Goal: Task Accomplishment & Management: Manage account settings

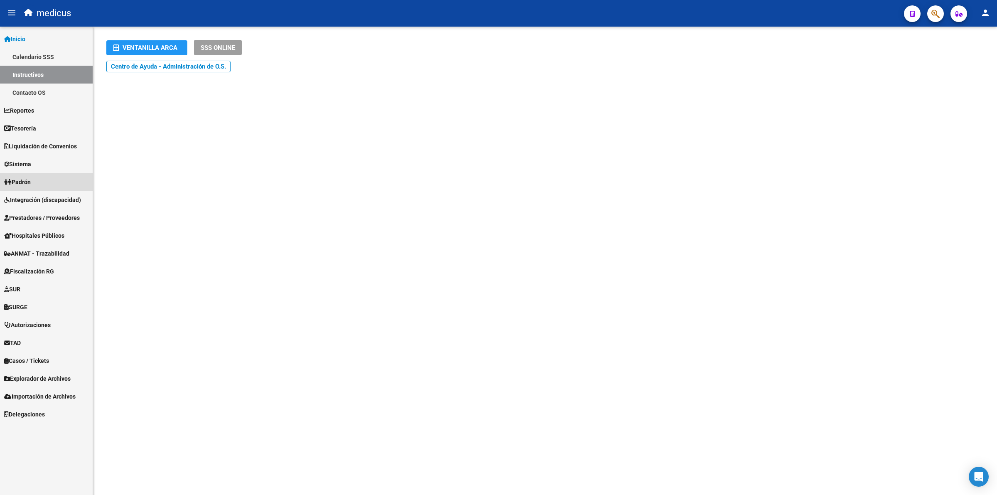
click at [25, 176] on link "Padrón" at bounding box center [46, 182] width 93 height 18
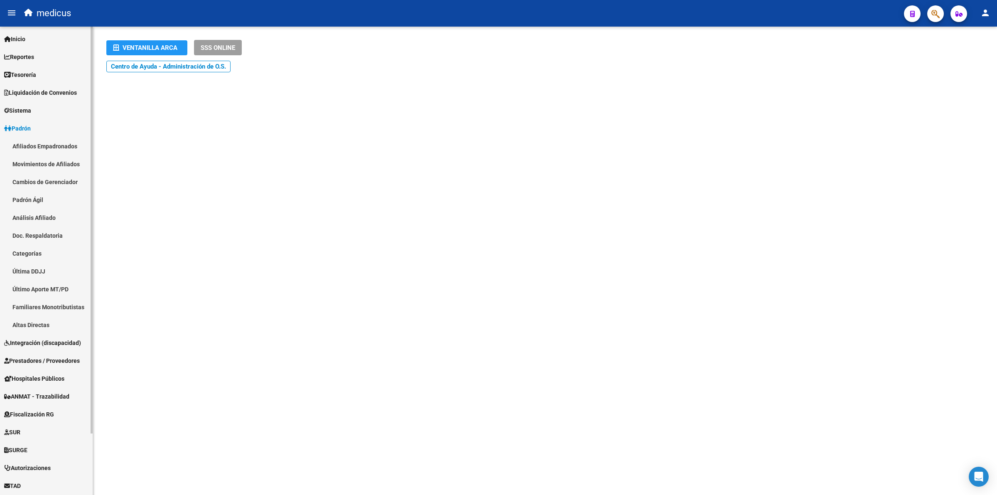
click at [43, 145] on link "Afiliados Empadronados" at bounding box center [46, 146] width 93 height 18
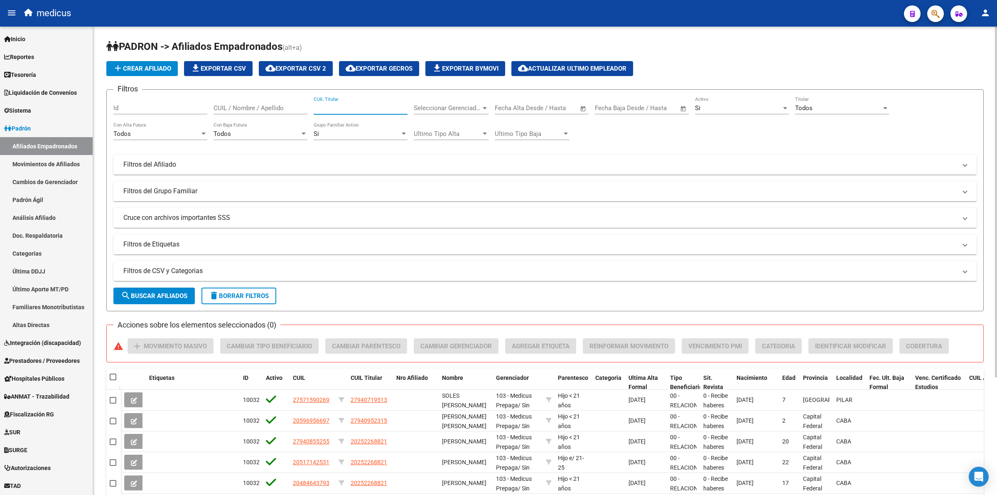
click at [339, 105] on input "CUIL Titular" at bounding box center [361, 107] width 94 height 7
paste input "20937297506"
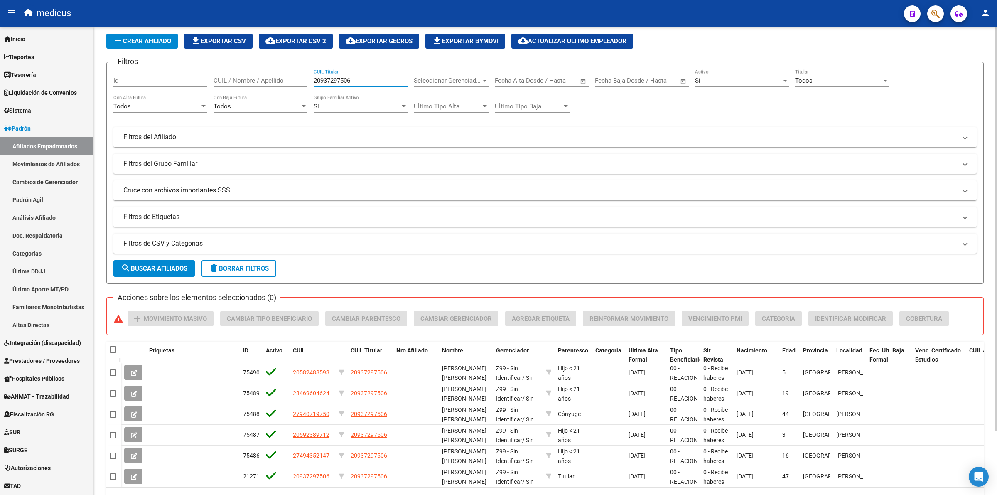
scroll to position [74, 0]
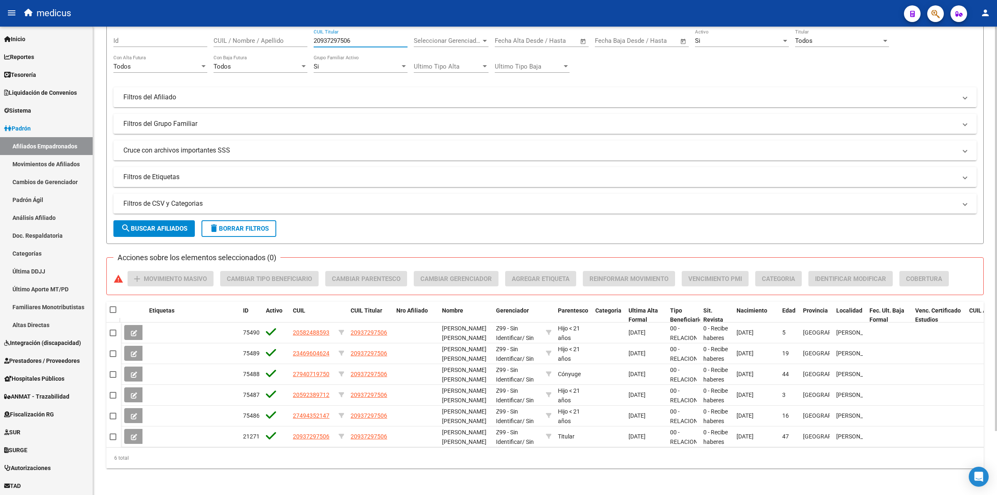
type input "20937297506"
click at [148, 225] on span "search Buscar Afiliados" at bounding box center [154, 228] width 66 height 7
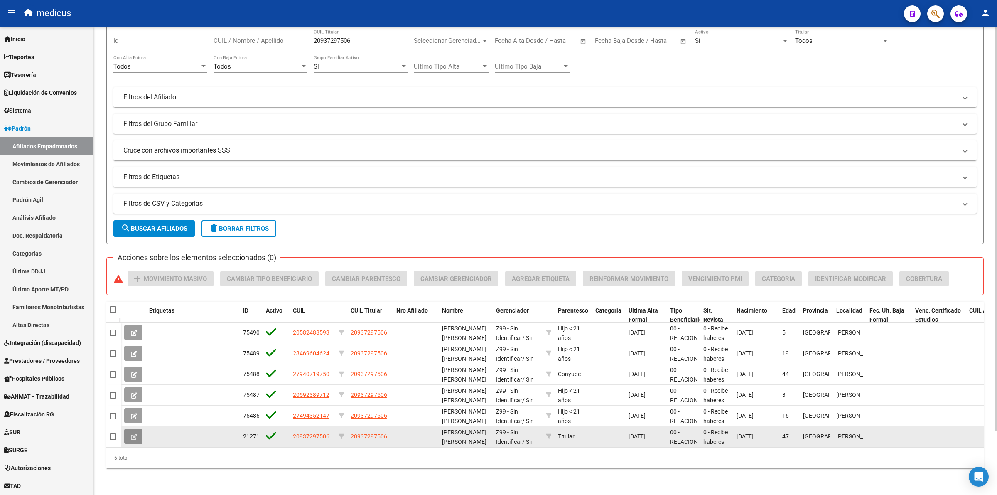
click at [131, 429] on button at bounding box center [134, 436] width 20 height 15
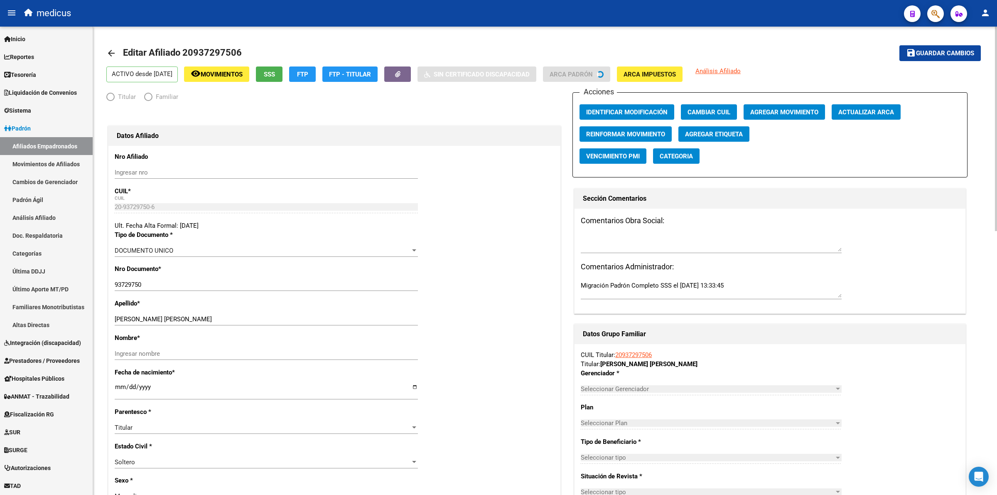
radio input "true"
type input "30-68748175-1"
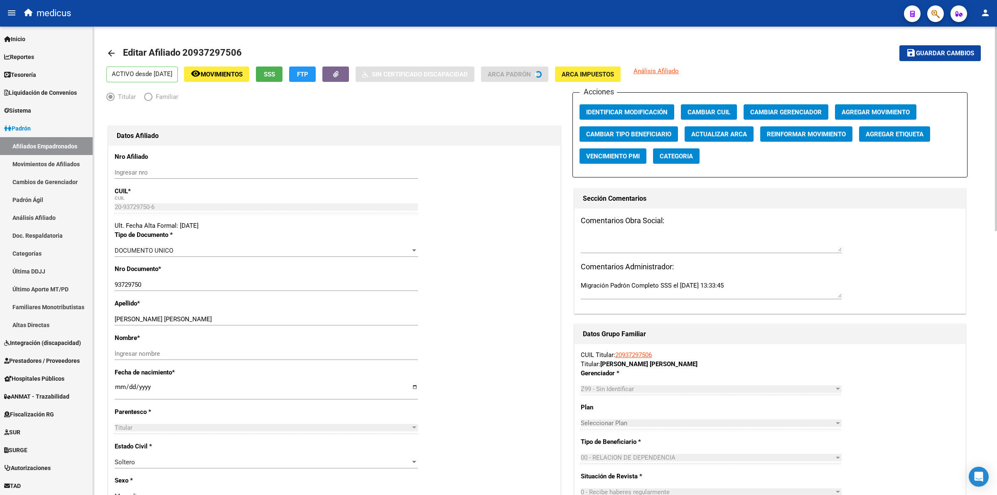
click at [189, 319] on input "[PERSON_NAME] [PERSON_NAME]" at bounding box center [266, 318] width 303 height 7
type input "[PERSON_NAME]"
click at [190, 355] on input "Ingresar nombre" at bounding box center [266, 353] width 303 height 7
paste input "[PERSON_NAME]"
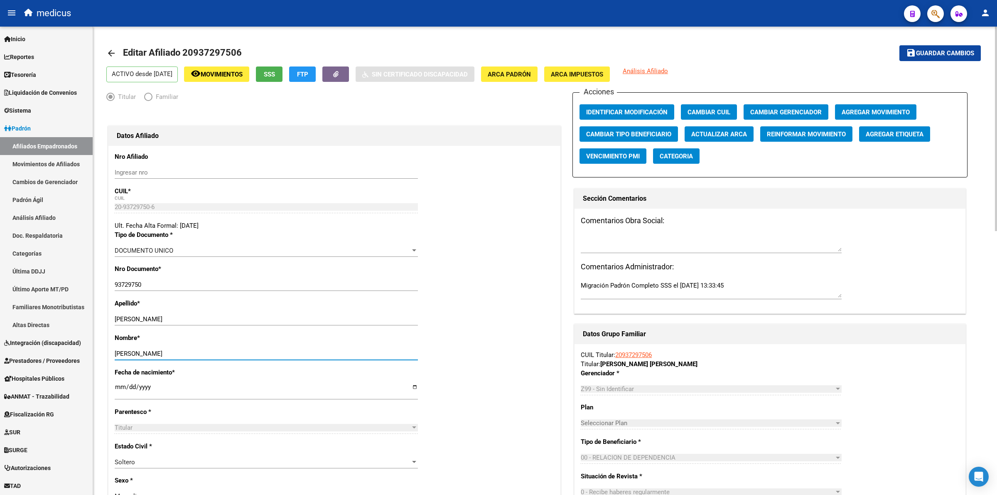
type input "[PERSON_NAME]"
click at [940, 53] on span "Guardar cambios" at bounding box center [945, 53] width 58 height 7
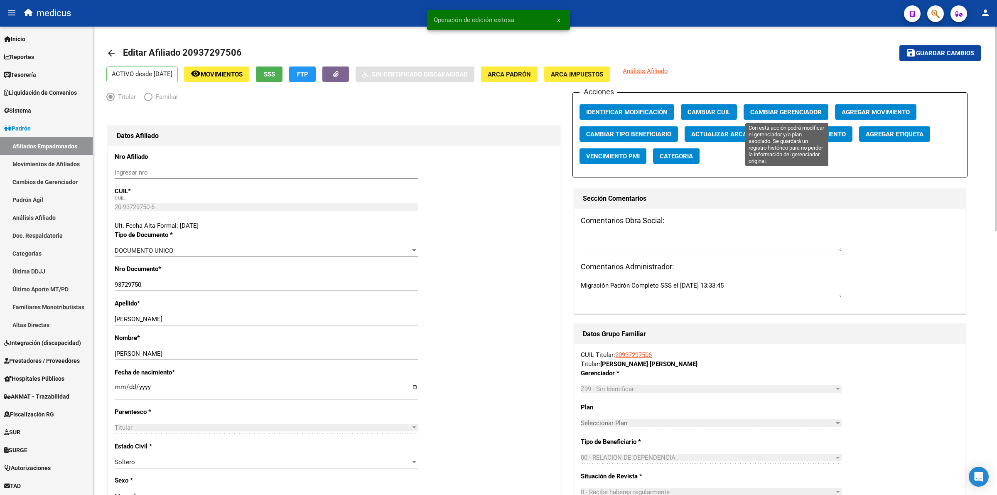
click at [772, 111] on span "Cambiar Gerenciador" at bounding box center [785, 111] width 71 height 7
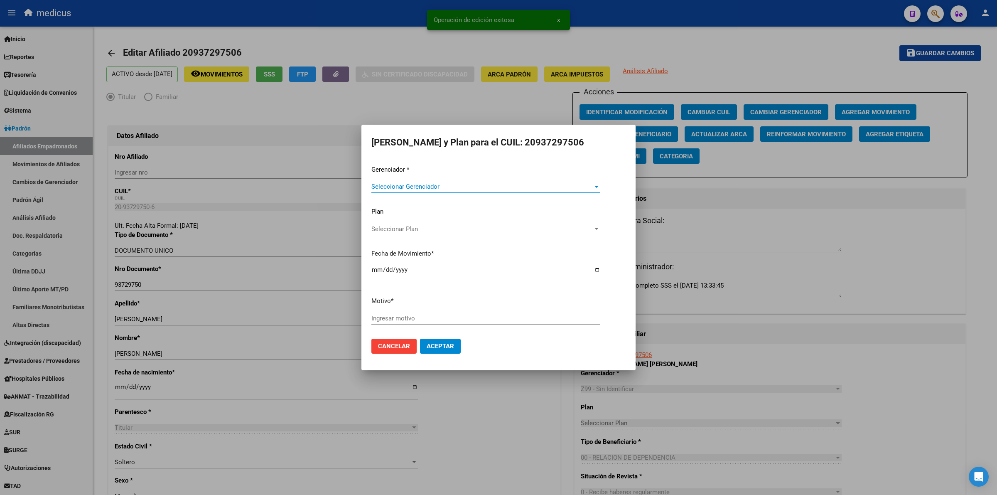
click at [439, 184] on span "Seleccionar Gerenciador" at bounding box center [481, 186] width 221 height 7
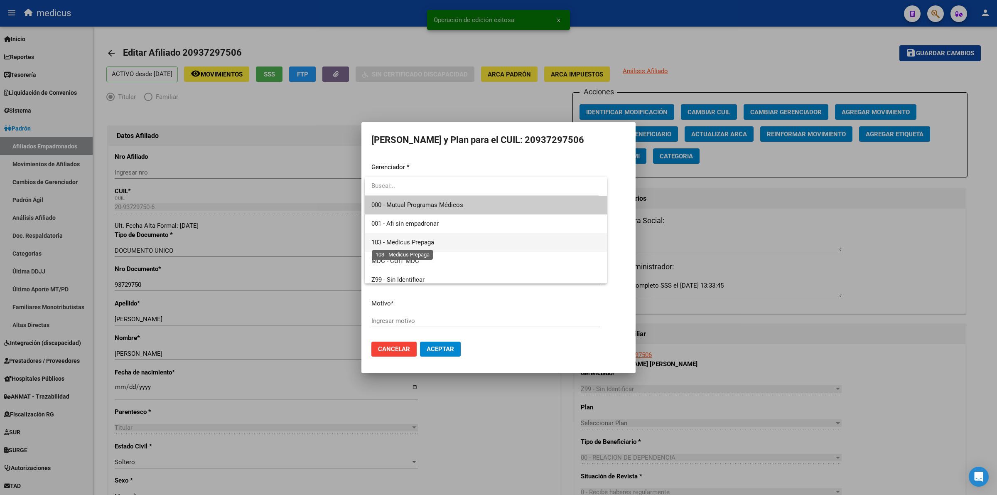
click at [424, 243] on span "103 - Medicus Prepaga" at bounding box center [402, 241] width 63 height 7
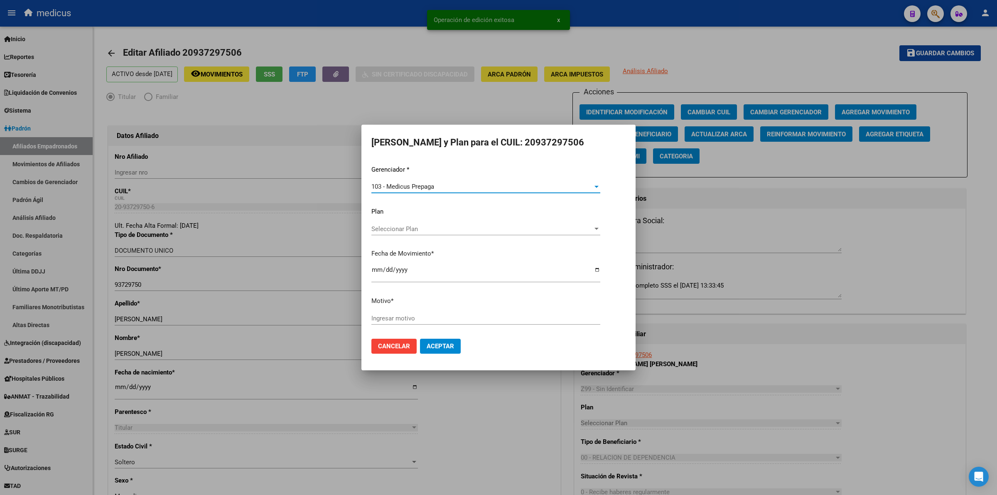
drag, startPoint x: 395, startPoint y: 312, endPoint x: 397, endPoint y: 323, distance: 10.9
click at [396, 318] on div "Ingresar motivo" at bounding box center [485, 318] width 229 height 12
click at [436, 345] on span "Aceptar" at bounding box center [440, 345] width 27 height 7
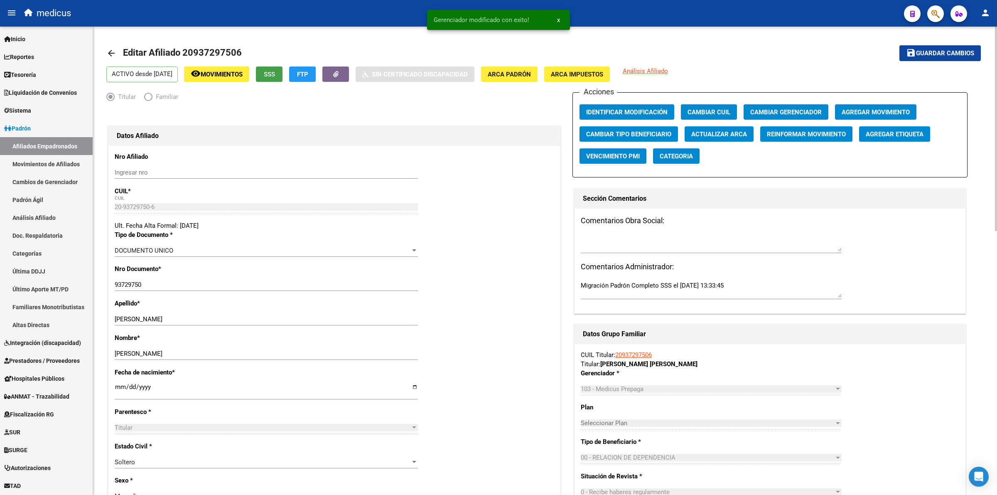
click at [275, 77] on span "SSS" at bounding box center [269, 74] width 11 height 7
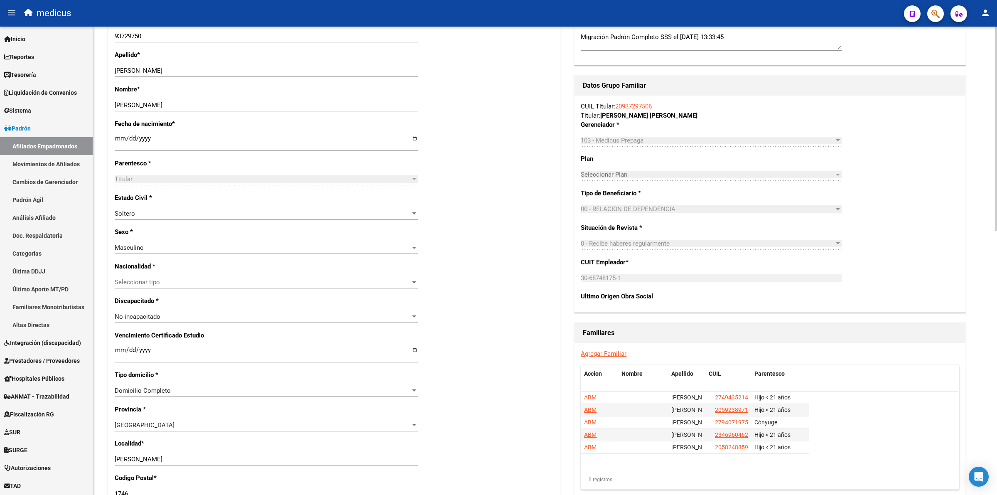
scroll to position [260, 0]
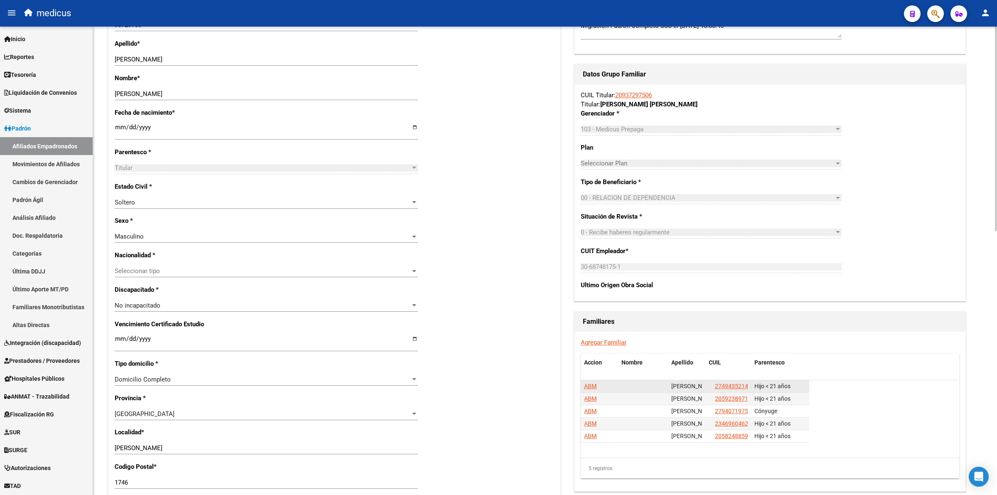
click at [588, 385] on span "ABM" at bounding box center [590, 385] width 12 height 7
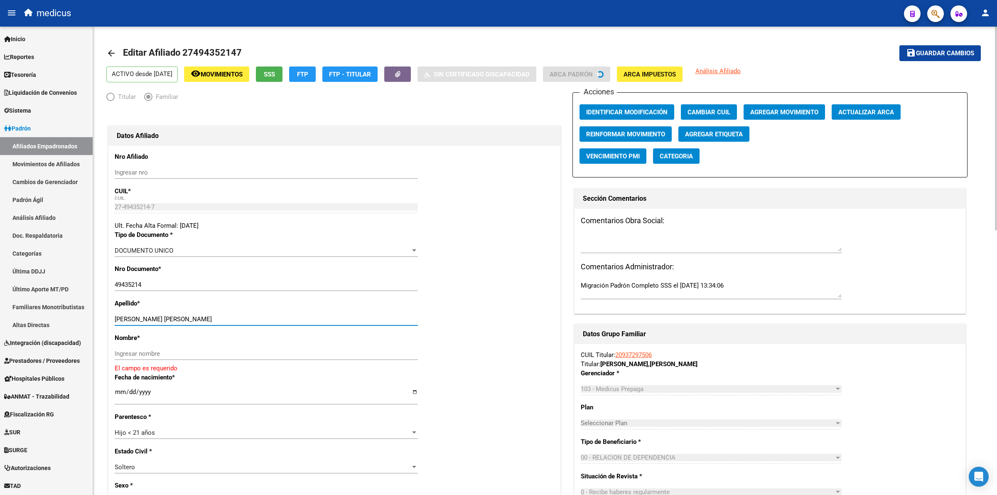
click at [201, 319] on input "[PERSON_NAME] [PERSON_NAME]" at bounding box center [266, 318] width 303 height 7
type input "[PERSON_NAME]"
click at [204, 347] on div "Ingresar nombre" at bounding box center [266, 353] width 303 height 12
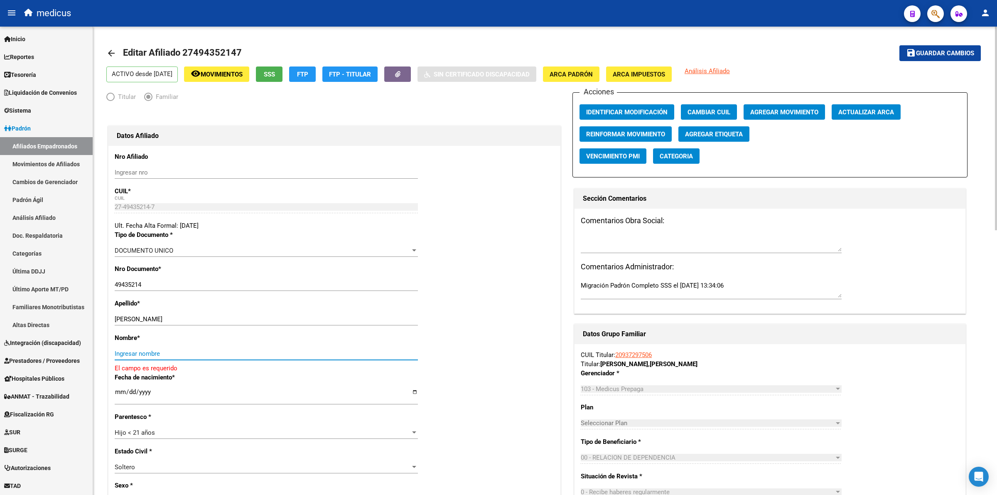
paste input "[PERSON_NAME]"
type input "[PERSON_NAME]"
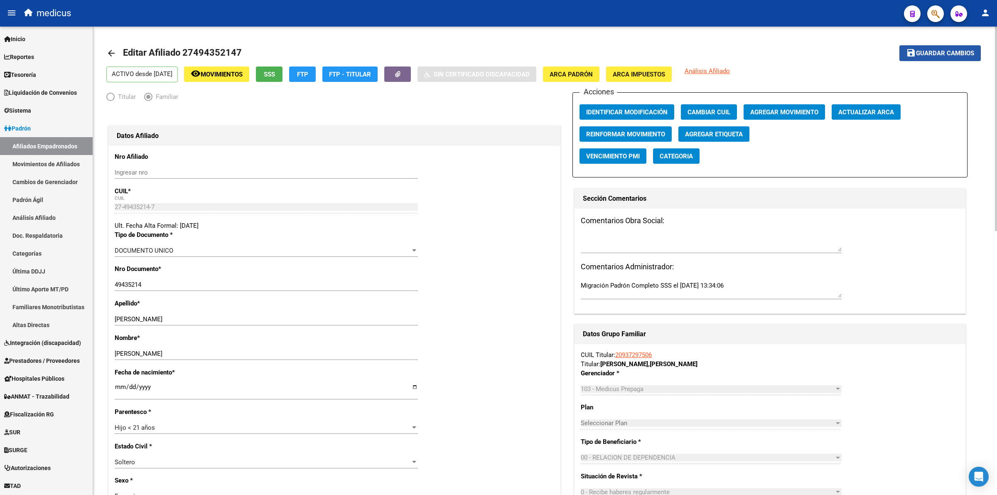
click at [969, 57] on button "save Guardar cambios" at bounding box center [939, 52] width 81 height 15
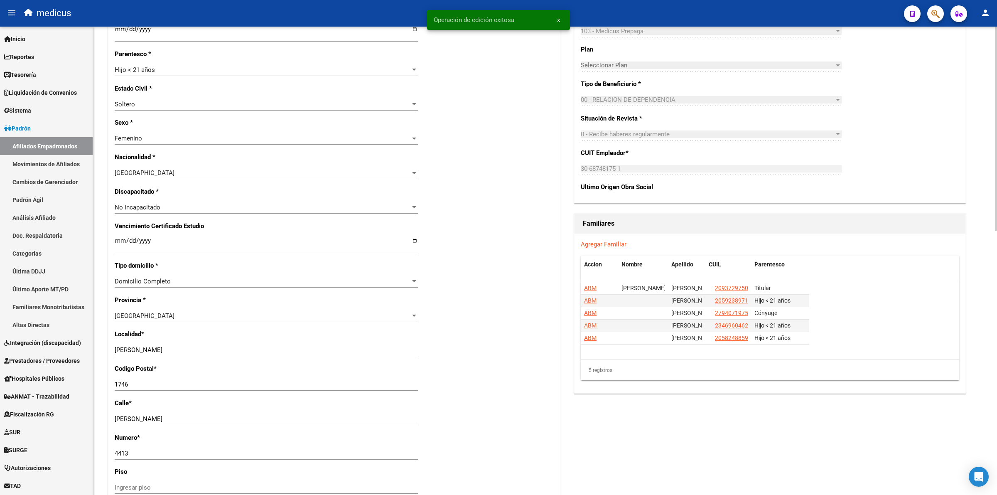
scroll to position [363, 0]
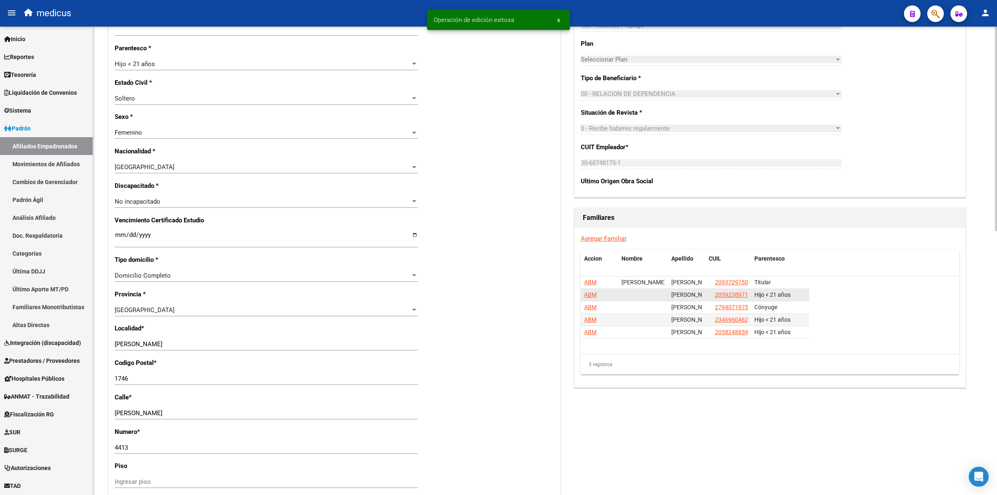
click at [592, 300] on datatable-body-cell "ABM" at bounding box center [599, 295] width 37 height 12
click at [590, 297] on span "ABM" at bounding box center [590, 294] width 12 height 7
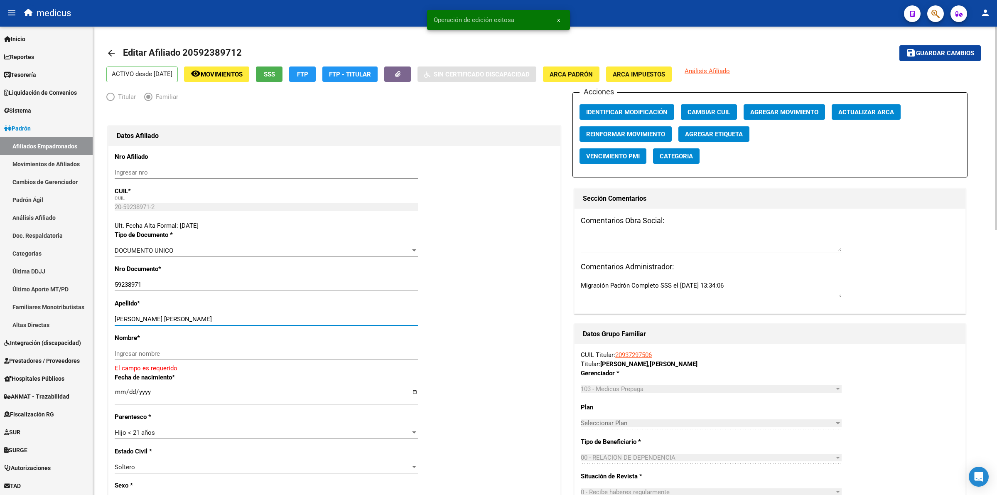
click at [187, 318] on input "[PERSON_NAME] [PERSON_NAME]" at bounding box center [266, 318] width 303 height 7
type input "[PERSON_NAME]"
click at [189, 352] on input "Ingresar nombre" at bounding box center [266, 353] width 303 height 7
paste input "[PERSON_NAME]"
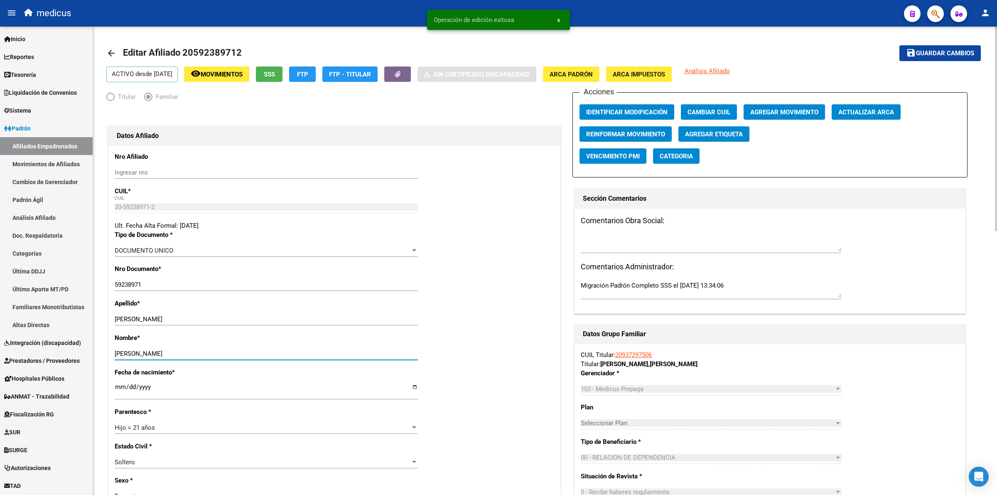
type input "[PERSON_NAME]"
click at [954, 49] on button "save Guardar cambios" at bounding box center [939, 52] width 81 height 15
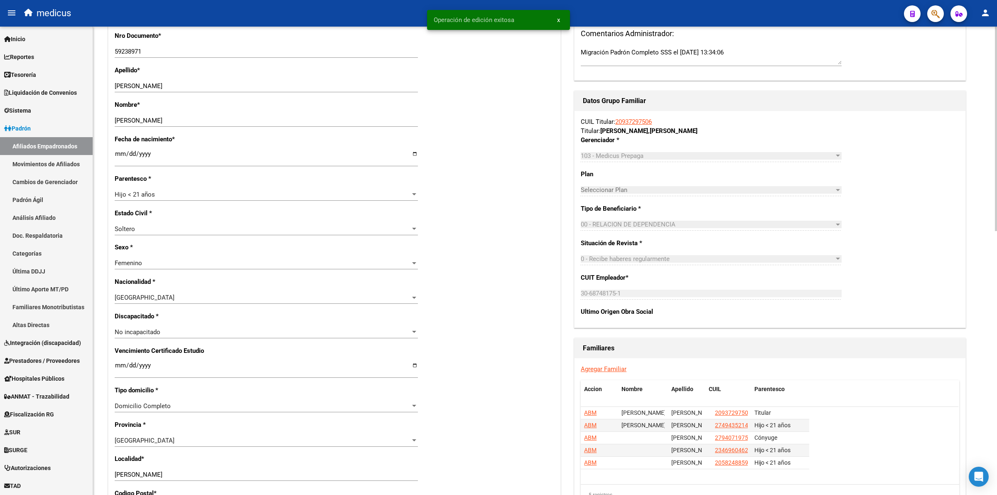
scroll to position [260, 0]
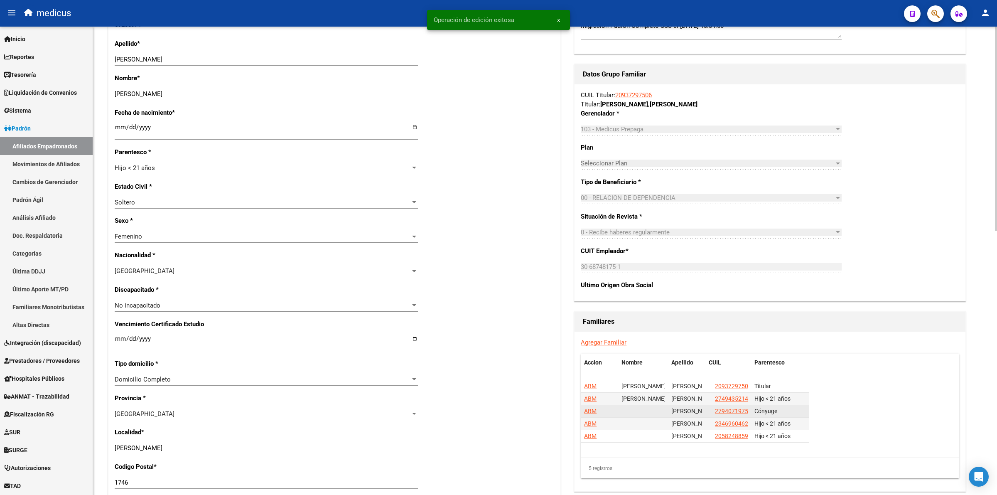
click at [588, 411] on span "ABM" at bounding box center [590, 410] width 12 height 7
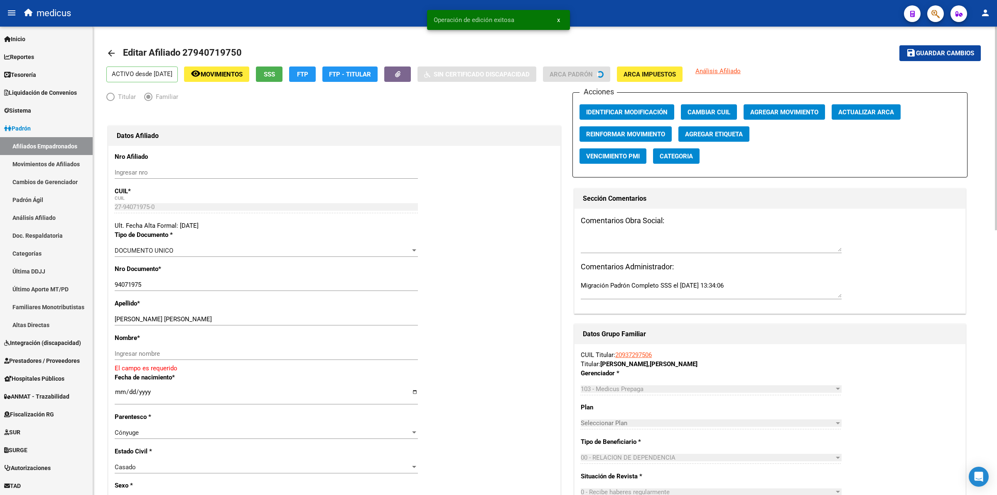
click at [204, 320] on input "[PERSON_NAME] [PERSON_NAME]" at bounding box center [266, 318] width 303 height 7
type input "[PERSON_NAME]"
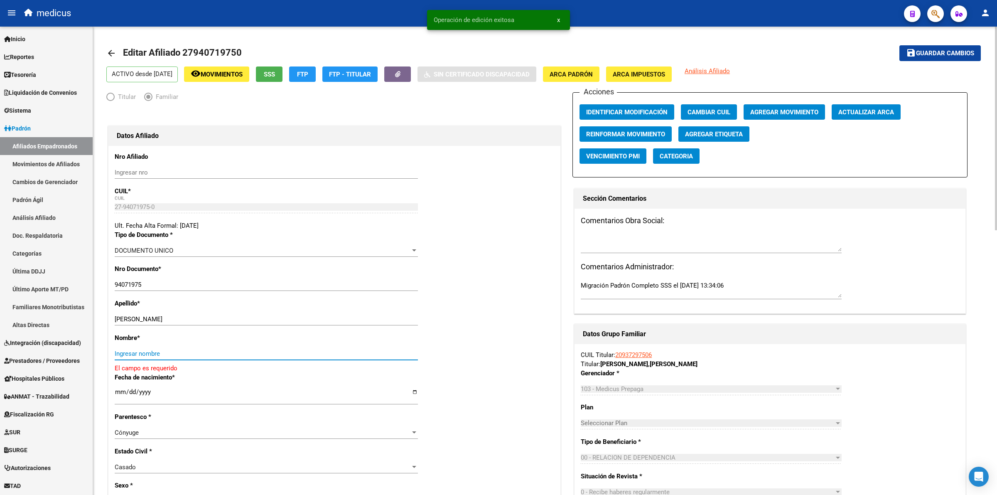
click at [215, 350] on input "Ingresar nombre" at bounding box center [266, 353] width 303 height 7
paste input "[PERSON_NAME]"
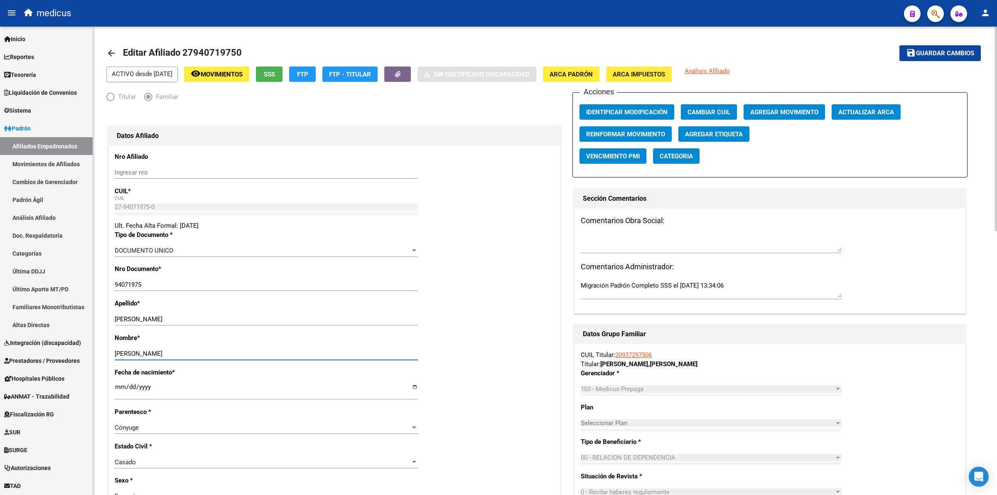
type input "[PERSON_NAME]"
click at [957, 44] on mat-toolbar-row "save Guardar cambios" at bounding box center [889, 53] width 181 height 27
click at [950, 52] on span "Guardar cambios" at bounding box center [945, 53] width 58 height 7
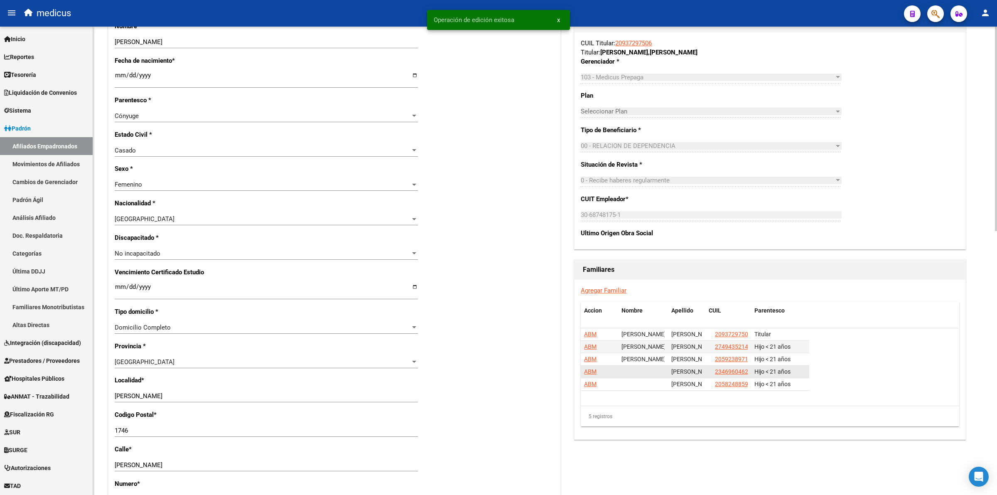
click at [590, 372] on span "ABM" at bounding box center [590, 371] width 12 height 7
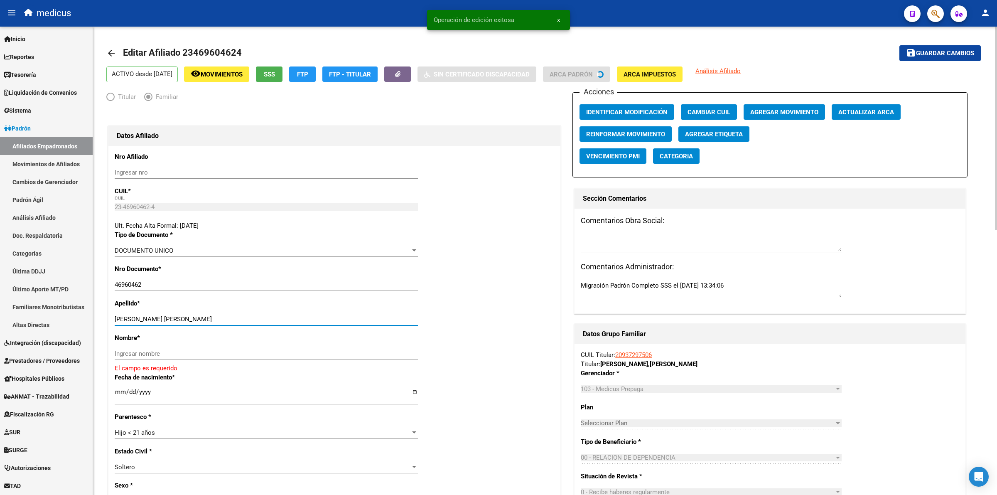
click at [181, 322] on input "[PERSON_NAME] [PERSON_NAME]" at bounding box center [266, 318] width 303 height 7
click at [182, 322] on input "[PERSON_NAME] [PERSON_NAME]" at bounding box center [266, 318] width 303 height 7
click at [194, 316] on input "[PERSON_NAME] [PERSON_NAME]" at bounding box center [266, 318] width 303 height 7
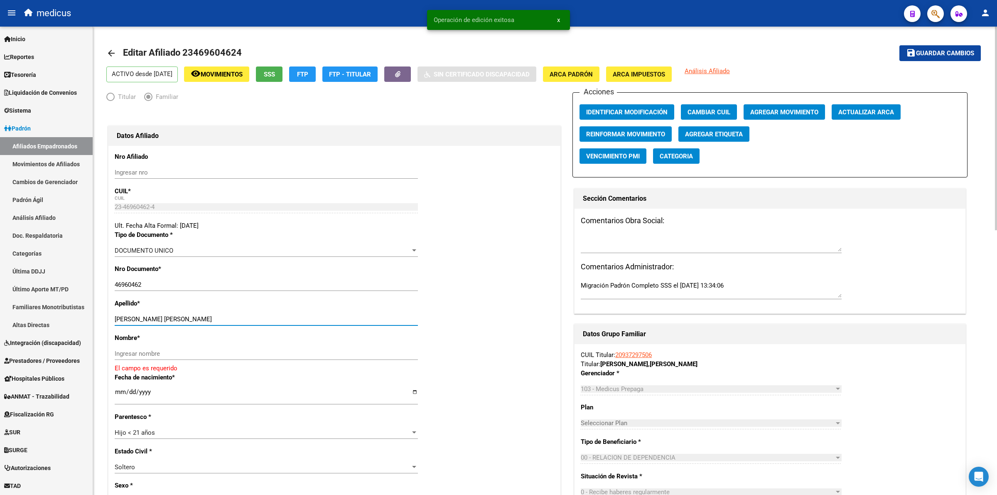
click at [194, 316] on input "[PERSON_NAME] [PERSON_NAME]" at bounding box center [266, 318] width 303 height 7
click at [191, 316] on input "[PERSON_NAME] [PERSON_NAME]" at bounding box center [266, 318] width 303 height 7
type input "[PERSON_NAME]"
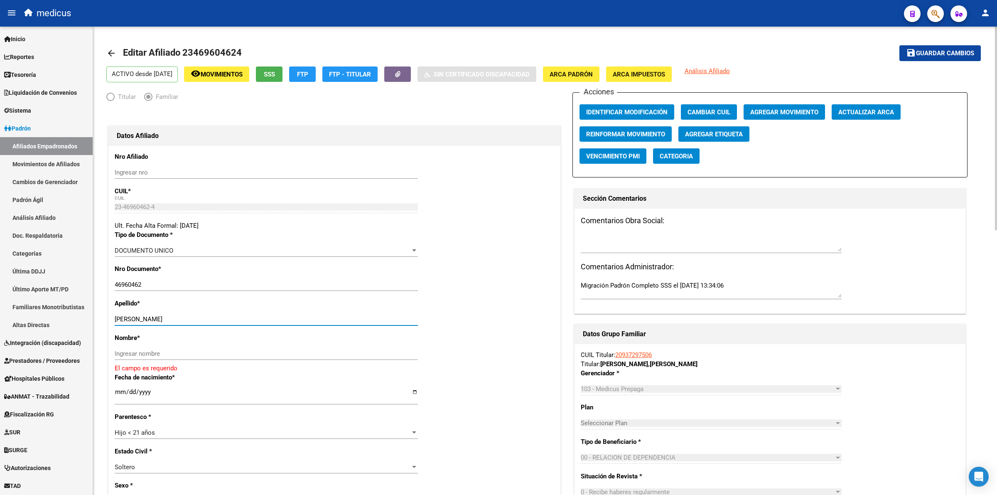
paste input "[PERSON_NAME]"
click at [192, 351] on input "[PERSON_NAME]" at bounding box center [266, 353] width 303 height 7
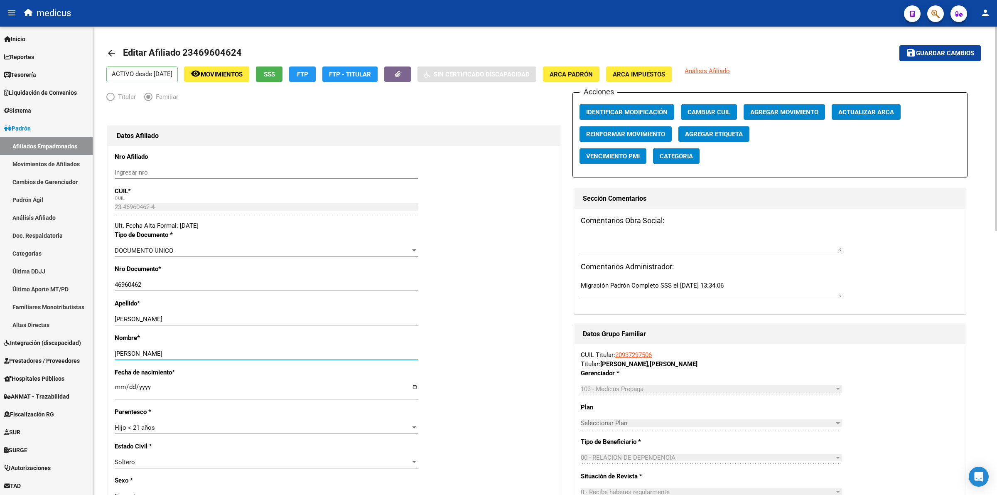
type input "[PERSON_NAME]"
click at [951, 56] on button "save Guardar cambios" at bounding box center [939, 52] width 81 height 15
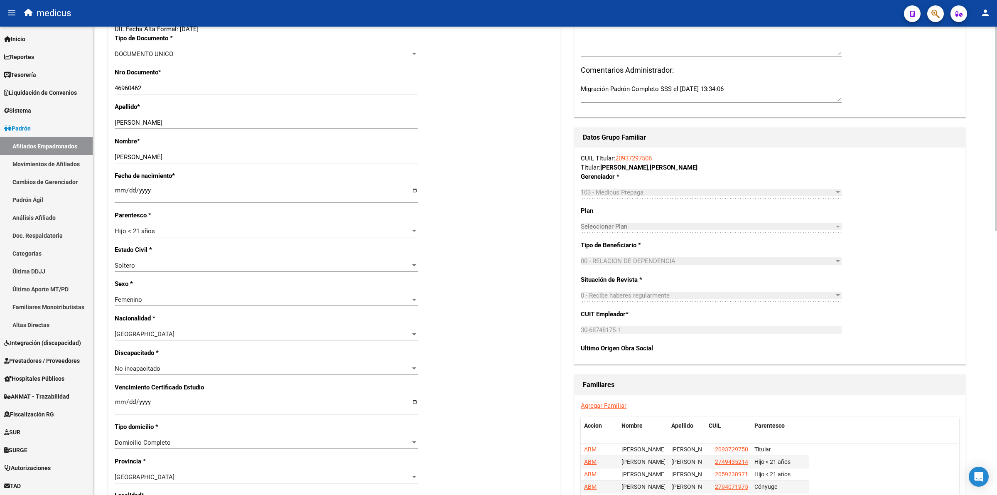
scroll to position [363, 0]
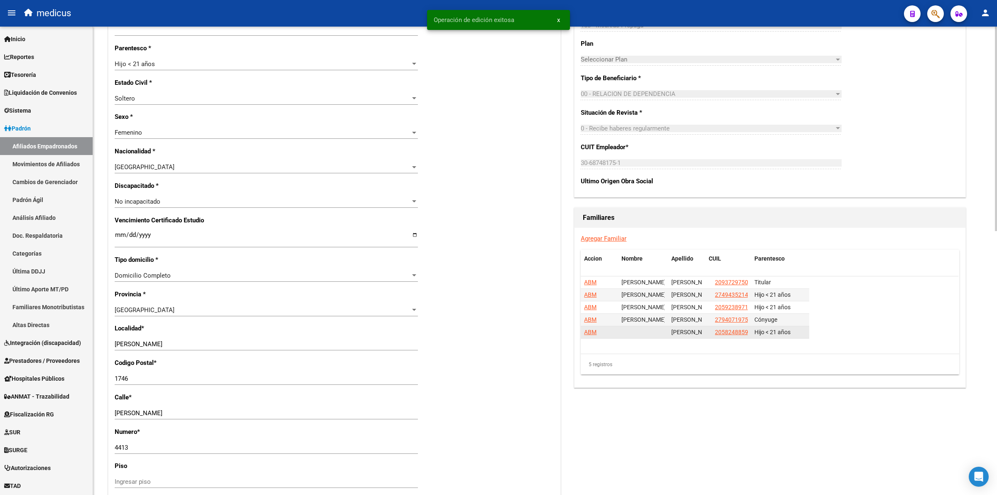
click at [586, 330] on span "ABM" at bounding box center [590, 332] width 12 height 7
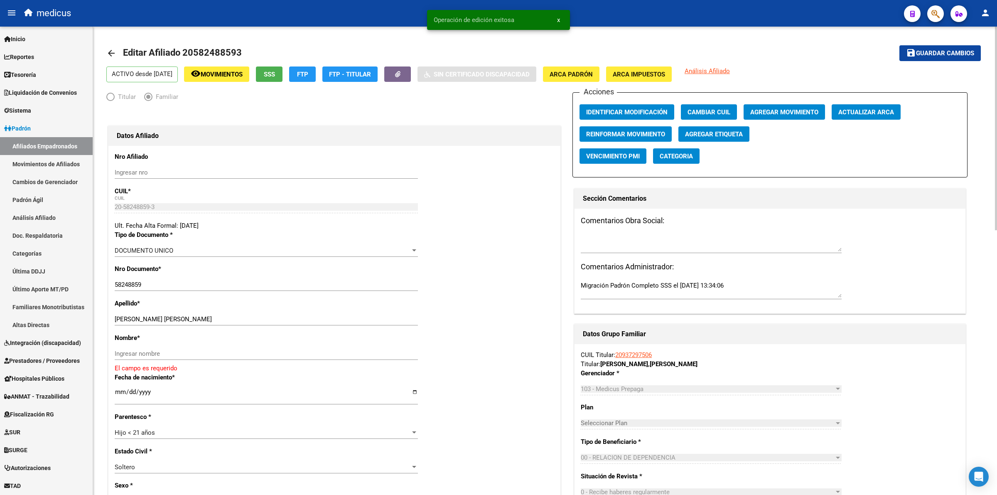
click at [201, 312] on div "Apellido * [PERSON_NAME] [PERSON_NAME] Ingresar apellido" at bounding box center [334, 316] width 439 height 34
click at [195, 320] on input "[PERSON_NAME] [PERSON_NAME]" at bounding box center [266, 318] width 303 height 7
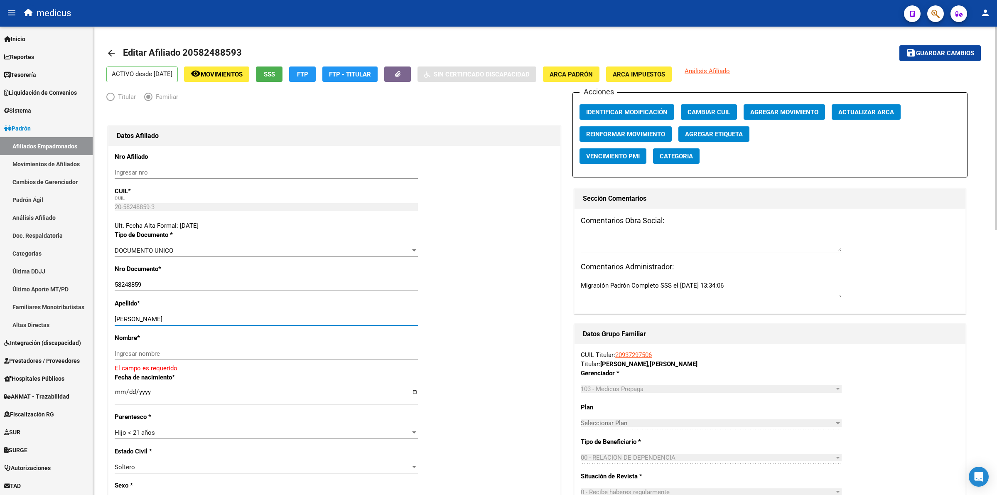
type input "[PERSON_NAME]"
click at [198, 350] on input "Ingresar nombre" at bounding box center [266, 353] width 303 height 7
paste input "[PERSON_NAME]"
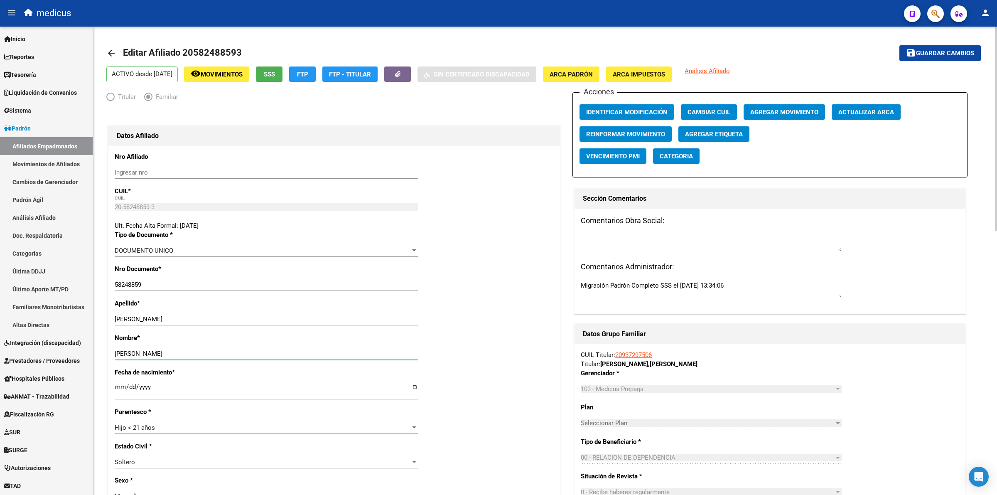
type input "[PERSON_NAME]"
click at [933, 51] on span "Guardar cambios" at bounding box center [945, 53] width 58 height 7
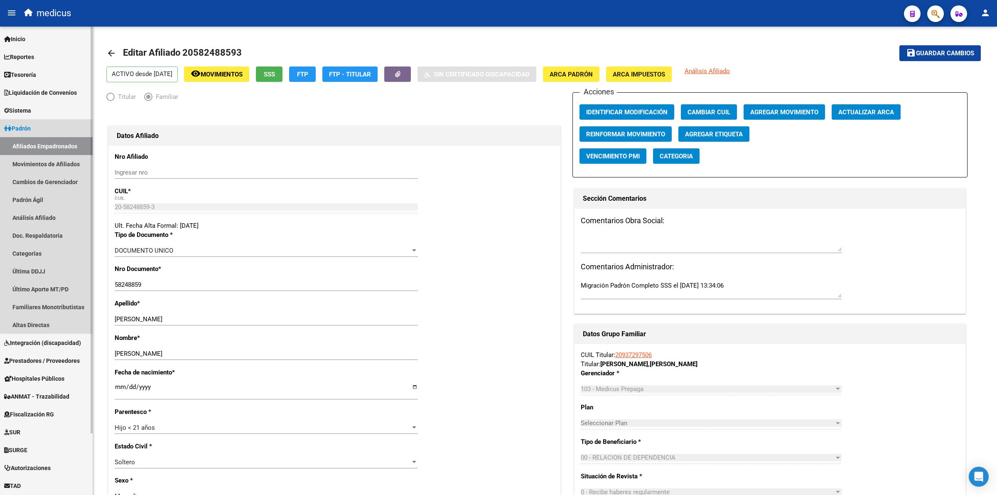
click at [79, 147] on link "Afiliados Empadronados" at bounding box center [46, 146] width 93 height 18
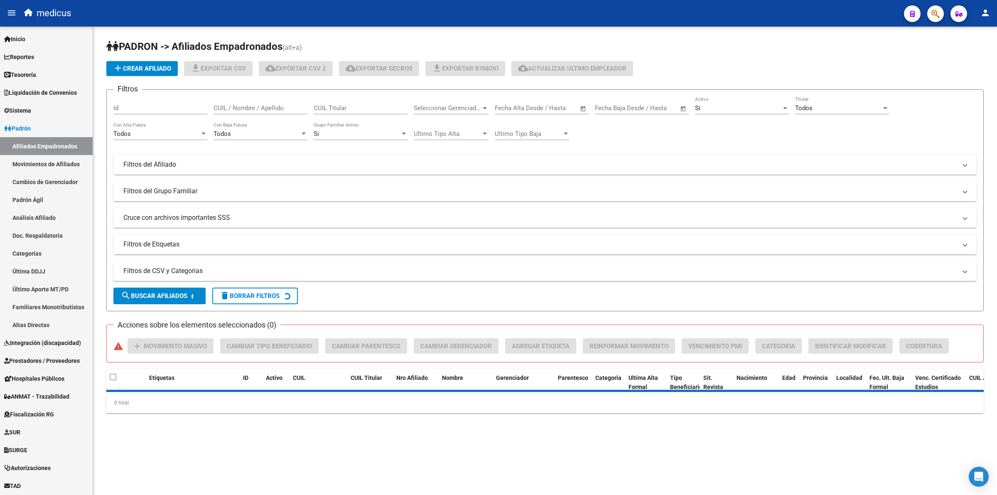
click at [332, 113] on div "CUIL Titular" at bounding box center [361, 105] width 94 height 18
paste input "20265726748"
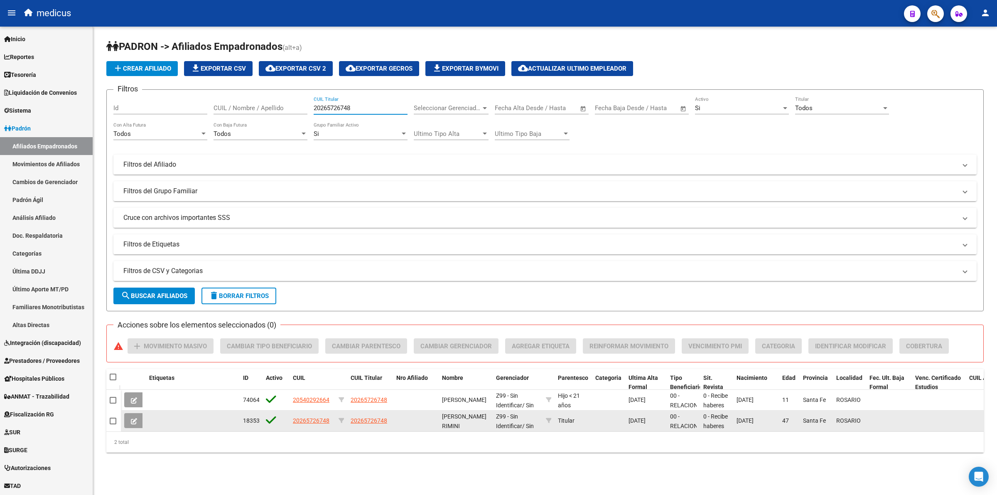
type input "20265726748"
click at [135, 413] on button at bounding box center [134, 420] width 20 height 15
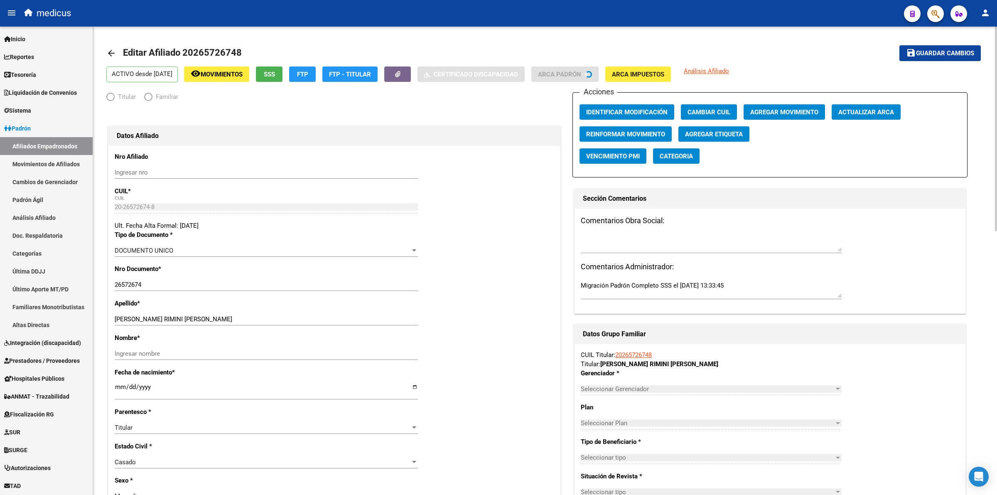
radio input "true"
type input "30-50004977-0"
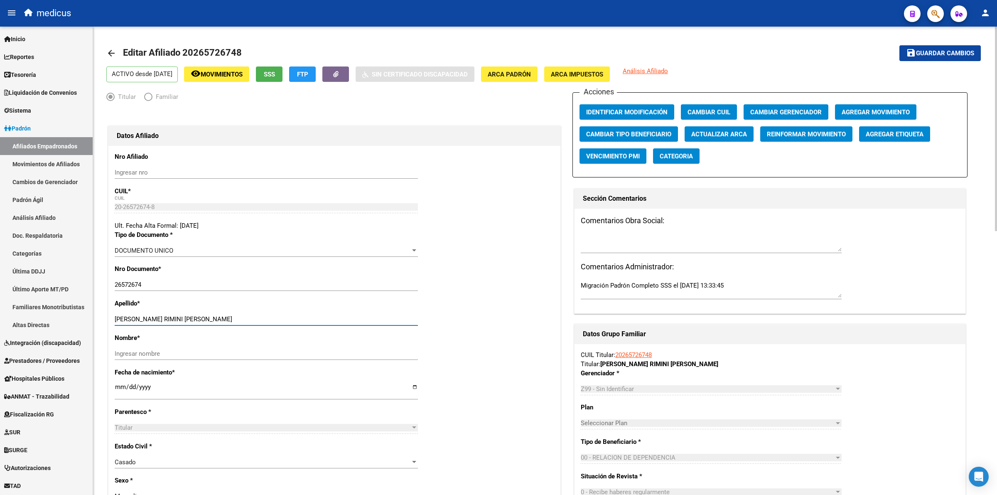
click at [196, 318] on input "[PERSON_NAME] RIMINI [PERSON_NAME]" at bounding box center [266, 318] width 303 height 7
type input "[PERSON_NAME] RIMINI [PERSON_NAME]"
click at [177, 350] on input "Ingresar nombre" at bounding box center [266, 353] width 303 height 7
paste input "MANUEL"
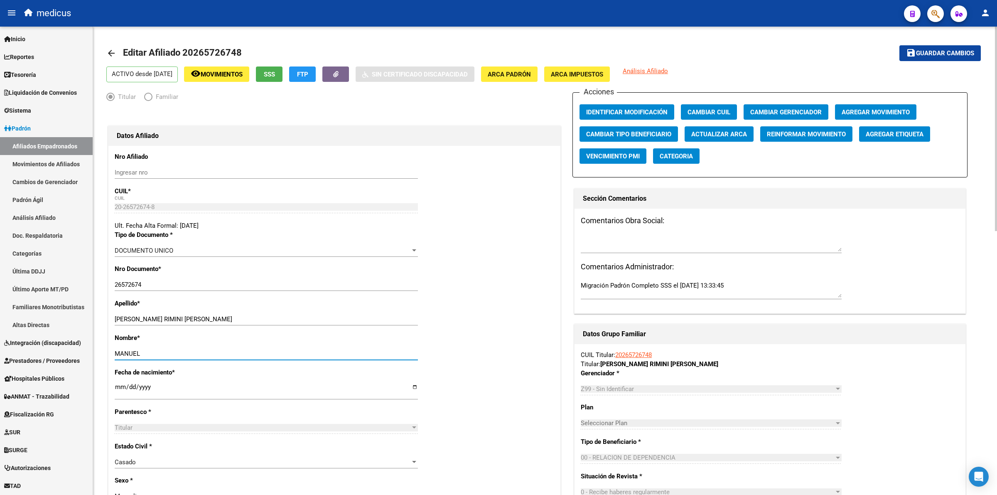
type input "MANUEL"
drag, startPoint x: 948, startPoint y: 53, endPoint x: 920, endPoint y: 59, distance: 28.4
click at [947, 53] on span "Guardar cambios" at bounding box center [945, 53] width 58 height 7
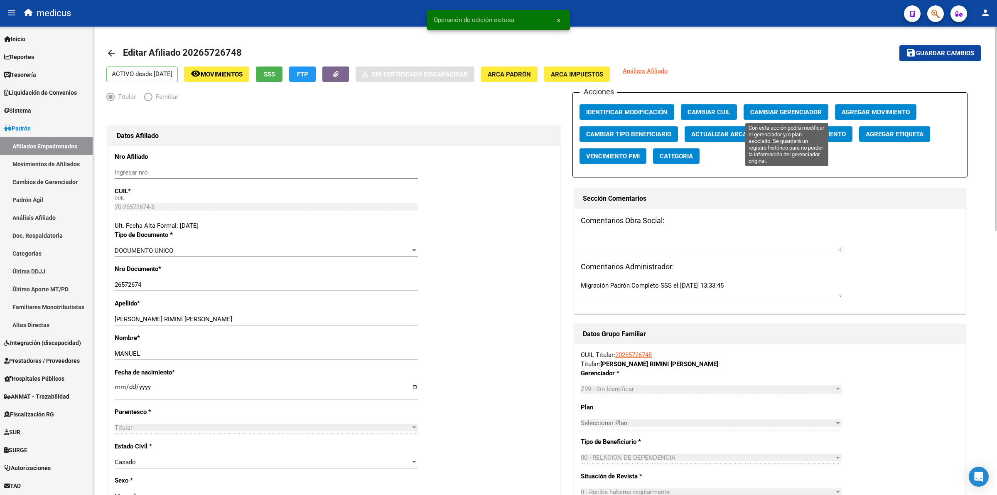
click at [752, 107] on button "Cambiar Gerenciador" at bounding box center [785, 111] width 85 height 15
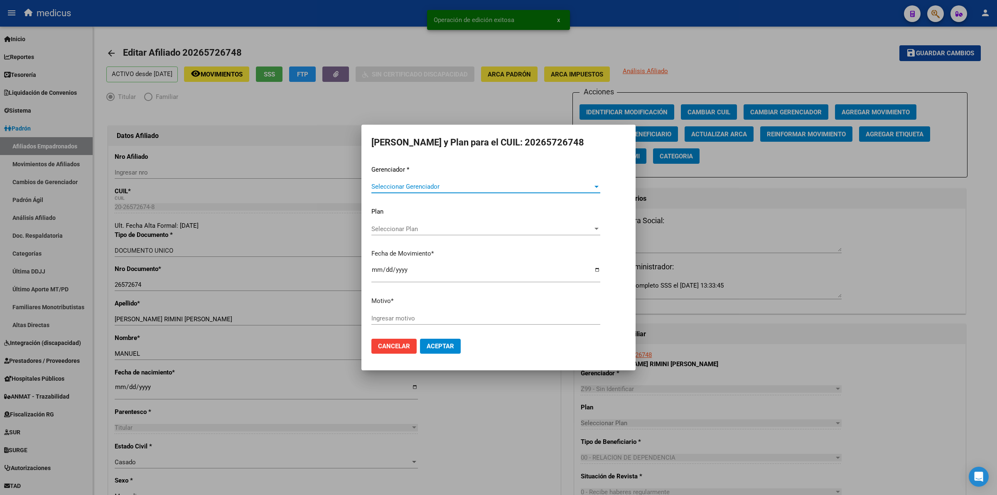
click at [404, 188] on span "Seleccionar Gerenciador" at bounding box center [481, 186] width 221 height 7
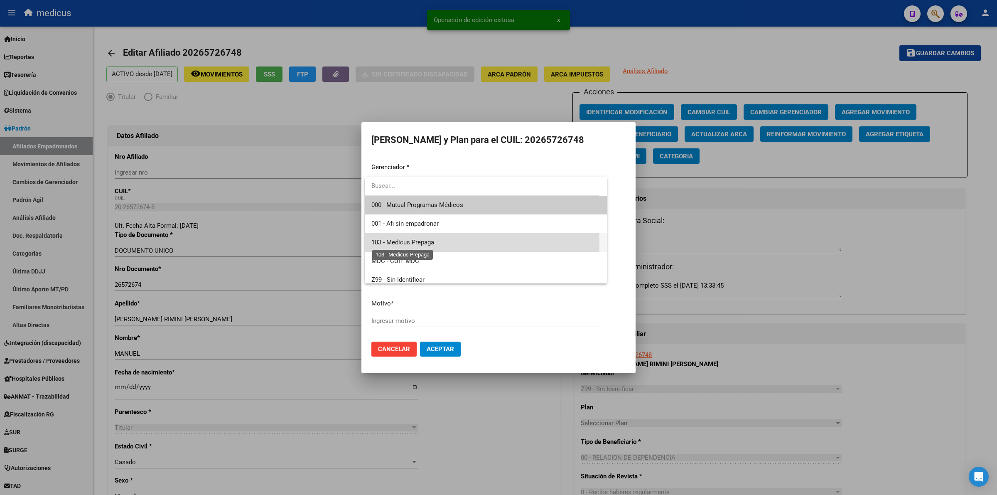
click at [394, 243] on span "103 - Medicus Prepaga" at bounding box center [402, 241] width 63 height 7
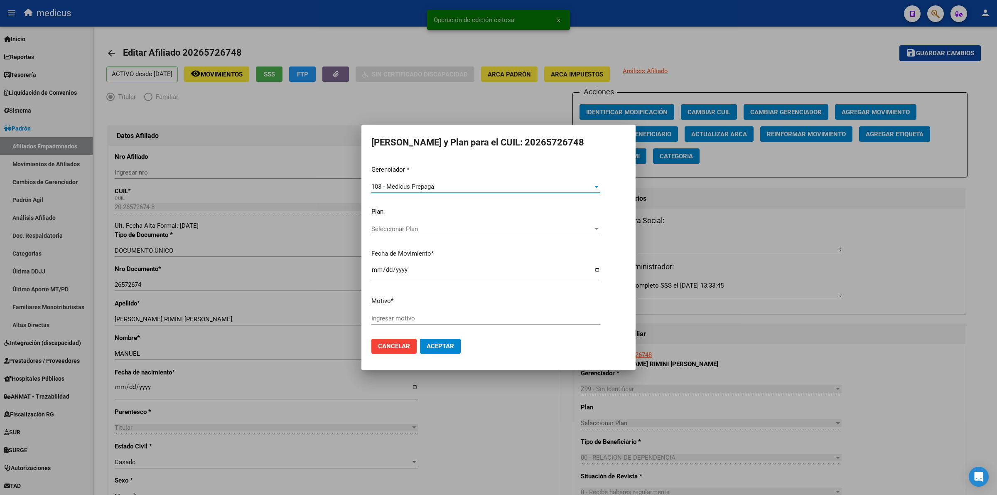
click at [394, 326] on div "Ingresar motivo" at bounding box center [485, 322] width 229 height 20
click at [399, 312] on div "Ingresar motivo" at bounding box center [485, 318] width 229 height 12
click at [400, 312] on div "Ingresar motivo" at bounding box center [485, 318] width 229 height 12
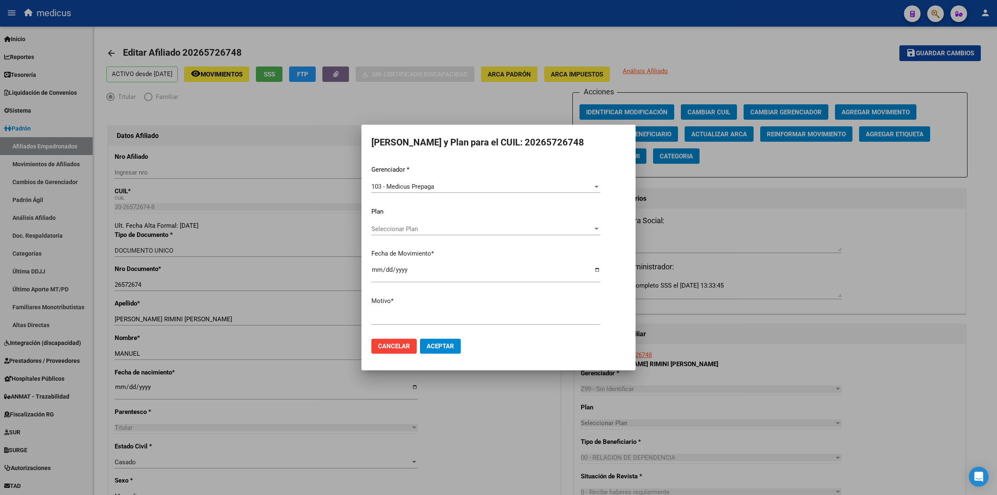
click at [430, 333] on mat-dialog-actions "Cancelar Aceptar" at bounding box center [498, 346] width 254 height 28
click at [444, 345] on span "Aceptar" at bounding box center [440, 345] width 27 height 7
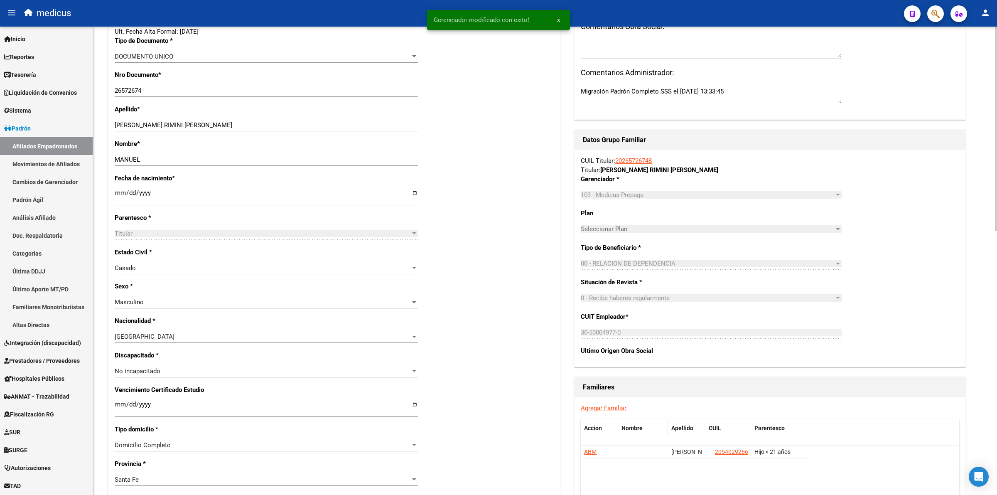
scroll to position [260, 0]
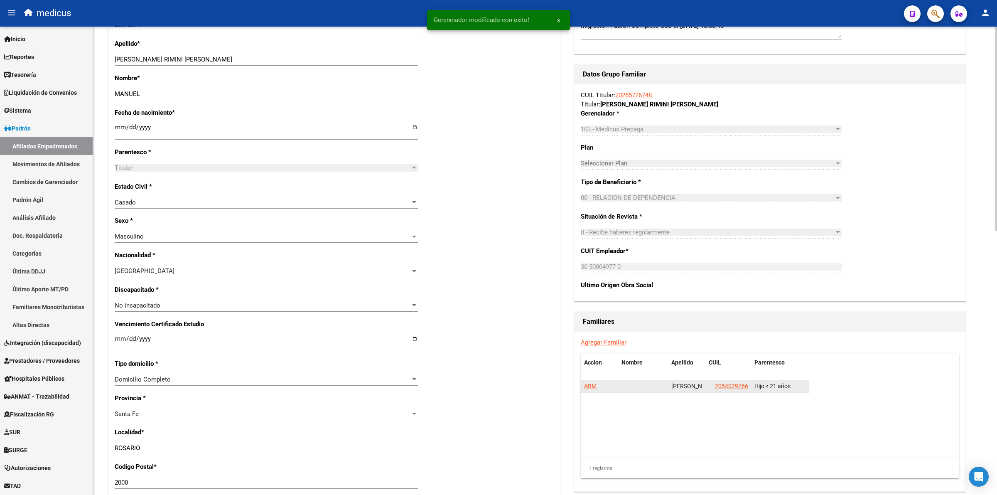
click at [592, 383] on span "ABM" at bounding box center [590, 385] width 12 height 7
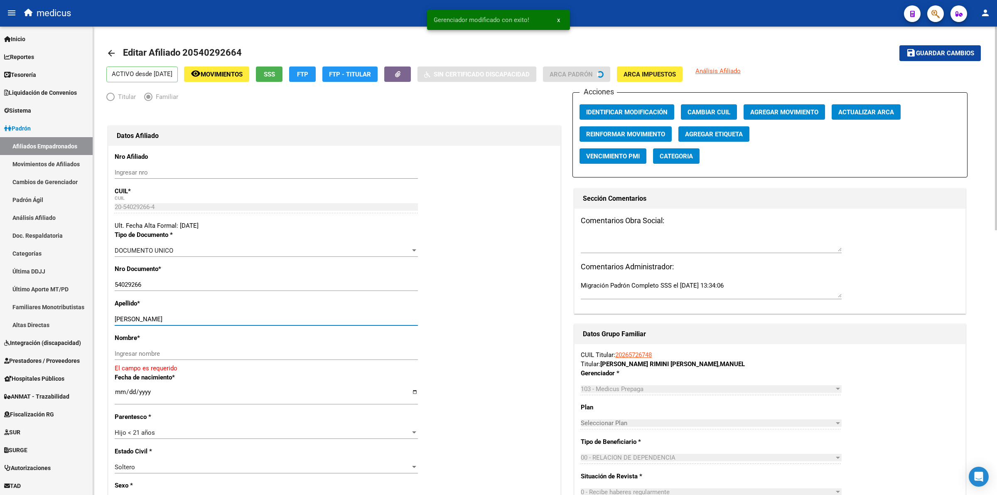
click at [181, 316] on input "[PERSON_NAME]" at bounding box center [266, 318] width 303 height 7
type input "[PERSON_NAME] [PERSON_NAME]"
click at [179, 349] on div "Ingresar nombre" at bounding box center [266, 353] width 303 height 12
paste input "MANUEL"
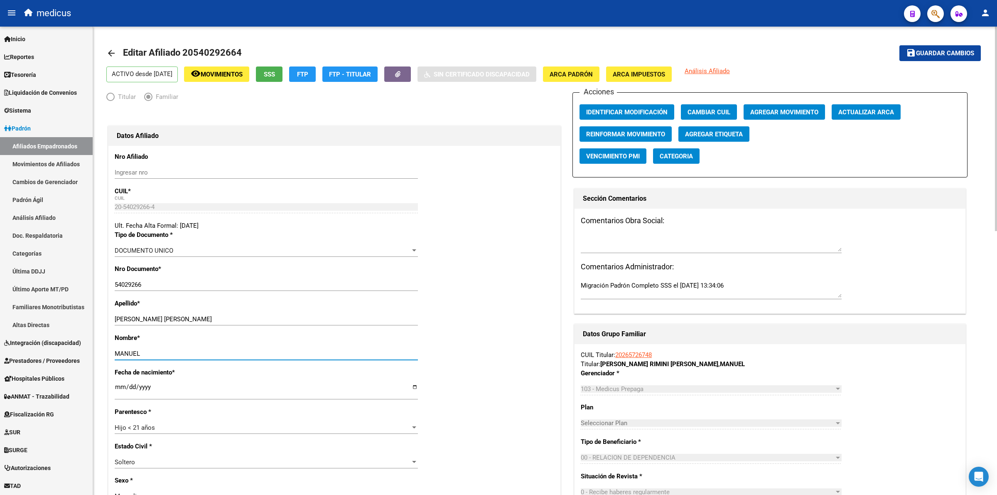
type input "MANUEL"
click at [933, 61] on mat-toolbar-row "save Guardar cambios" at bounding box center [889, 53] width 181 height 27
click at [931, 52] on span "Guardar cambios" at bounding box center [945, 53] width 58 height 7
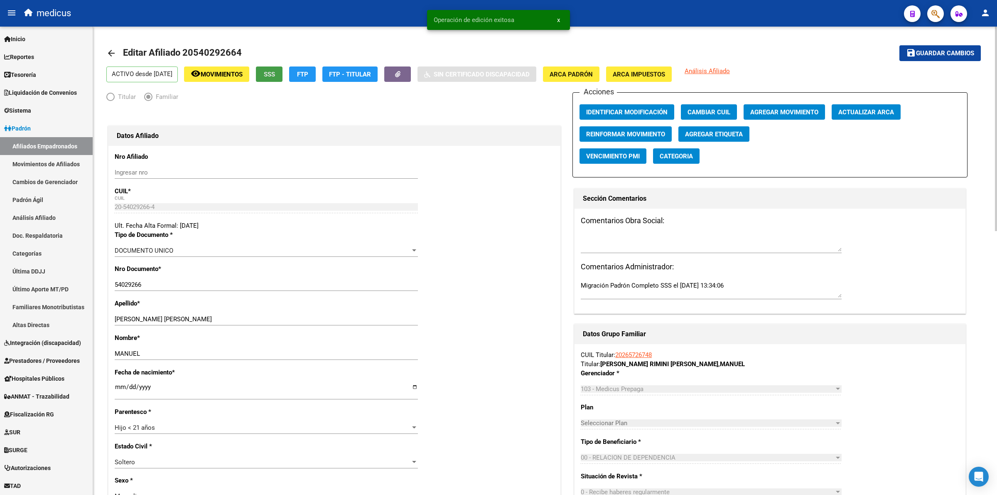
click at [277, 80] on button "SSS" at bounding box center [269, 73] width 27 height 15
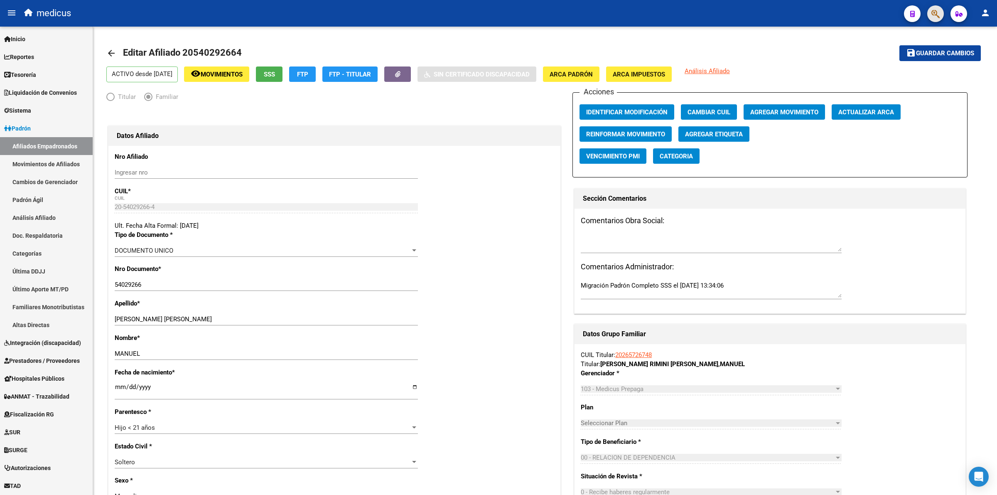
click at [932, 7] on span "button" at bounding box center [935, 13] width 8 height 17
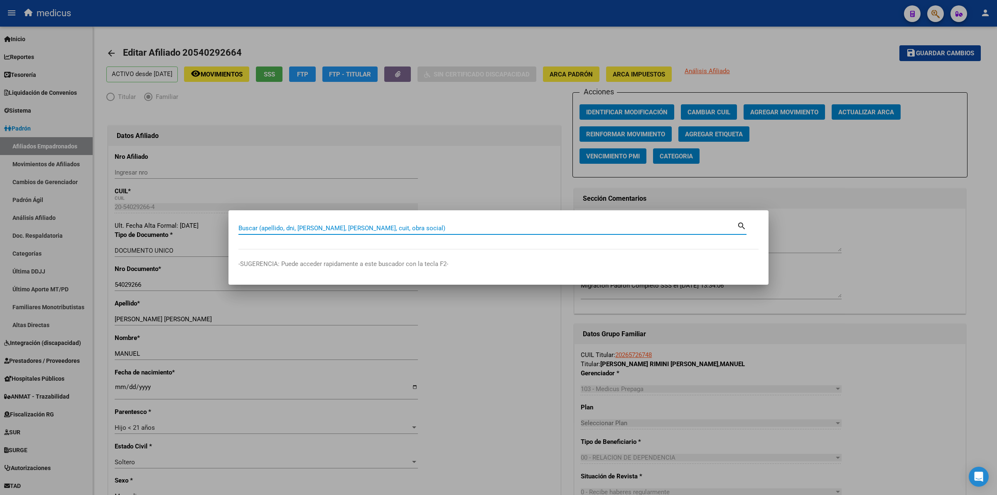
paste input "27473321276"
type input "27473321276"
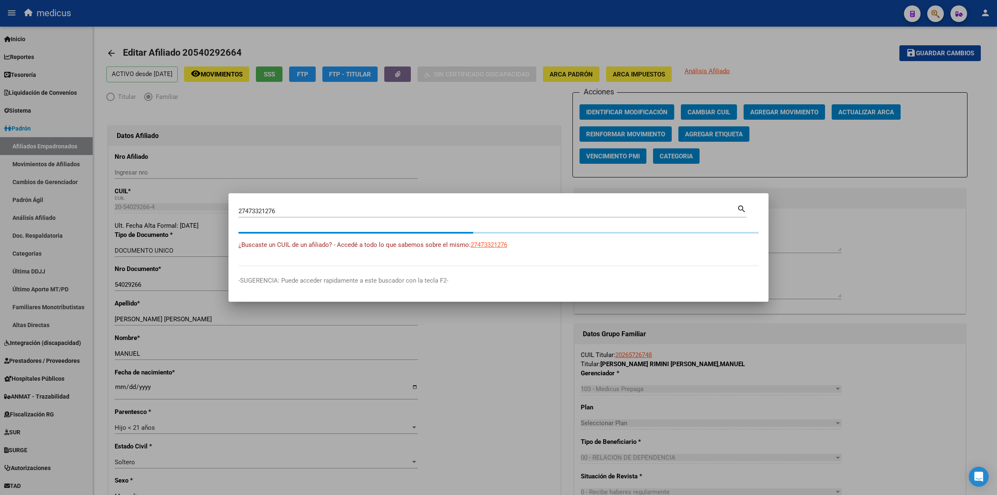
click at [483, 239] on mat-dialog-content "27473321276 Buscar (apellido, dni, cuil, [PERSON_NAME], cuit, obra social) sear…" at bounding box center [498, 234] width 540 height 63
click at [483, 244] on span "27473321276" at bounding box center [489, 244] width 37 height 7
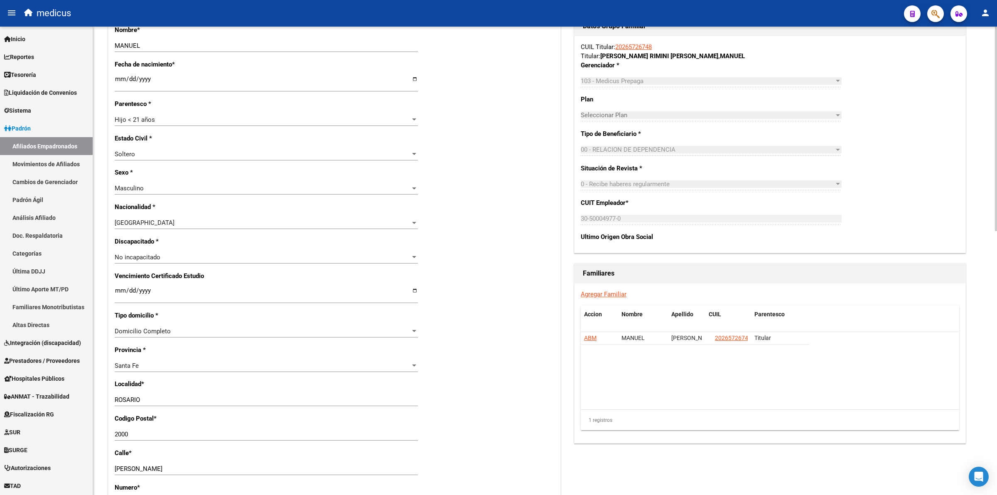
scroll to position [311, 0]
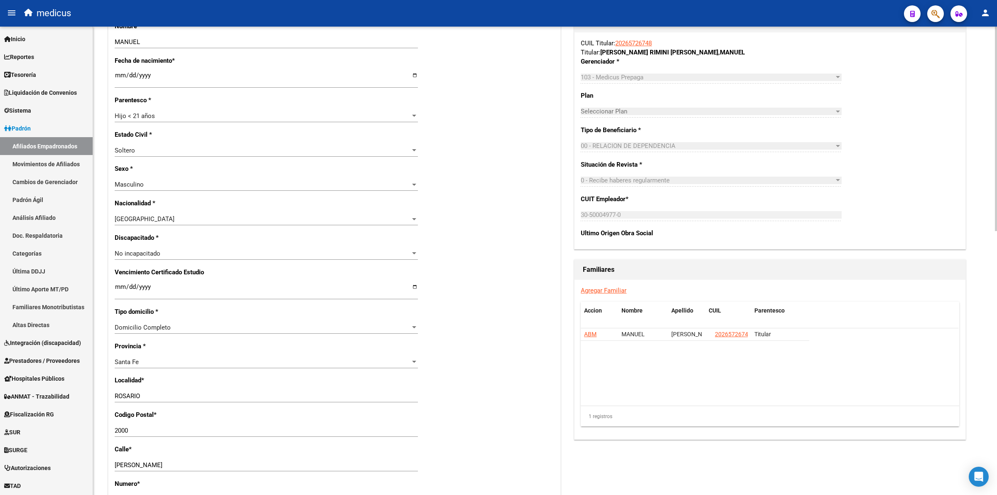
click at [586, 291] on link "Agregar Familiar" at bounding box center [604, 290] width 46 height 7
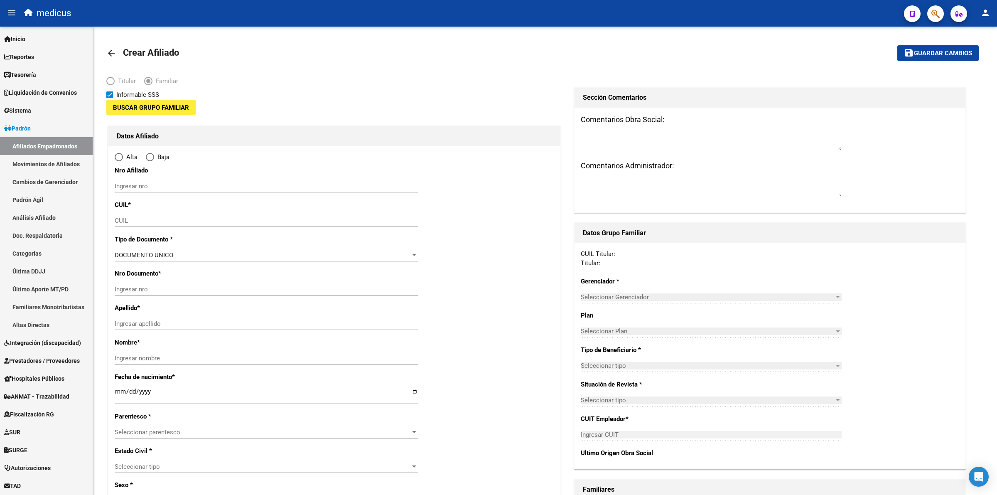
type input "30-50004977-0"
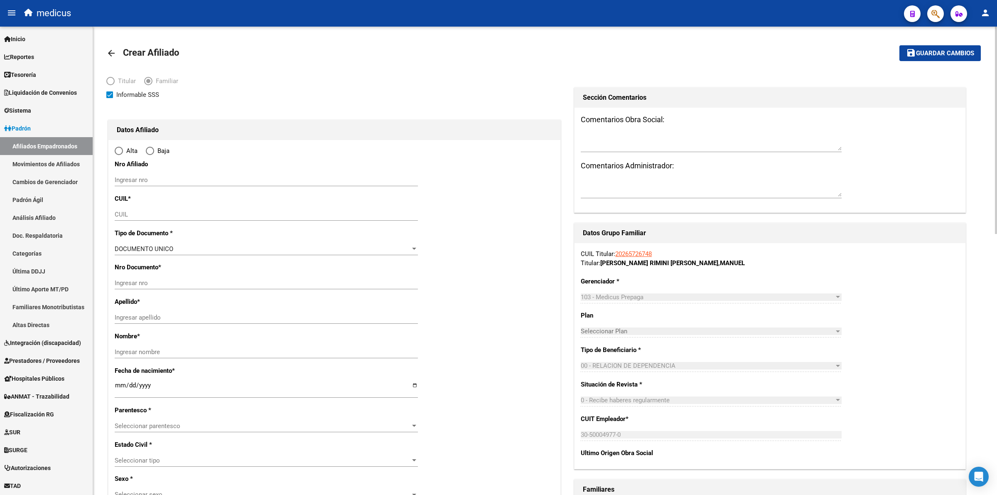
type input "ROSARIO"
type input "2000"
type input "[PERSON_NAME]"
type input "1122"
click at [140, 88] on mat-radio-button "Titular" at bounding box center [125, 82] width 38 height 13
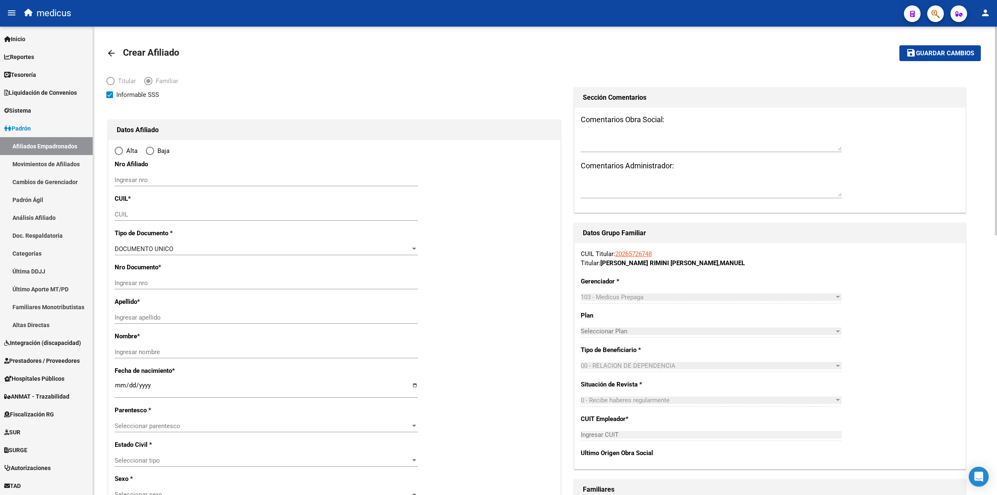
radio input "true"
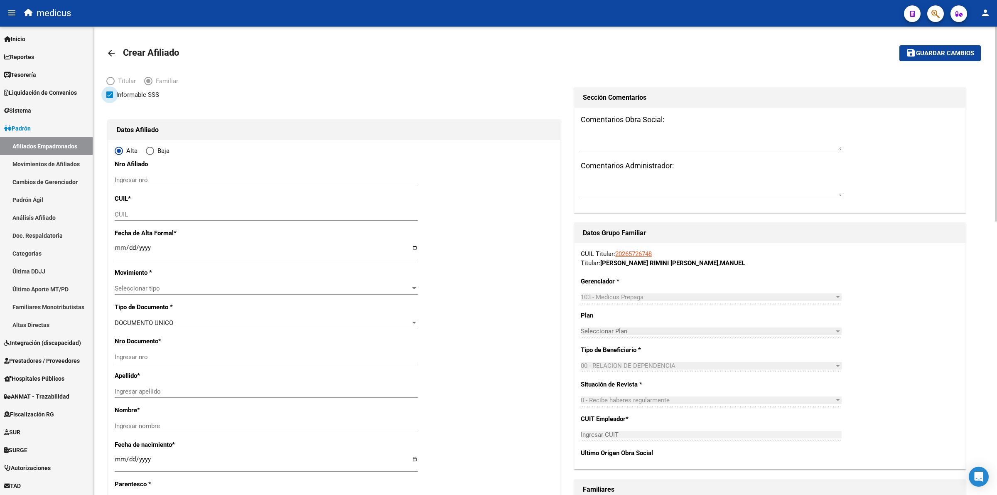
click at [139, 93] on span "Informable SSS" at bounding box center [137, 95] width 43 height 10
click at [110, 98] on input "Informable SSS" at bounding box center [109, 98] width 0 height 0
checkbox input "false"
type input "30-50004977-0"
click at [144, 208] on div "CUIL" at bounding box center [266, 214] width 303 height 12
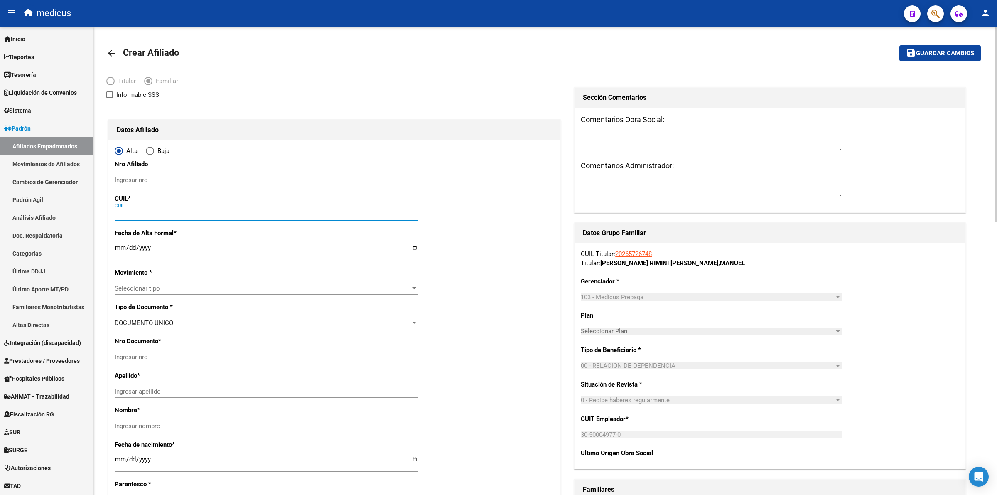
paste input "27-47332127-6"
type input "27-47332127-6"
type input "47332127"
type input "[PERSON_NAME]"
type input "[DATE]"
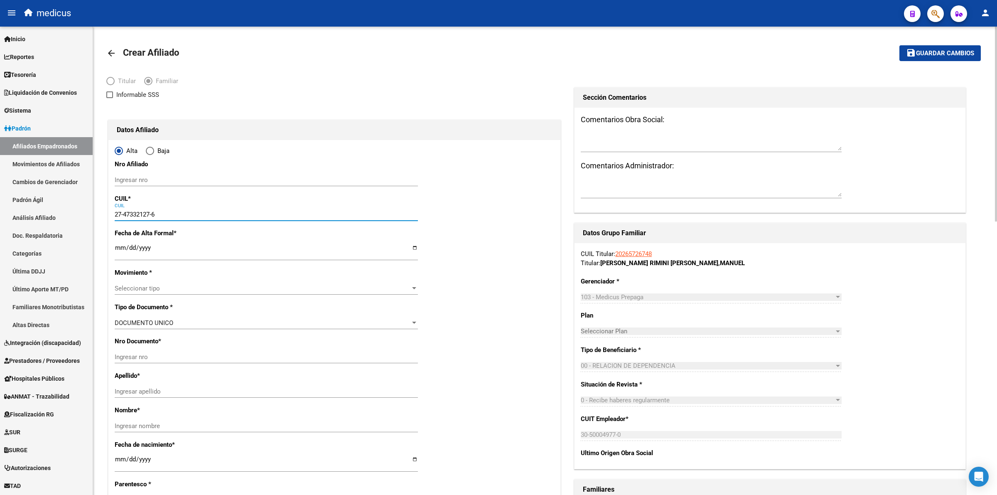
type input "ROSARIO"
type input "BRSIL"
type input "673"
type input "27-47332127-6"
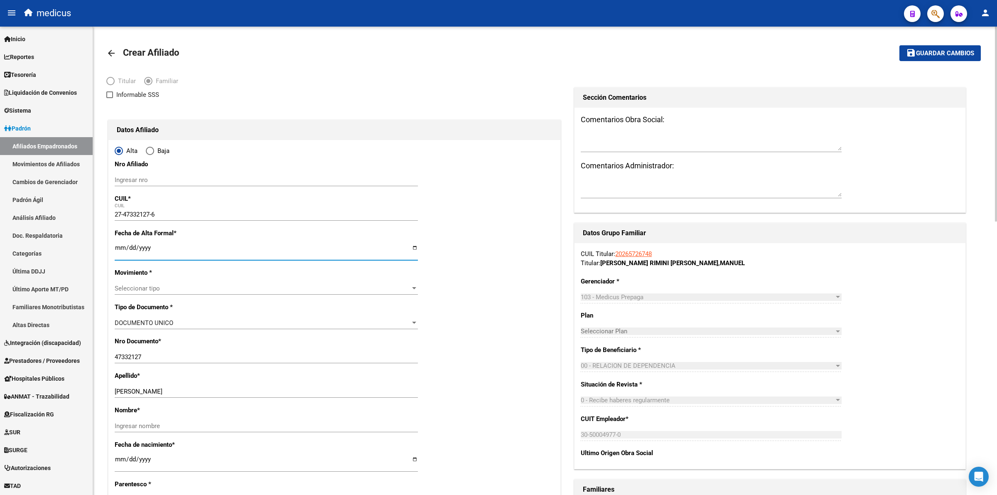
click at [171, 252] on input "Ingresar fecha" at bounding box center [266, 250] width 303 height 13
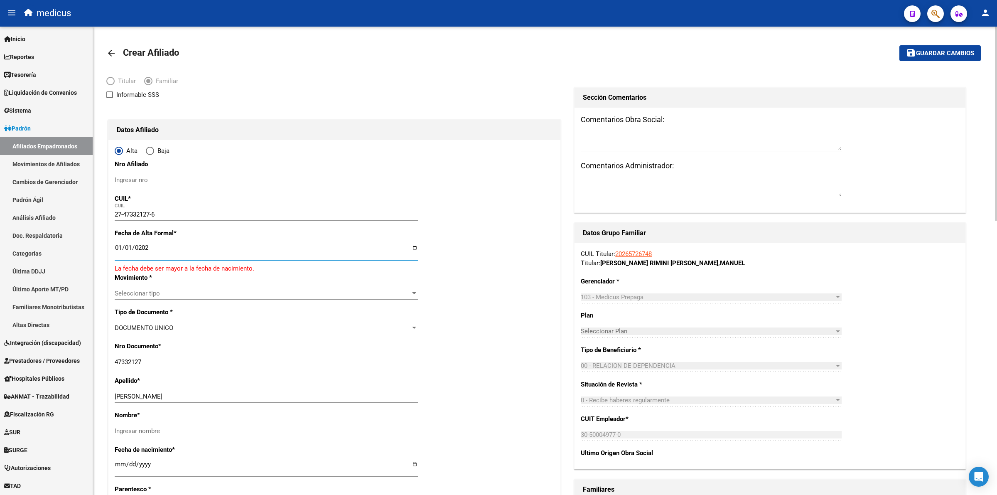
type input "[DATE]"
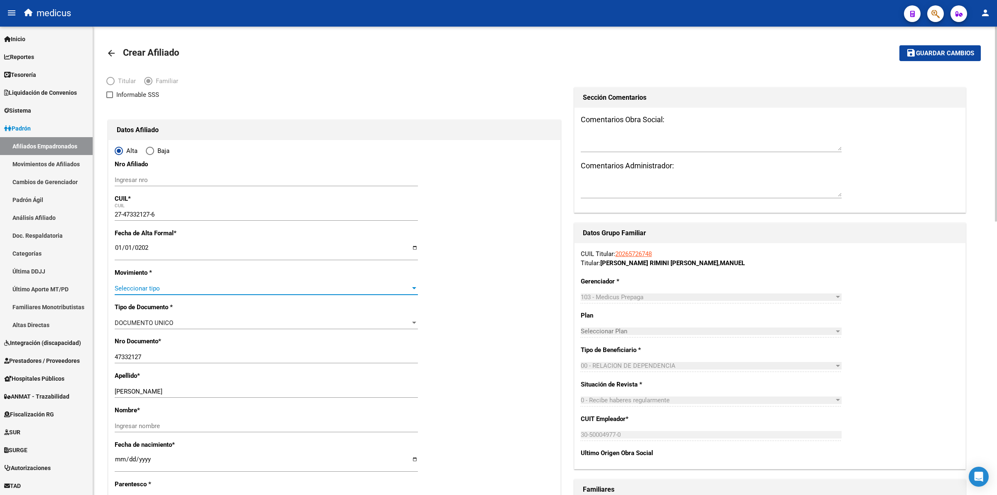
click at [137, 292] on span "Seleccionar tipo" at bounding box center [263, 287] width 296 height 7
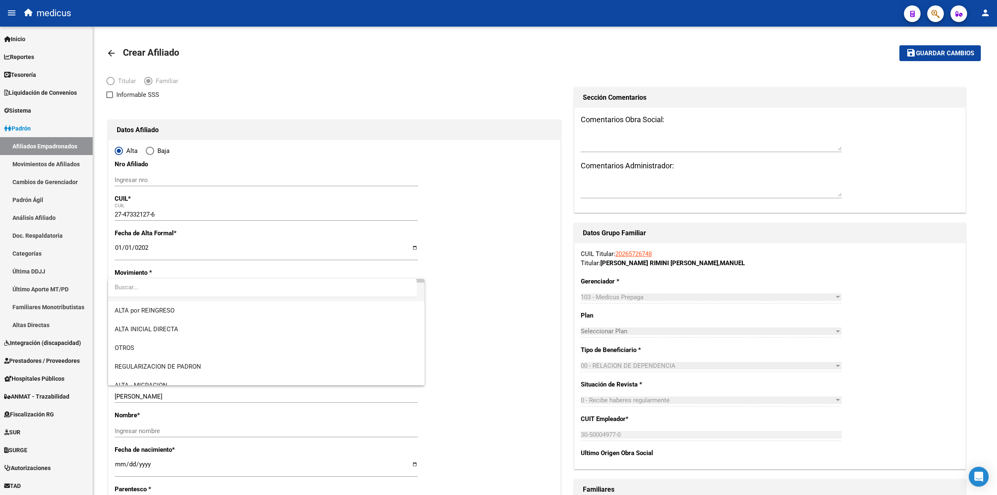
scroll to position [52, 0]
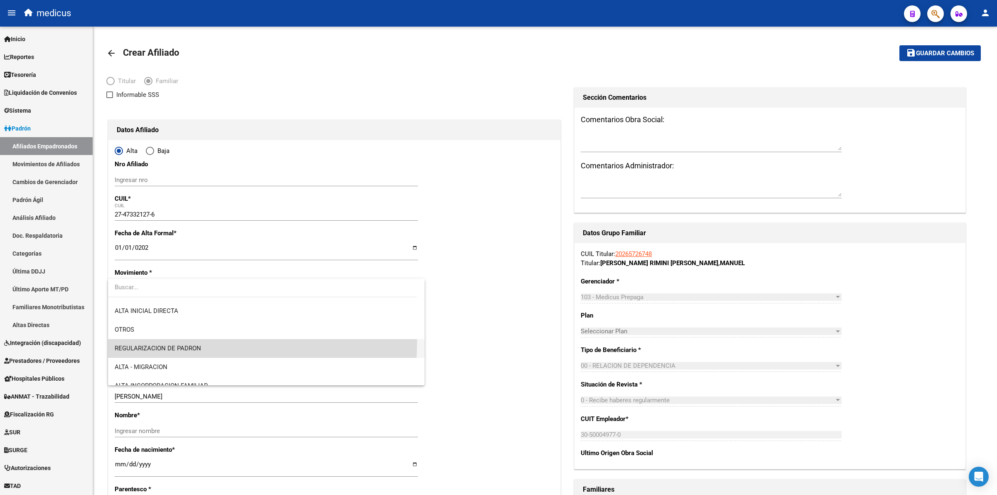
click at [142, 342] on span "REGULARIZACION DE PADRON" at bounding box center [266, 348] width 303 height 19
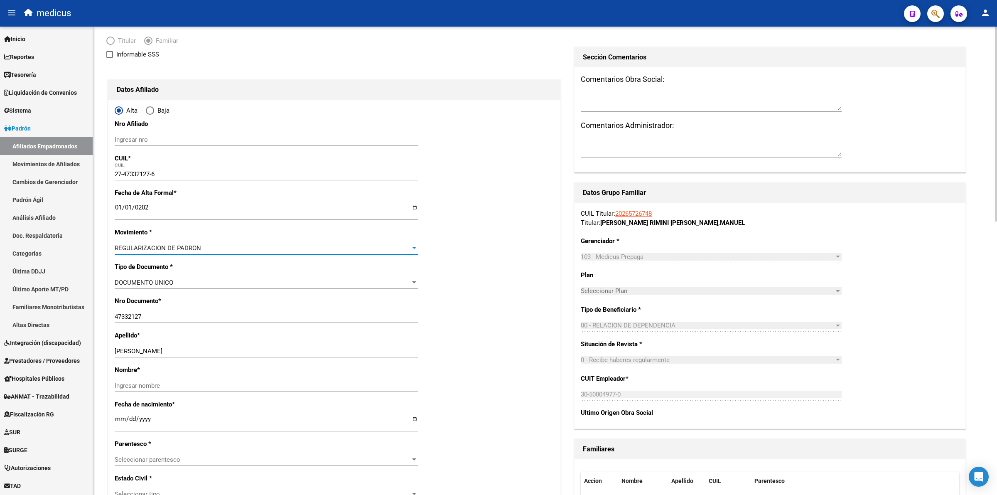
scroll to position [104, 0]
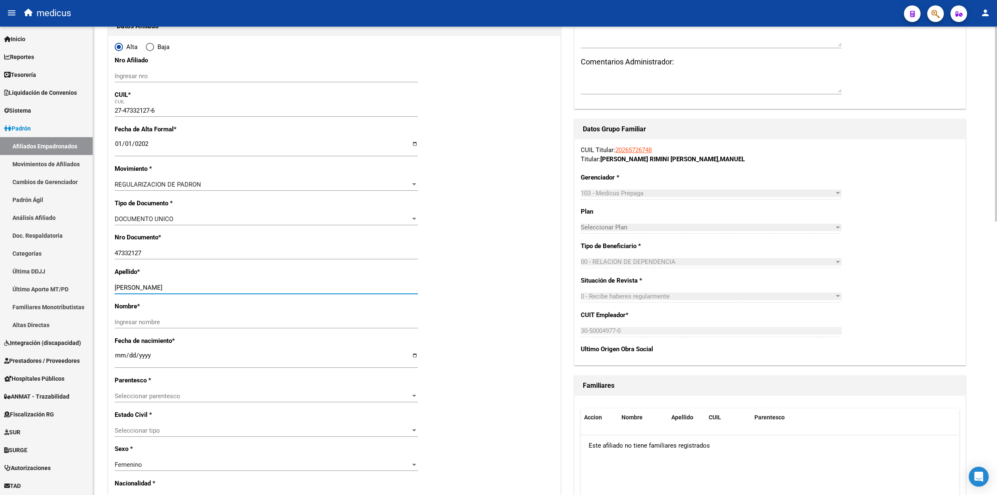
click at [179, 289] on input "[PERSON_NAME]" at bounding box center [266, 287] width 303 height 7
type input "[PERSON_NAME] [PERSON_NAME]"
paste input "MILAGROS"
click at [192, 321] on input "MILAGROS" at bounding box center [266, 321] width 303 height 7
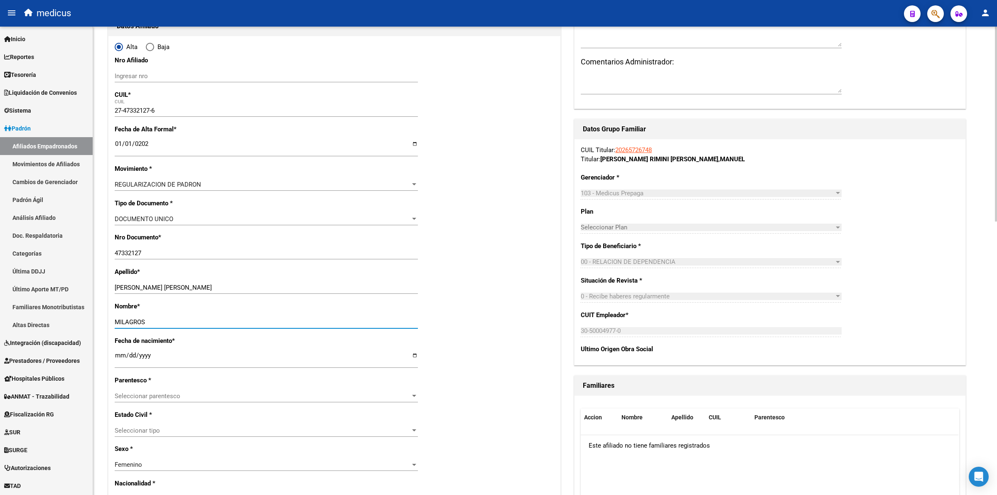
type input "MILAGROS"
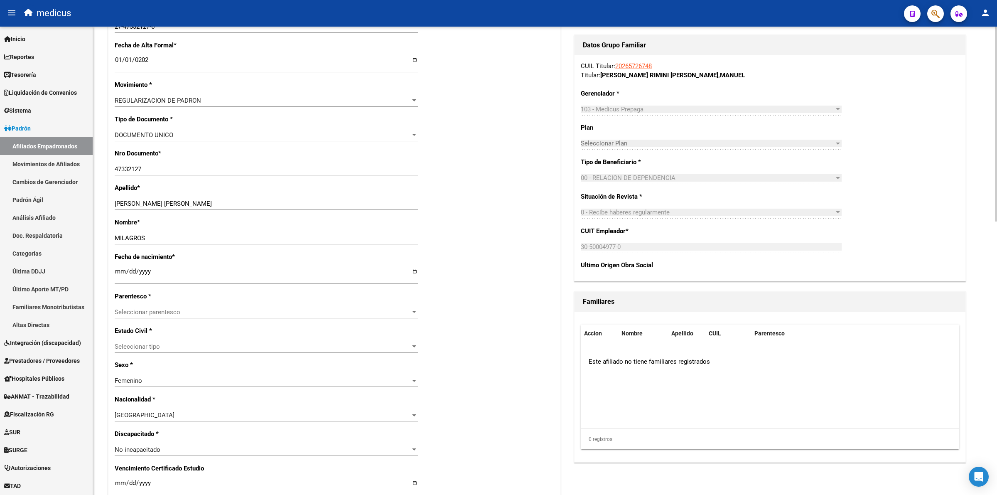
scroll to position [208, 0]
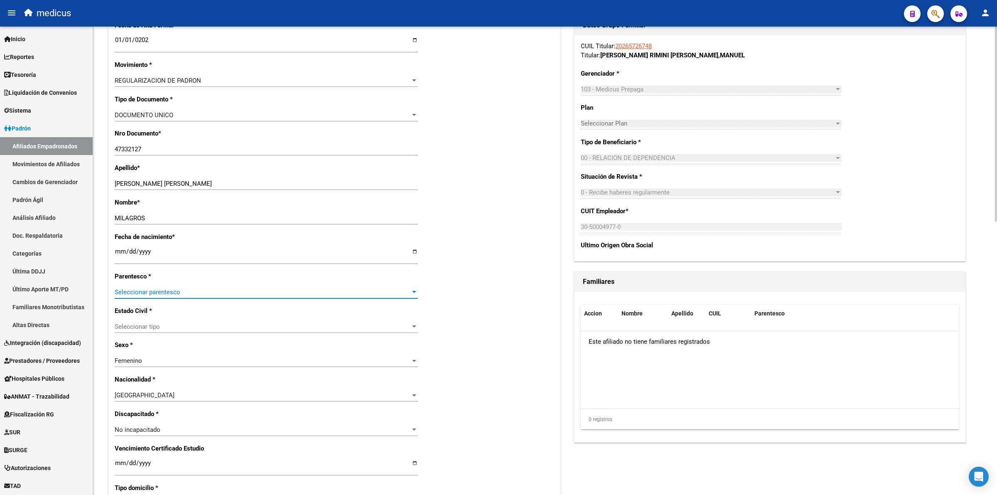
click at [195, 291] on span "Seleccionar parentesco" at bounding box center [263, 291] width 296 height 7
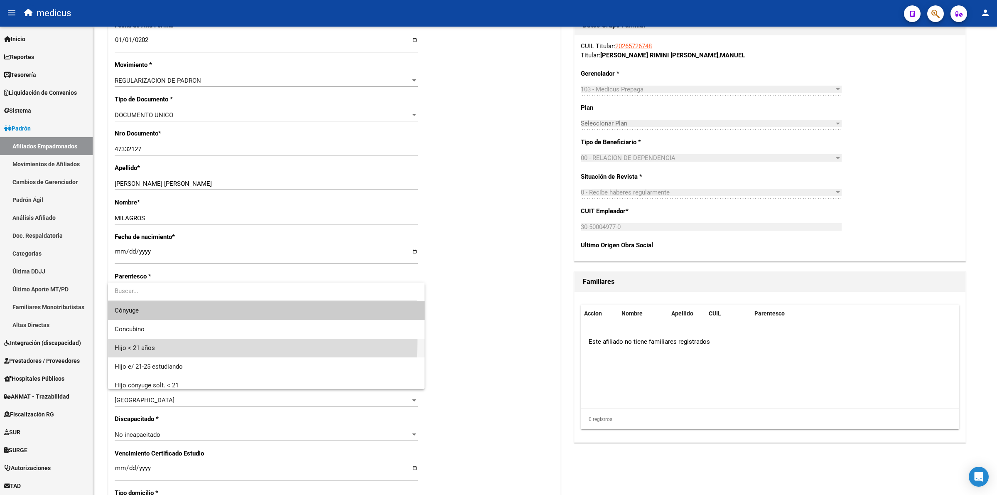
click at [181, 341] on span "Hijo < 21 años" at bounding box center [266, 347] width 303 height 19
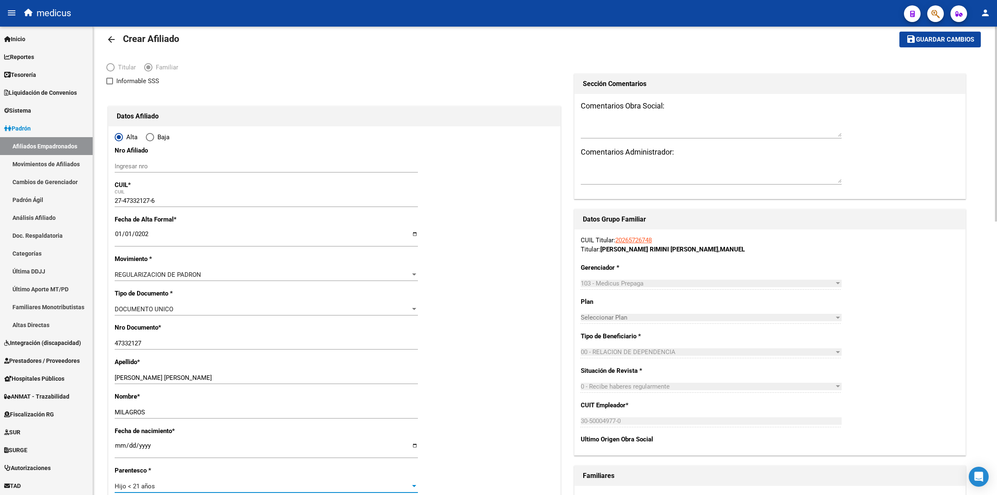
scroll to position [0, 0]
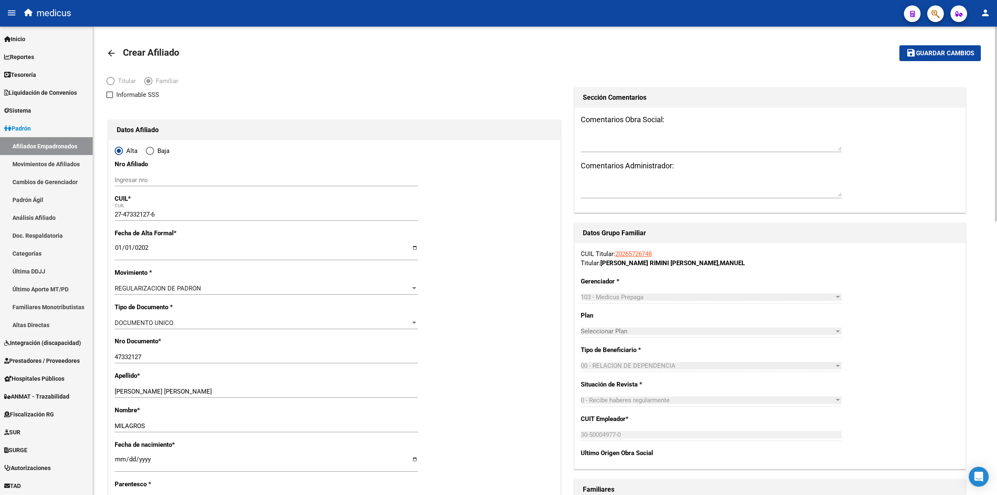
click at [894, 51] on mat-toolbar-row "save Guardar cambios" at bounding box center [889, 53] width 181 height 27
click at [909, 53] on mat-icon "save" at bounding box center [911, 53] width 10 height 10
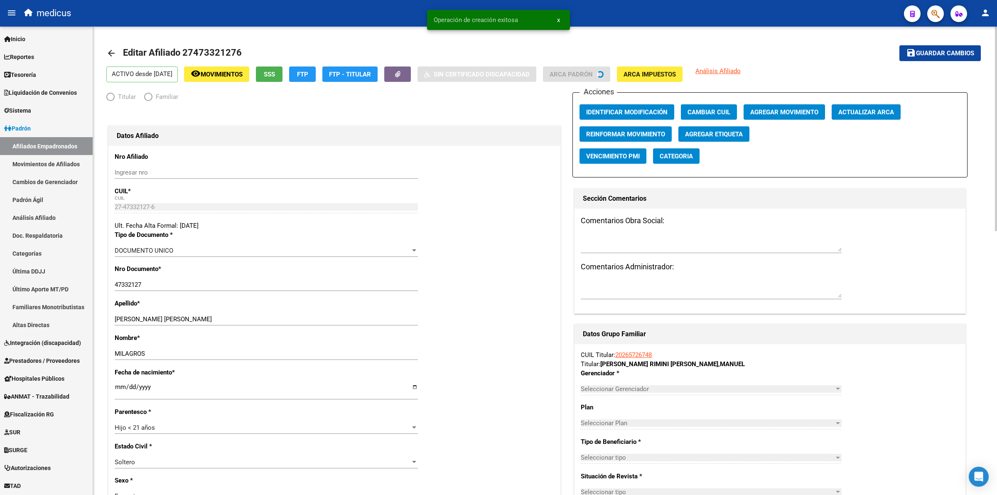
radio input "true"
type input "30-50004977-0"
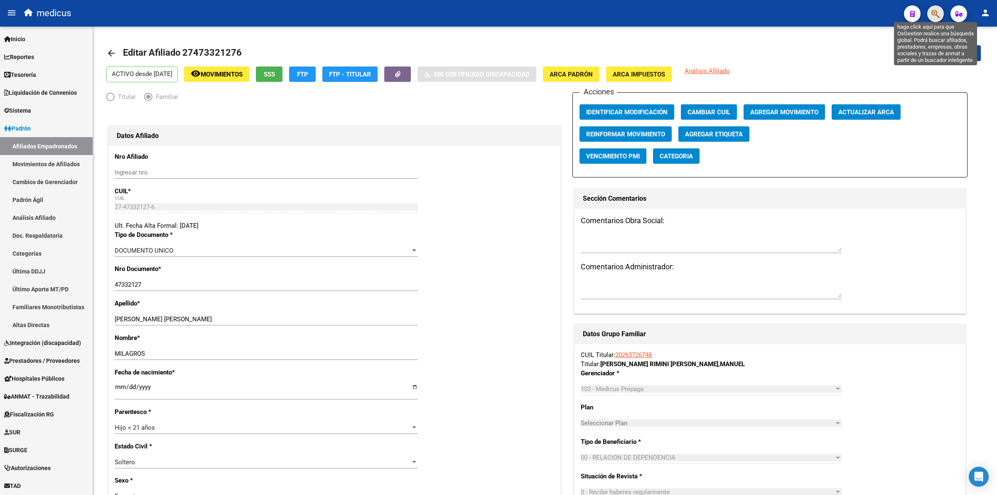
click at [933, 16] on icon "button" at bounding box center [935, 14] width 8 height 10
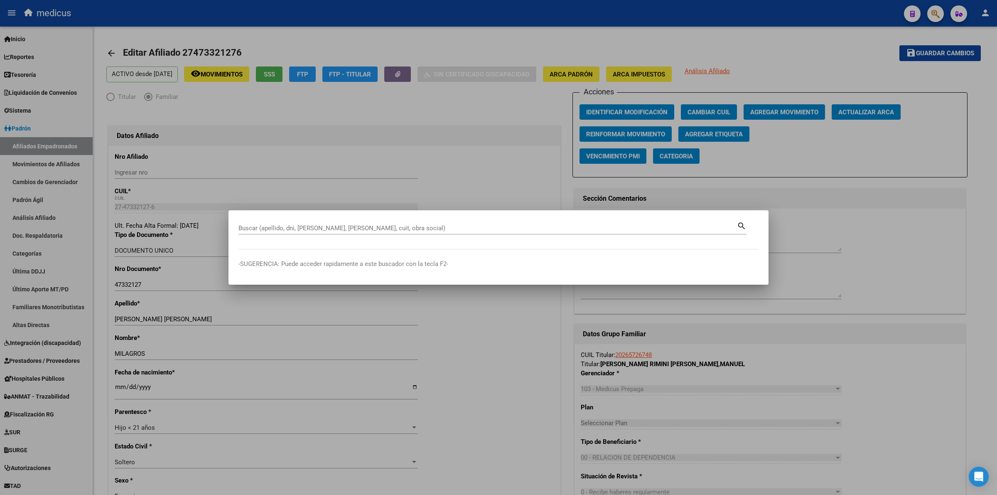
paste input "27940781650"
type input "27940781650"
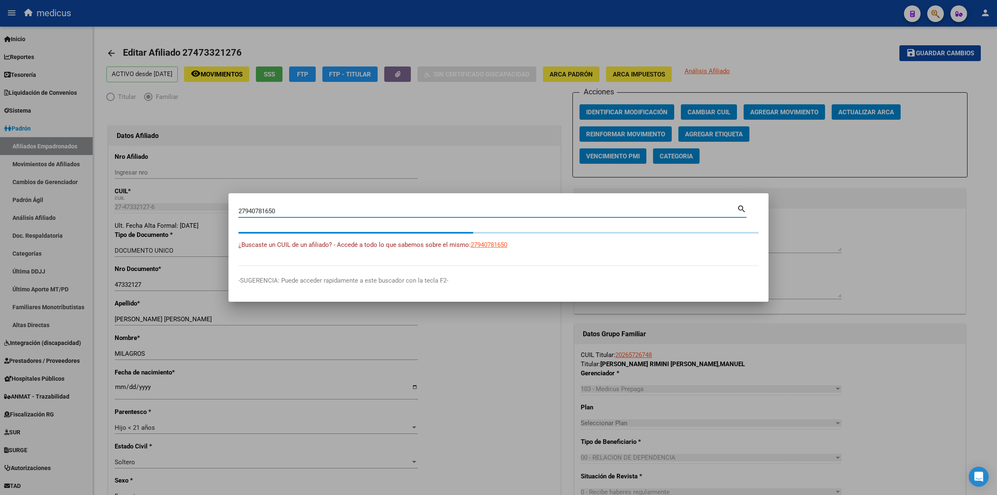
click at [483, 240] on app-link-go-to "27940781650" at bounding box center [489, 245] width 37 height 10
click at [483, 246] on mat-dialog-content "27940781650 Buscar (apellido, dni, cuil, [PERSON_NAME], cuit, obra social) sear…" at bounding box center [498, 234] width 540 height 63
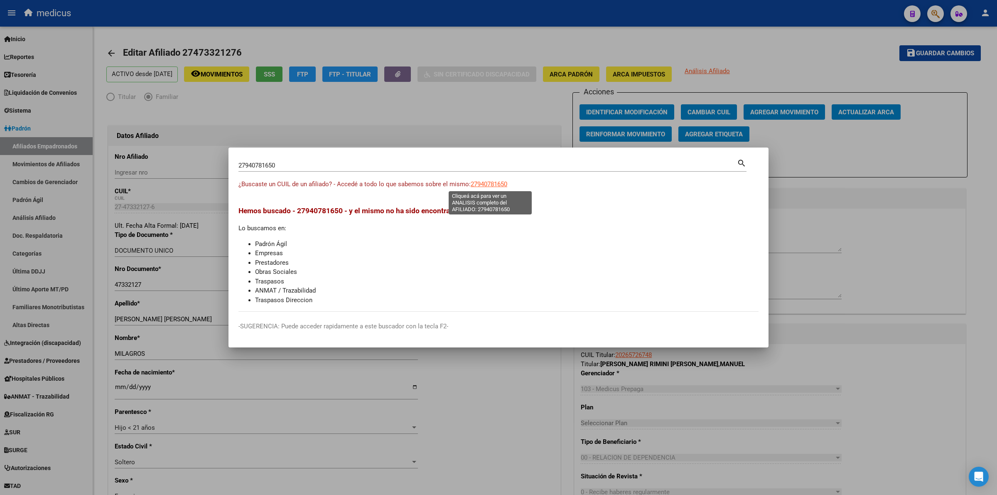
click at [487, 184] on span "27940781650" at bounding box center [489, 183] width 37 height 7
type textarea "27940781650"
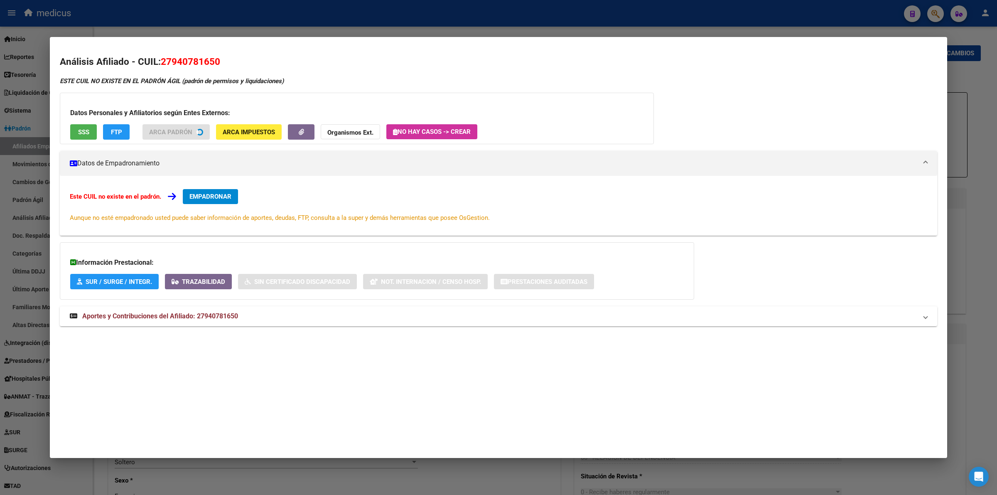
click at [87, 121] on div "Datos Personales y Afiliatorios según Entes Externos: SSS FTP ARCA Padrón ARCA …" at bounding box center [357, 118] width 594 height 51
click at [83, 137] on button "SSS" at bounding box center [83, 131] width 27 height 15
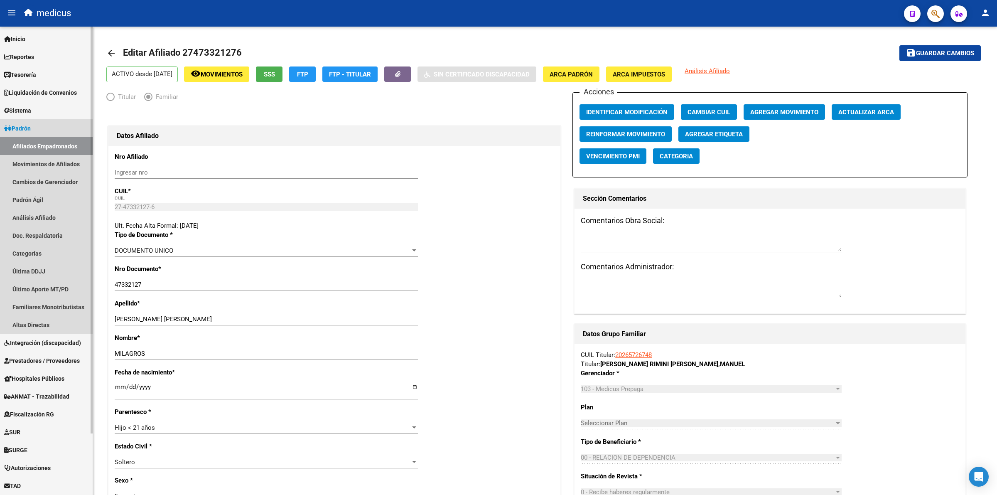
click at [56, 144] on link "Afiliados Empadronados" at bounding box center [46, 146] width 93 height 18
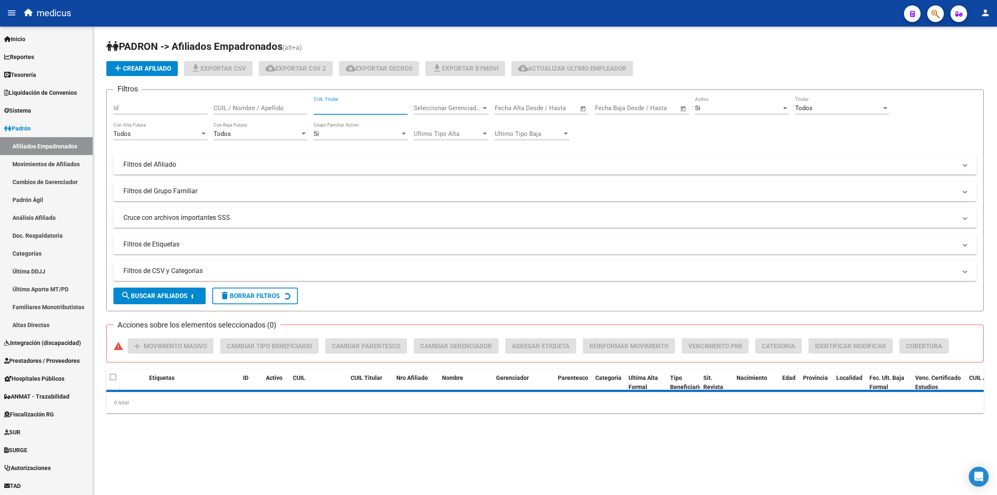
click at [351, 106] on input "CUIL Titular" at bounding box center [361, 107] width 94 height 7
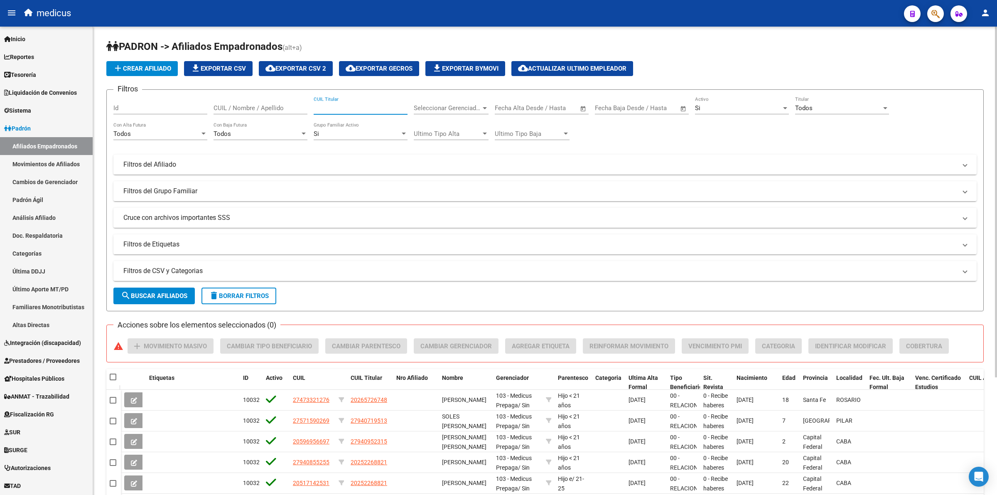
paste input "23940765064"
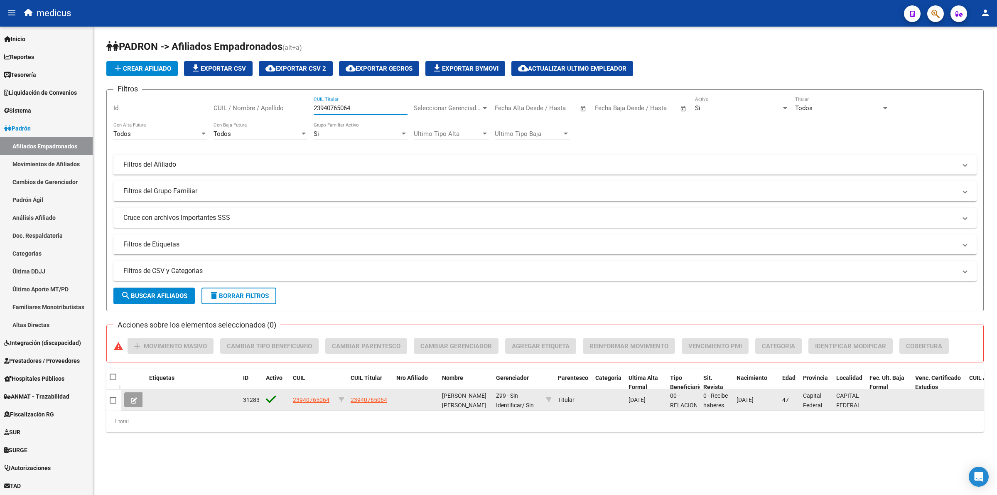
type input "23940765064"
click at [133, 401] on icon at bounding box center [134, 400] width 6 height 6
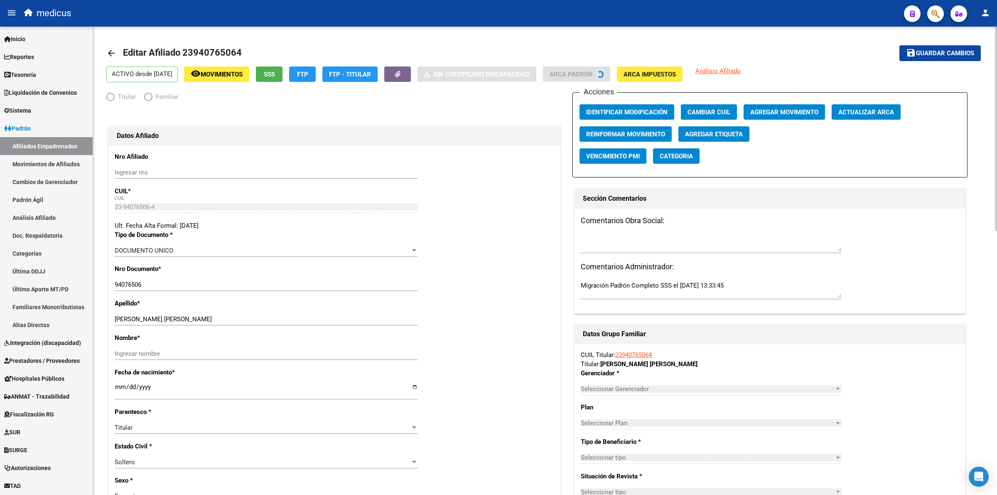
radio input "true"
type input "30-70875718-3"
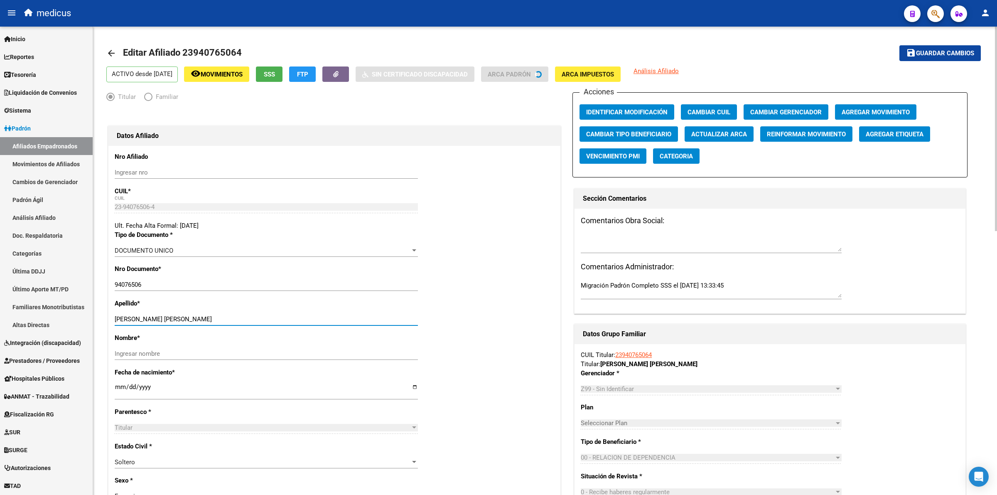
click at [190, 318] on input "[PERSON_NAME] [PERSON_NAME]" at bounding box center [266, 318] width 303 height 7
type input "[PERSON_NAME]"
click at [172, 360] on div "Ingresar nombre" at bounding box center [266, 357] width 303 height 20
click at [171, 355] on input "Ingresar nombre" at bounding box center [266, 353] width 303 height 7
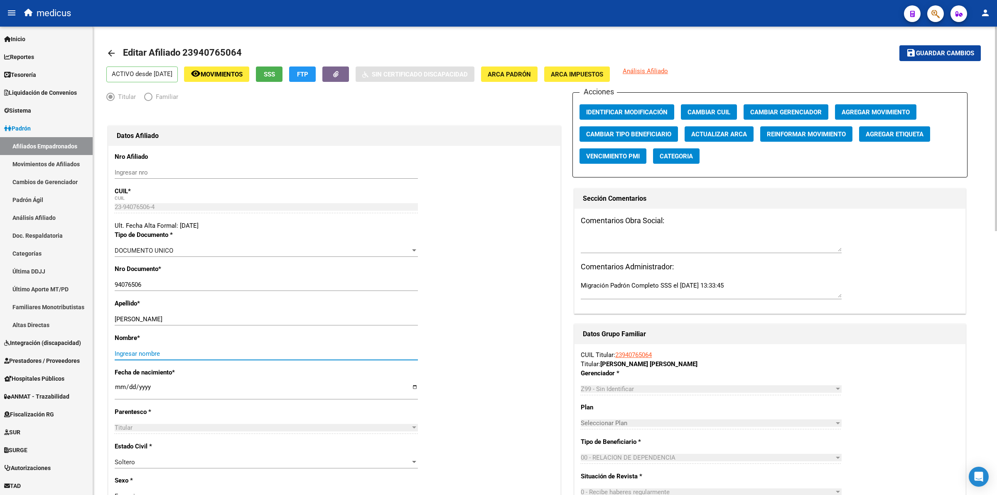
paste input "[PERSON_NAME]"
type input "[PERSON_NAME]"
click at [935, 52] on span "Guardar cambios" at bounding box center [945, 53] width 58 height 7
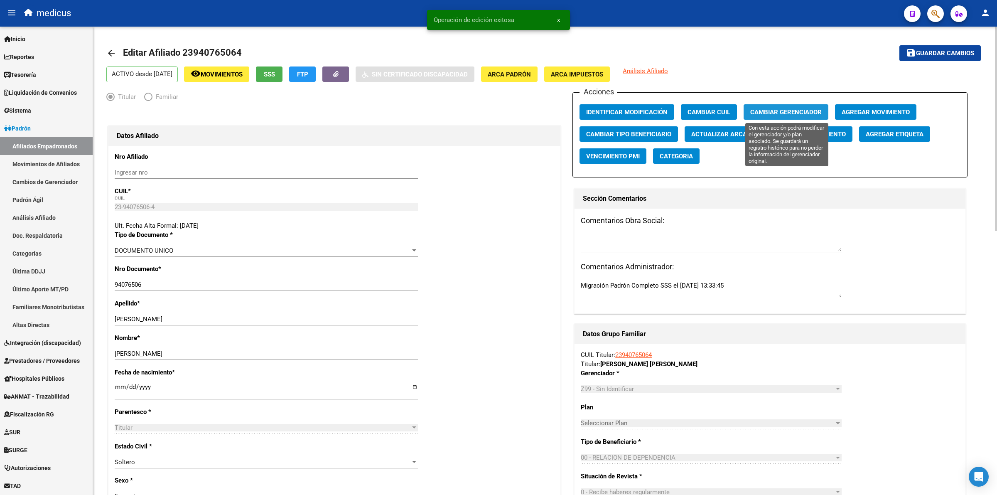
click at [788, 110] on span "Cambiar Gerenciador" at bounding box center [785, 111] width 71 height 7
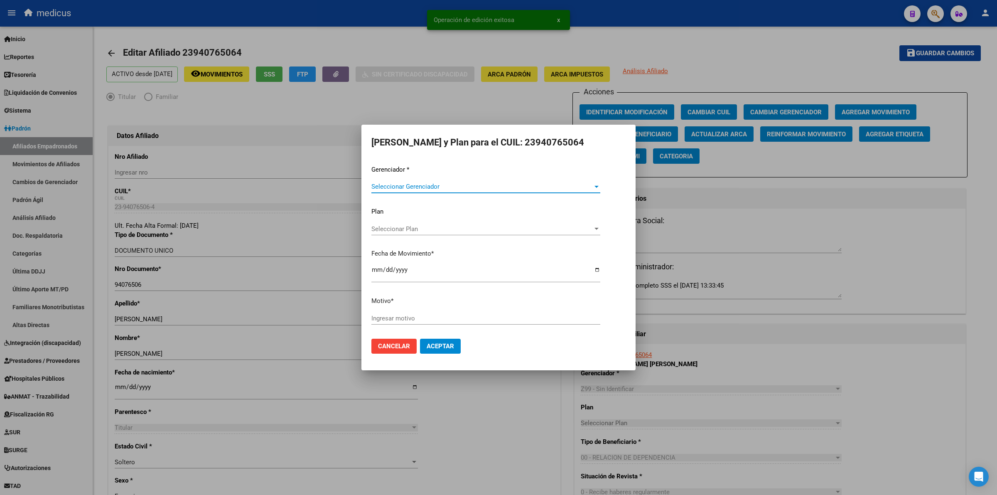
click at [376, 183] on span "Seleccionar Gerenciador" at bounding box center [481, 186] width 221 height 7
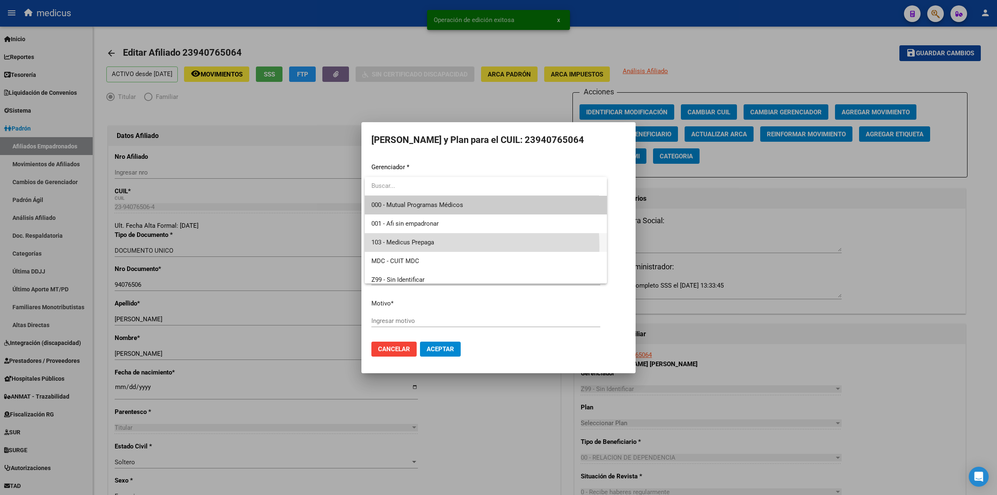
click at [387, 247] on span "103 - Medicus Prepaga" at bounding box center [485, 242] width 229 height 19
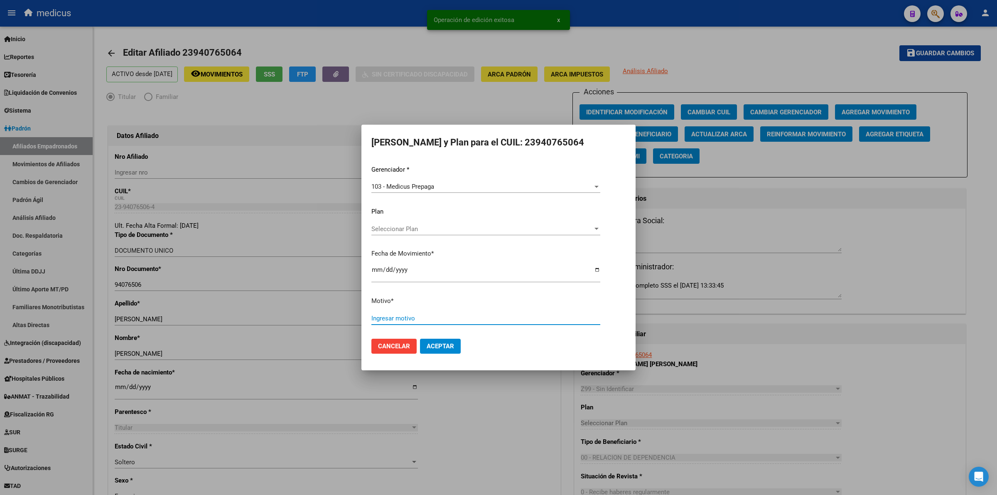
click at [382, 321] on input "Ingresar motivo" at bounding box center [485, 317] width 229 height 7
click at [439, 345] on span "Aceptar" at bounding box center [440, 345] width 27 height 7
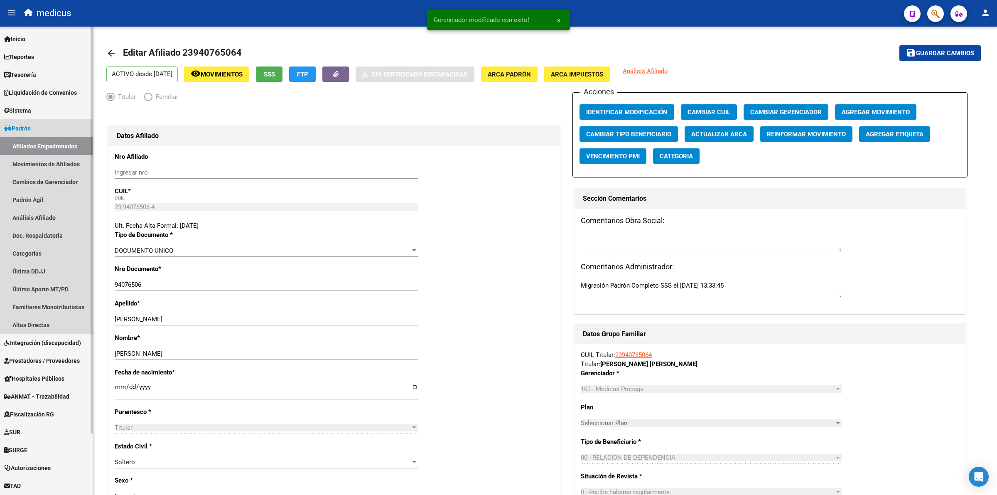
click at [67, 140] on link "Afiliados Empadronados" at bounding box center [46, 146] width 93 height 18
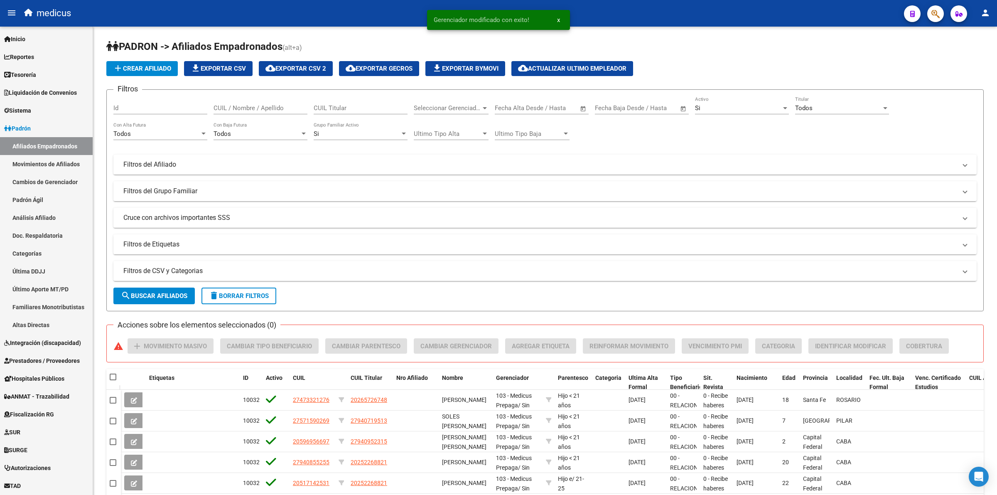
click at [353, 103] on div "CUIL Titular" at bounding box center [361, 105] width 94 height 18
paste input "20940715114"
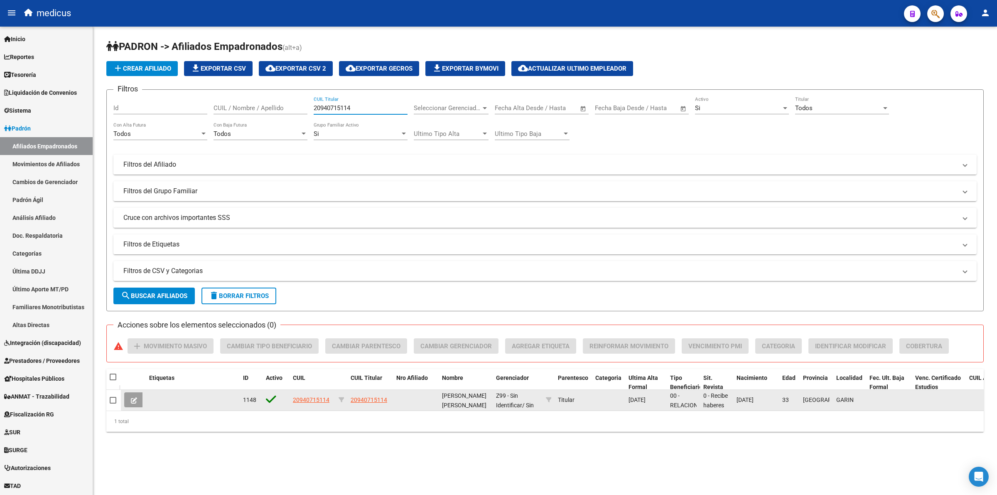
type input "20940715114"
click at [137, 402] on button at bounding box center [134, 399] width 20 height 15
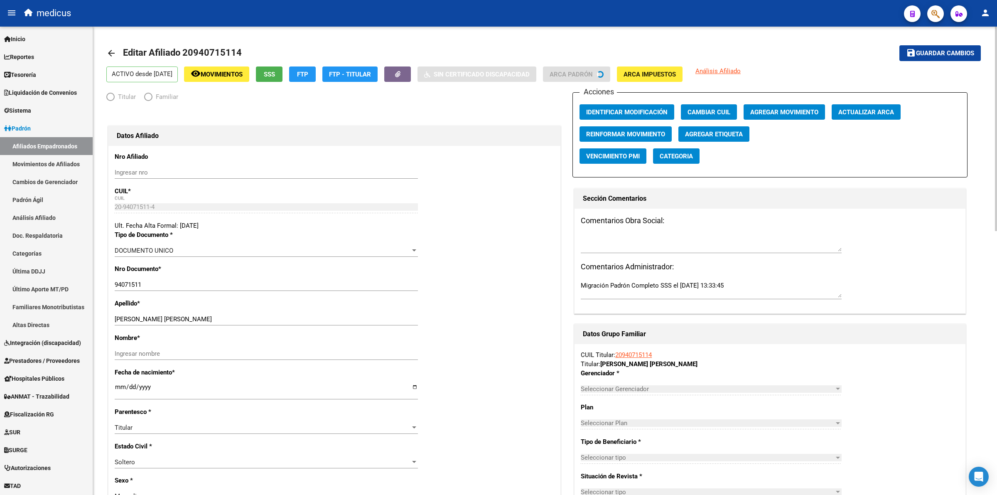
radio input "true"
type input "30-51988733-5"
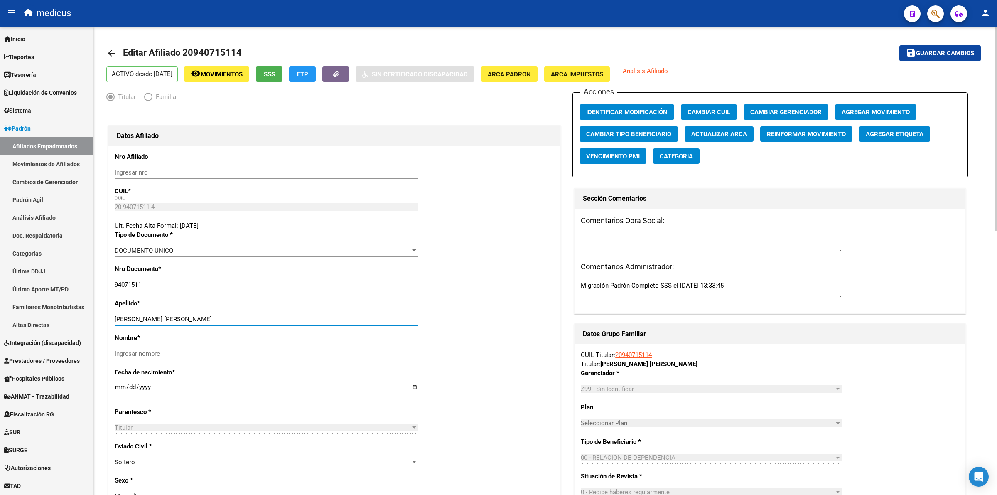
drag, startPoint x: 177, startPoint y: 320, endPoint x: 445, endPoint y: 314, distance: 268.8
click at [445, 314] on div "Apellido * [PERSON_NAME] [PERSON_NAME] Ingresar apellido" at bounding box center [334, 316] width 439 height 34
type input "[PERSON_NAME] [PERSON_NAME]"
click at [277, 353] on input "Ingresar nombre" at bounding box center [266, 353] width 303 height 7
paste input "[PERSON_NAME]"
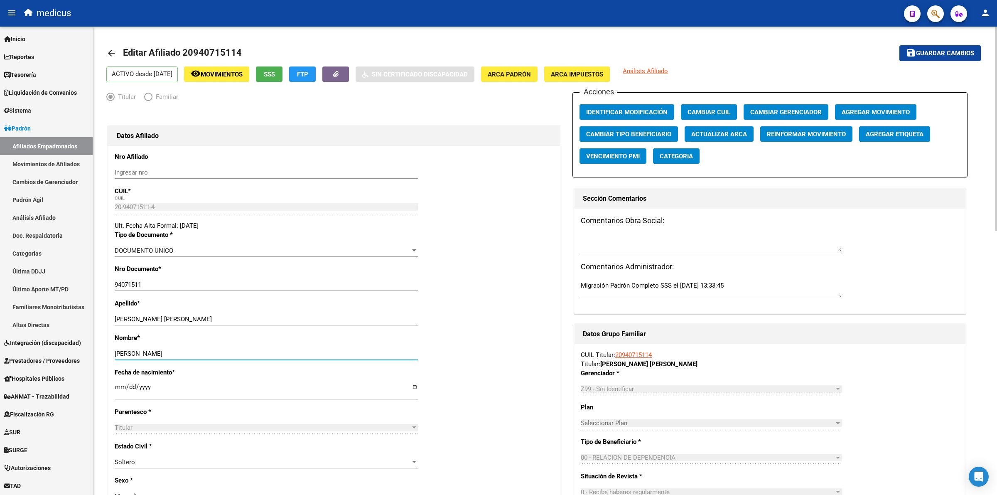
type input "[PERSON_NAME]"
click at [958, 49] on button "save Guardar cambios" at bounding box center [939, 52] width 81 height 15
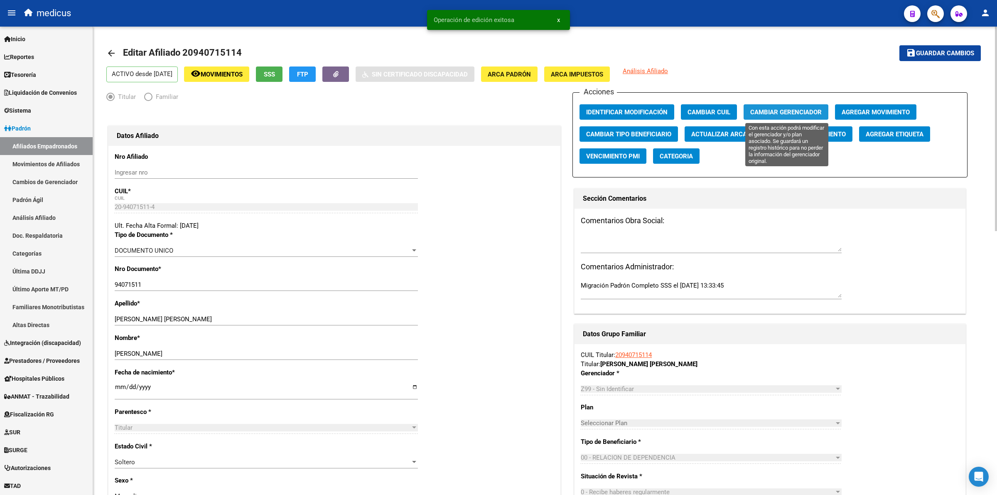
click at [786, 107] on button "Cambiar Gerenciador" at bounding box center [785, 111] width 85 height 15
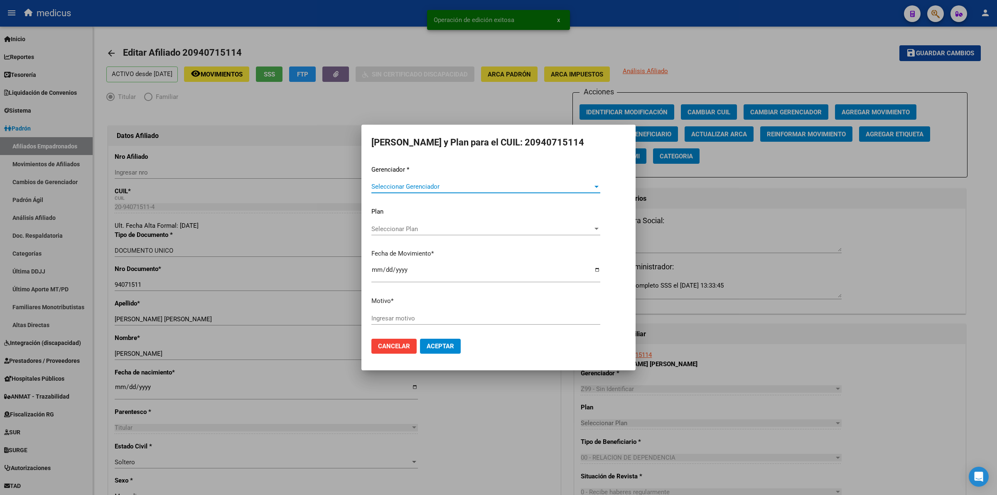
click at [430, 188] on span "Seleccionar Gerenciador" at bounding box center [481, 186] width 221 height 7
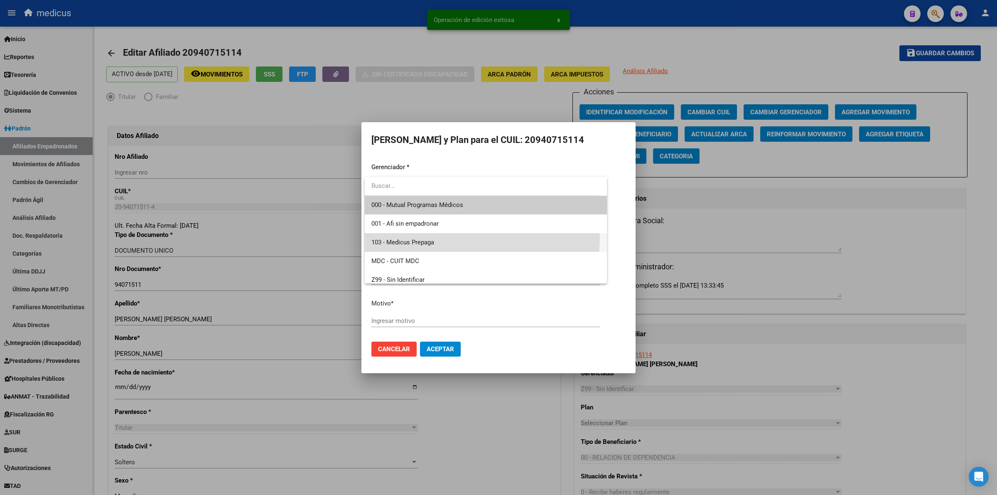
click at [404, 235] on span "103 - Medicus Prepaga" at bounding box center [485, 242] width 229 height 19
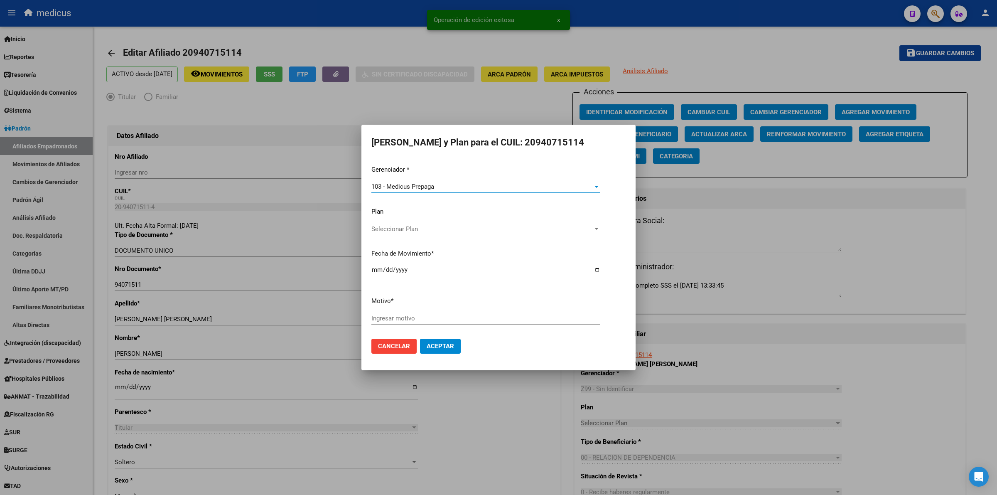
click at [395, 306] on div "Gerenciador * 103 - Medicus Prepaga Seleccionar Gerenciador Plan Seleccionar Pl…" at bounding box center [498, 248] width 254 height 167
click at [399, 314] on input "Ingresar motivo" at bounding box center [485, 317] width 229 height 7
click at [450, 350] on button "Aceptar" at bounding box center [440, 345] width 41 height 15
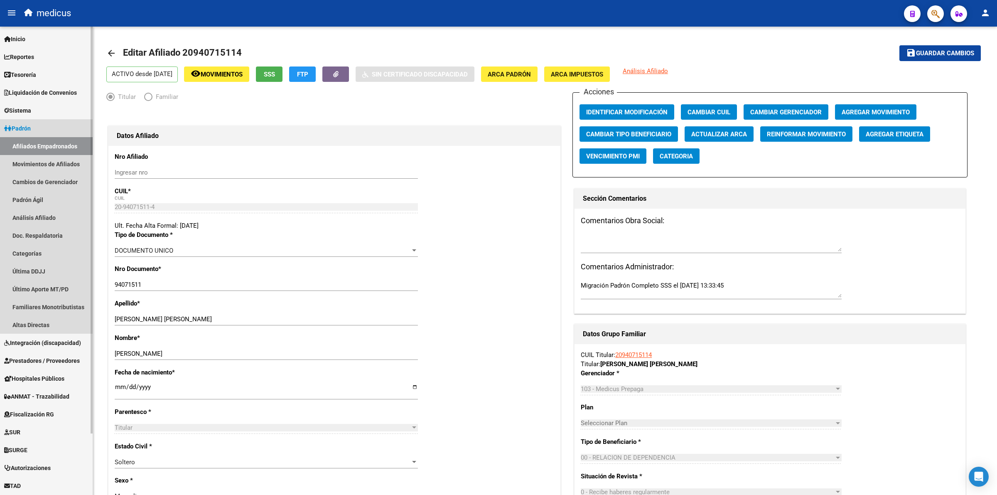
click at [50, 137] on link "Afiliados Empadronados" at bounding box center [46, 146] width 93 height 18
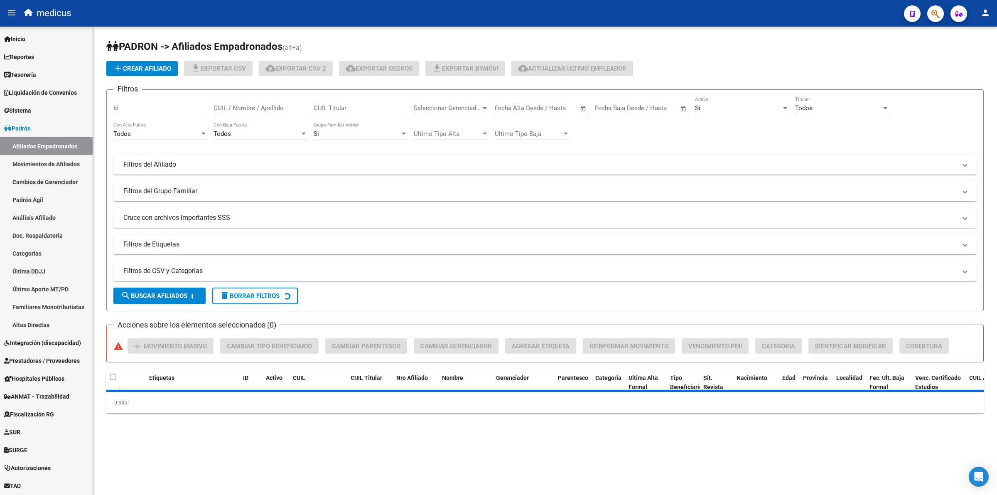
click at [362, 101] on div "CUIL Titular" at bounding box center [361, 105] width 94 height 18
paste input "27940714759"
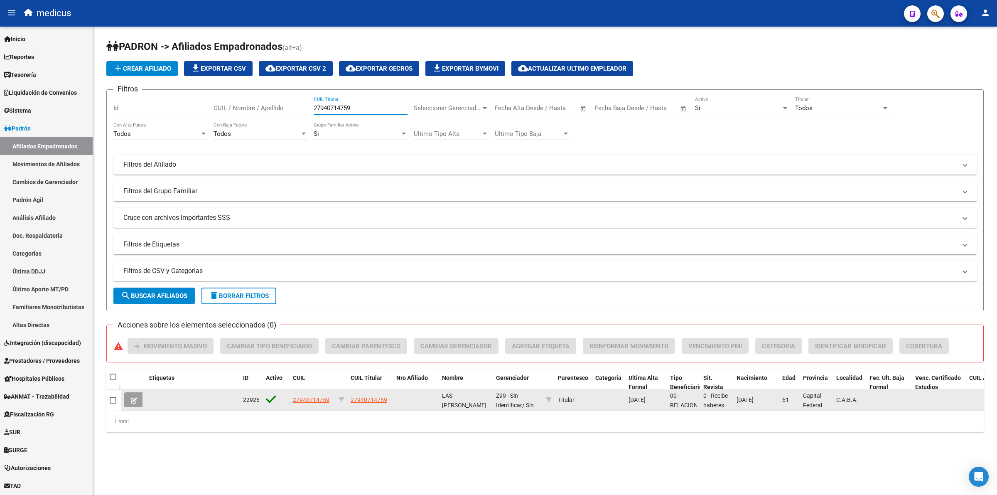
type input "27940714759"
click at [135, 403] on button at bounding box center [134, 399] width 20 height 15
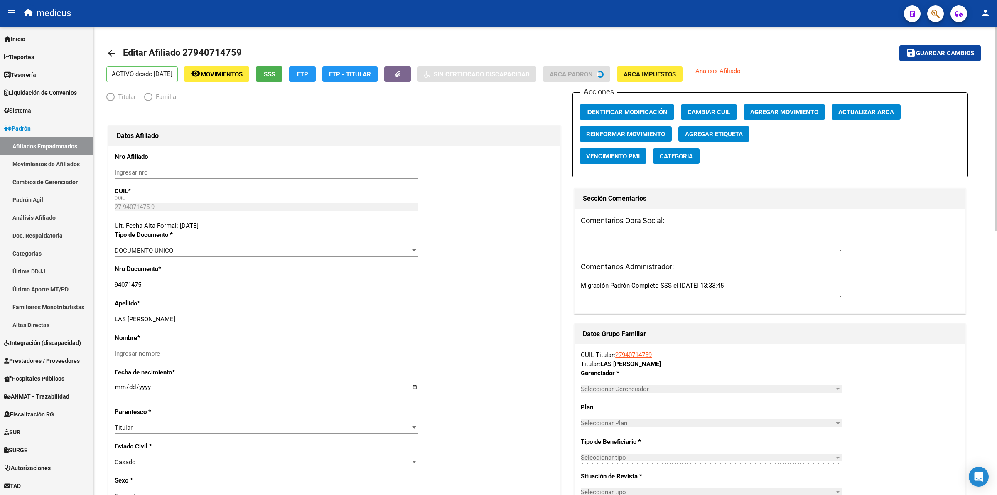
radio input "true"
type input "30-50012415-2"
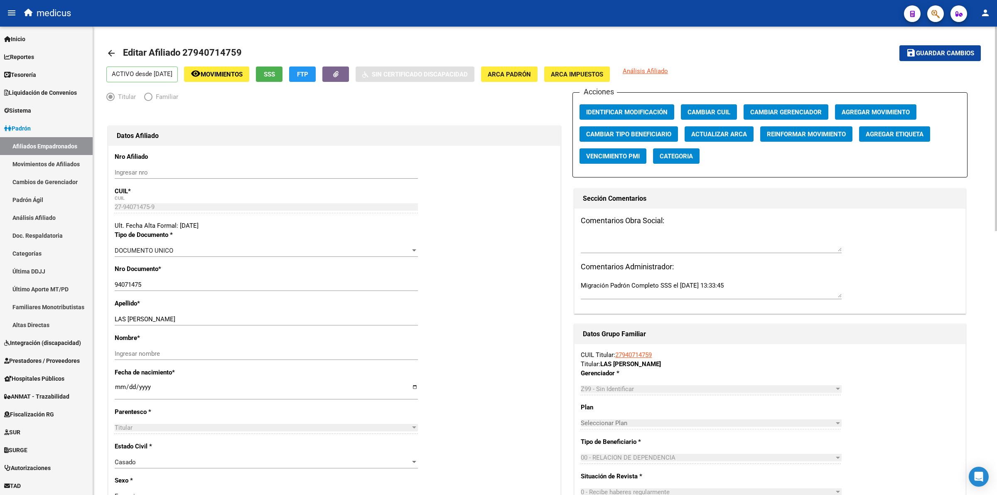
click at [156, 320] on input "LAS [PERSON_NAME]" at bounding box center [266, 318] width 303 height 7
type input "LAS HERAS"
click at [152, 346] on div "Nombre * Ingresar nombre" at bounding box center [334, 350] width 439 height 34
click at [152, 354] on input "Ingresar nombre" at bounding box center [266, 353] width 303 height 7
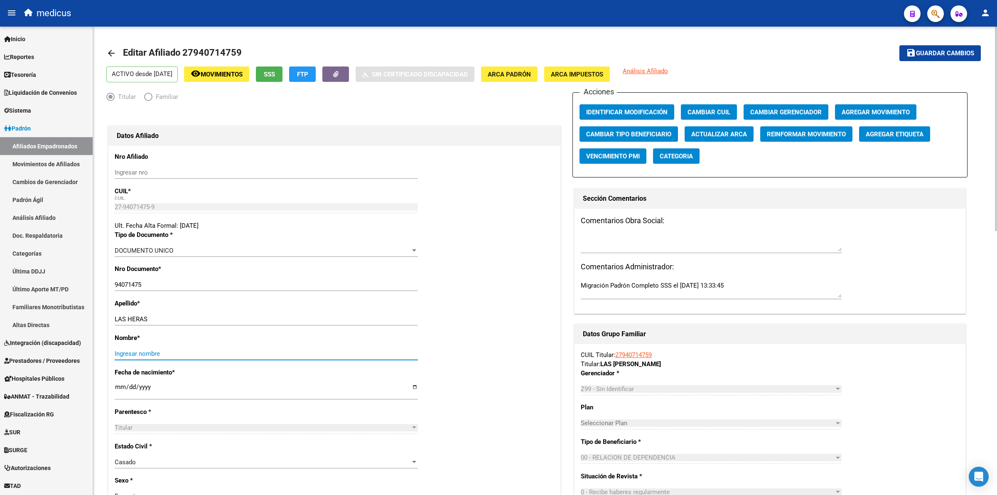
paste input "[PERSON_NAME]"
type input "[PERSON_NAME]"
click at [948, 50] on span "Guardar cambios" at bounding box center [945, 53] width 58 height 7
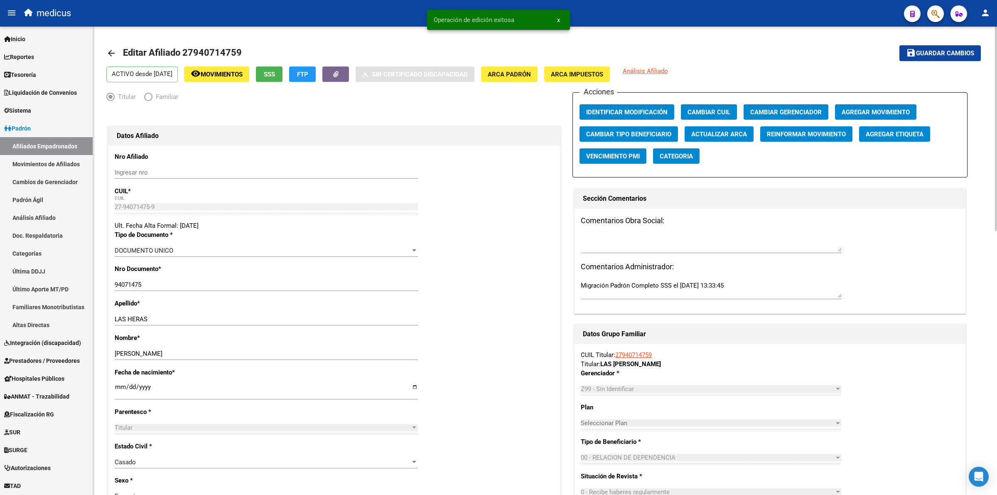
click at [775, 101] on div "Acciones Identificar Modificación Cambiar CUIL Cambiar Gerenciador Agregar Movi…" at bounding box center [769, 134] width 395 height 85
click at [774, 107] on button "Cambiar Gerenciador" at bounding box center [785, 111] width 85 height 15
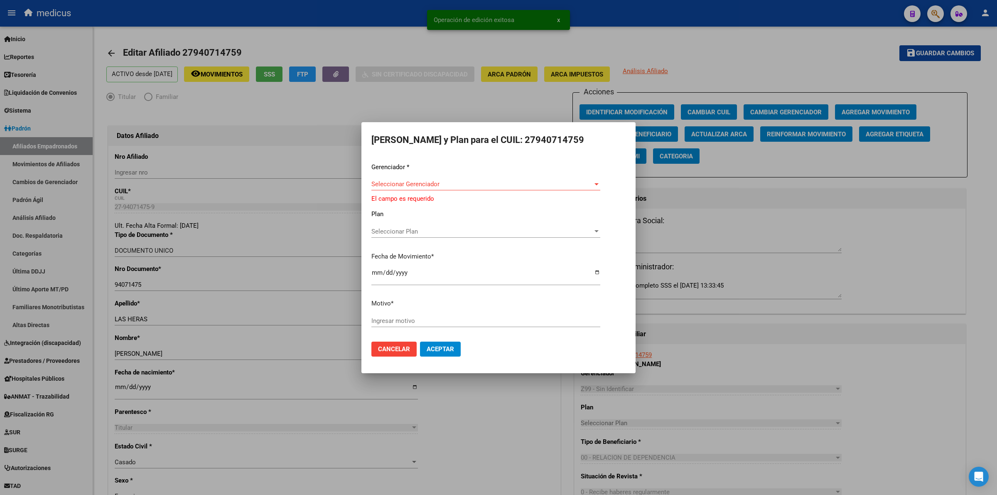
click at [408, 180] on div "Seleccionar Gerenciador Seleccionar Gerenciador" at bounding box center [485, 184] width 229 height 12
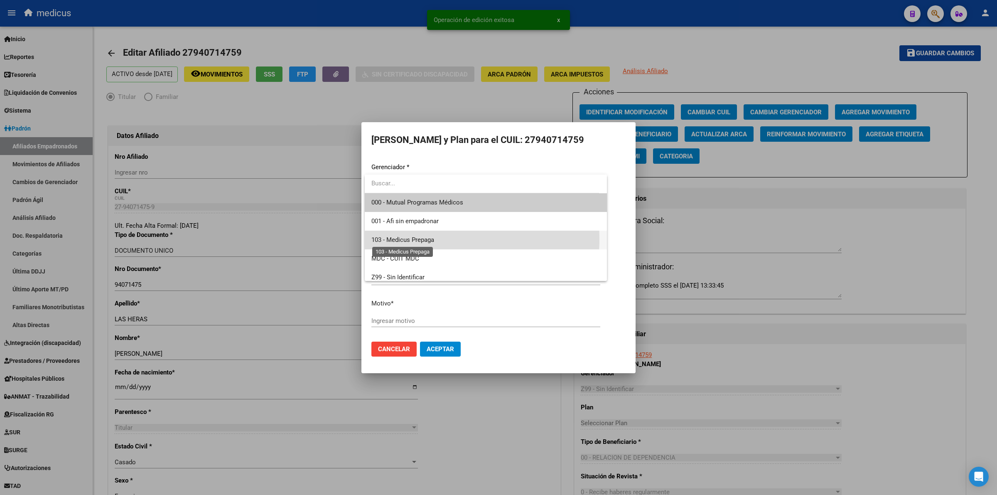
click at [392, 238] on span "103 - Medicus Prepaga" at bounding box center [402, 239] width 63 height 7
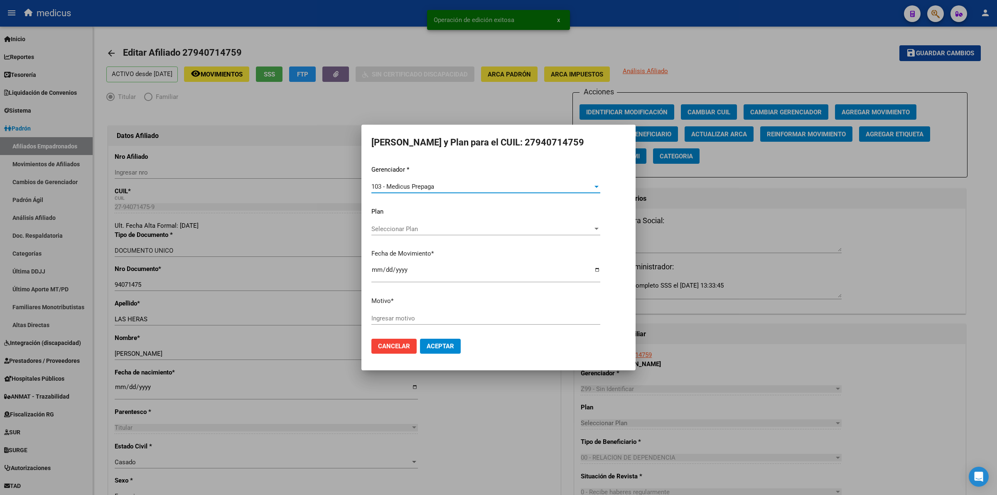
click at [380, 311] on div "Gerenciador * 103 - Medicus Prepaga Seleccionar Gerenciador Plan Seleccionar Pl…" at bounding box center [498, 248] width 254 height 167
click at [395, 316] on input "Ingresar motivo" at bounding box center [485, 317] width 229 height 7
click at [434, 346] on span "Aceptar" at bounding box center [440, 345] width 27 height 7
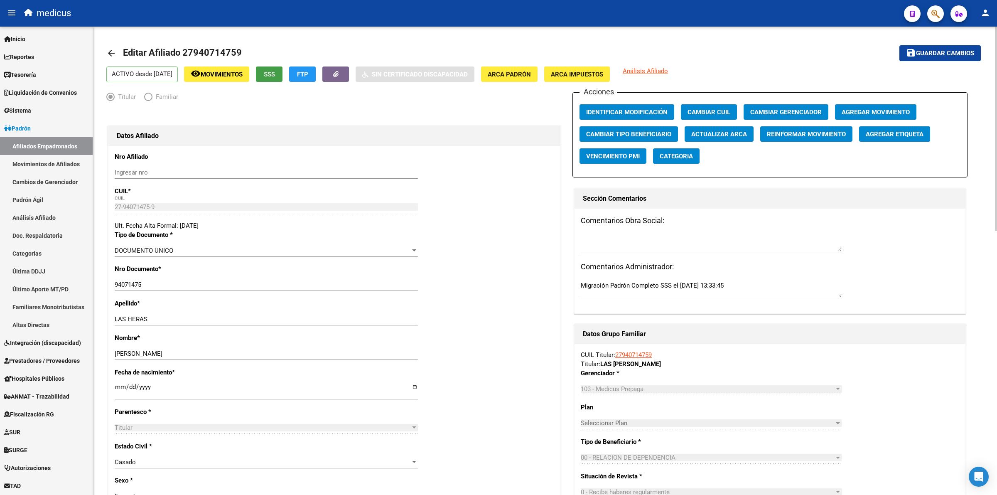
click at [282, 68] on button "SSS" at bounding box center [269, 73] width 27 height 15
click at [276, 69] on button "SSS" at bounding box center [269, 73] width 27 height 15
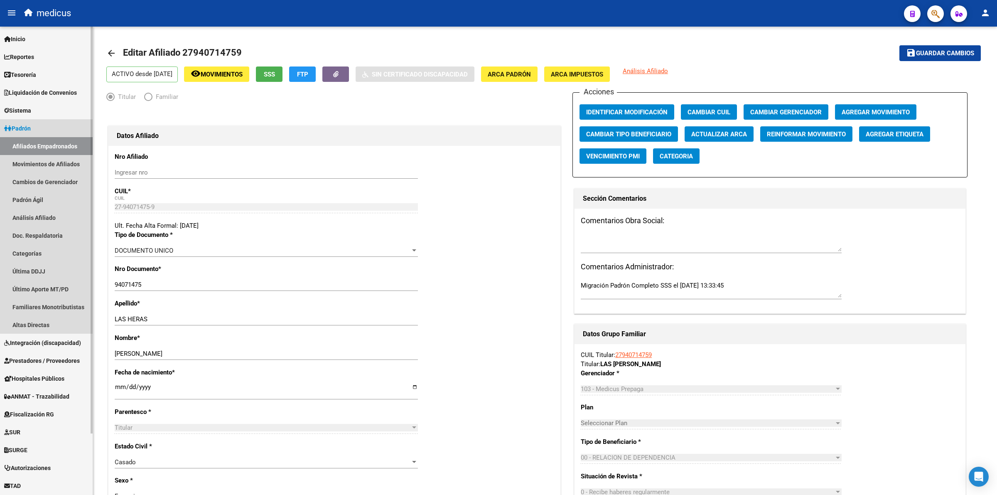
click at [80, 150] on link "Afiliados Empadronados" at bounding box center [46, 146] width 93 height 18
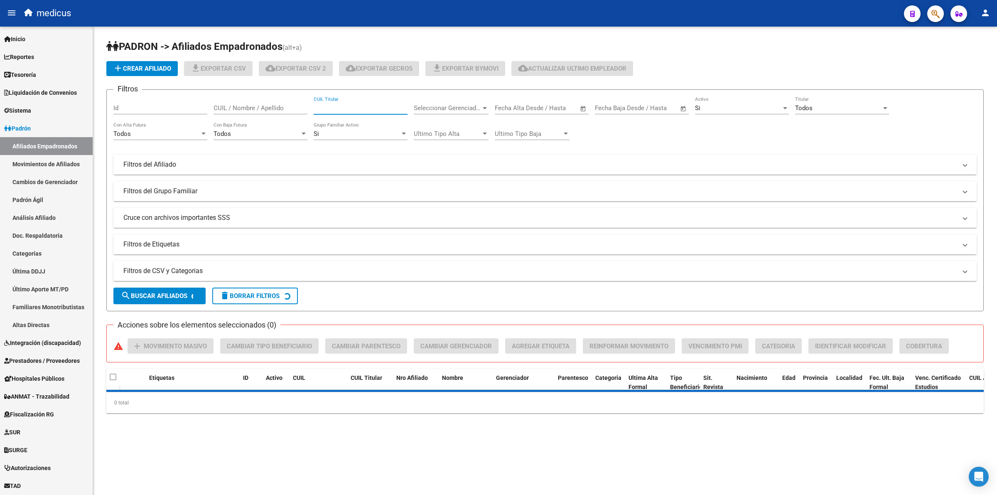
click at [339, 107] on input "CUIL Titular" at bounding box center [361, 107] width 94 height 7
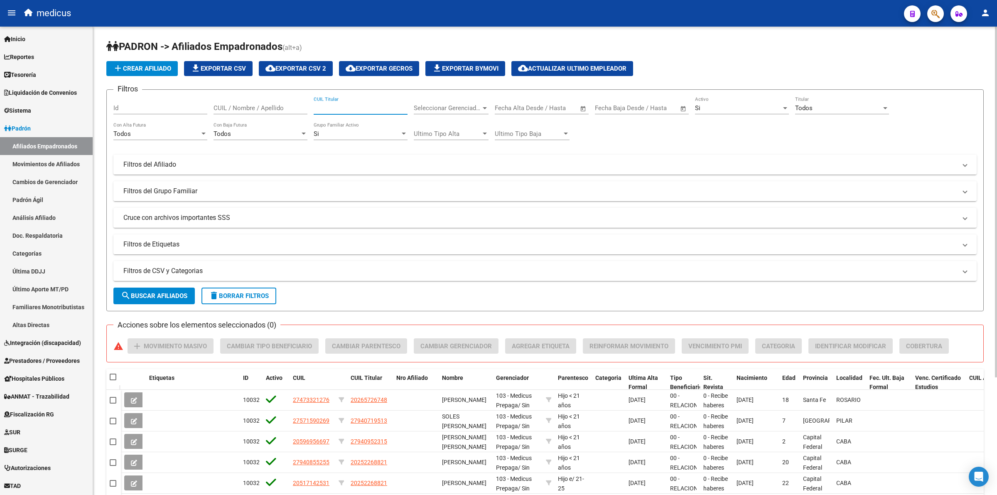
paste input "20119560544"
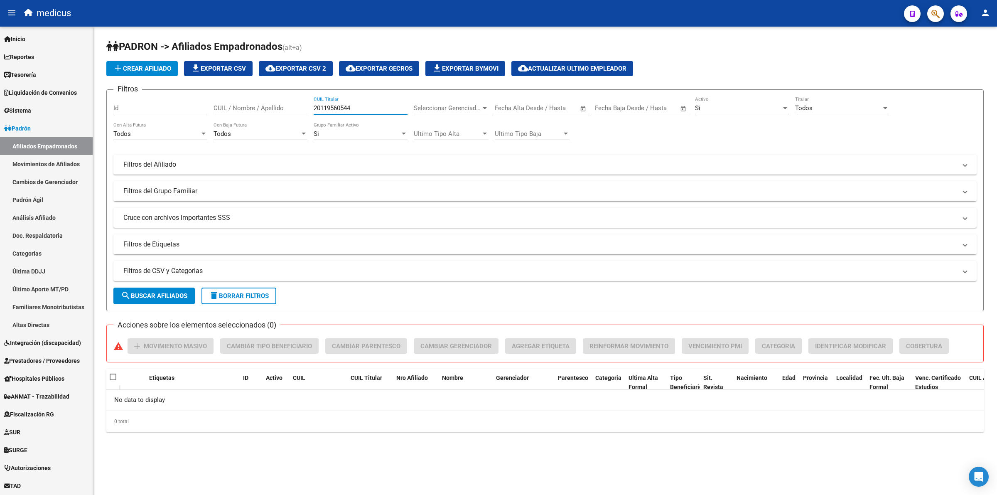
type input "20119560544"
click at [929, 13] on button "button" at bounding box center [935, 13] width 17 height 17
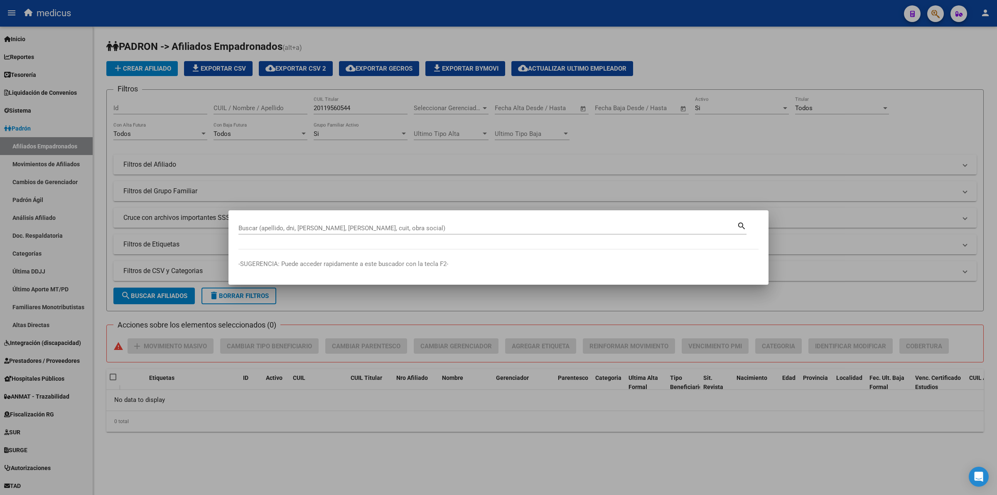
paste input "20119560544"
type input "20119560544"
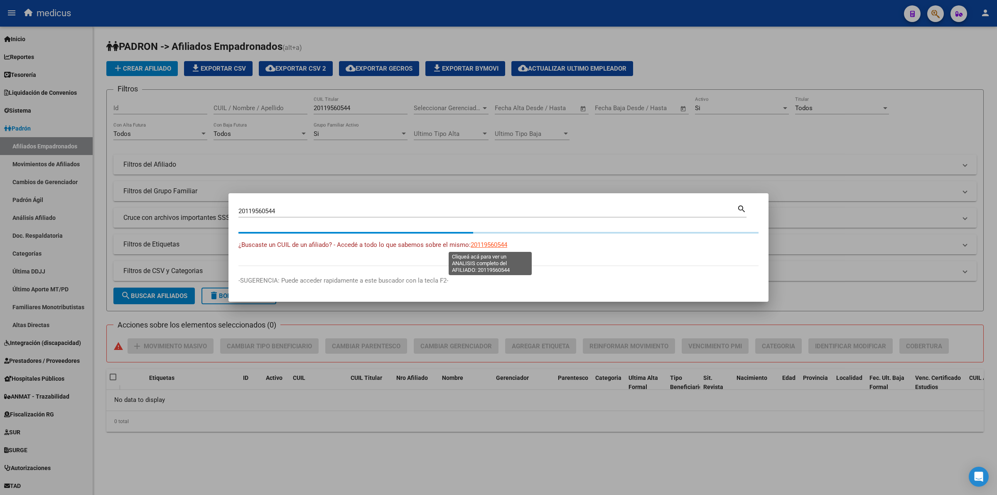
click at [490, 247] on span "20119560544" at bounding box center [489, 244] width 37 height 7
type textarea "20119560544"
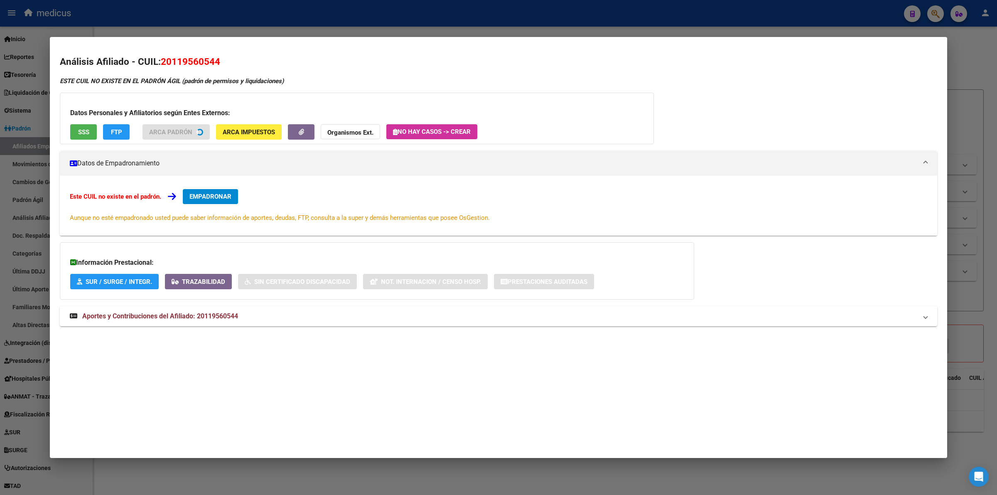
drag, startPoint x: 92, startPoint y: 142, endPoint x: 80, endPoint y: 142, distance: 11.7
click at [88, 142] on div "Datos Personales y Afiliatorios según Entes Externos: SSS FTP ARCA Padrón ARCA …" at bounding box center [357, 118] width 594 height 51
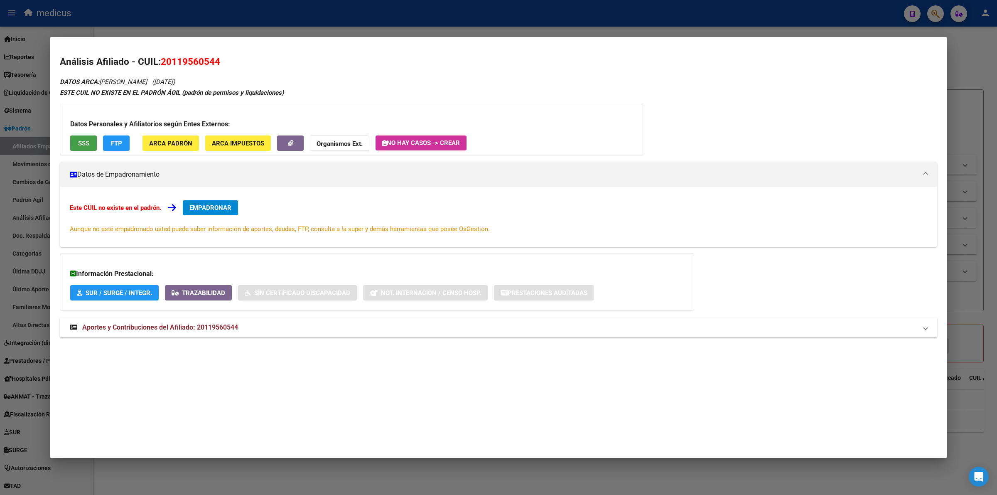
click at [84, 140] on span "SSS" at bounding box center [83, 143] width 11 height 7
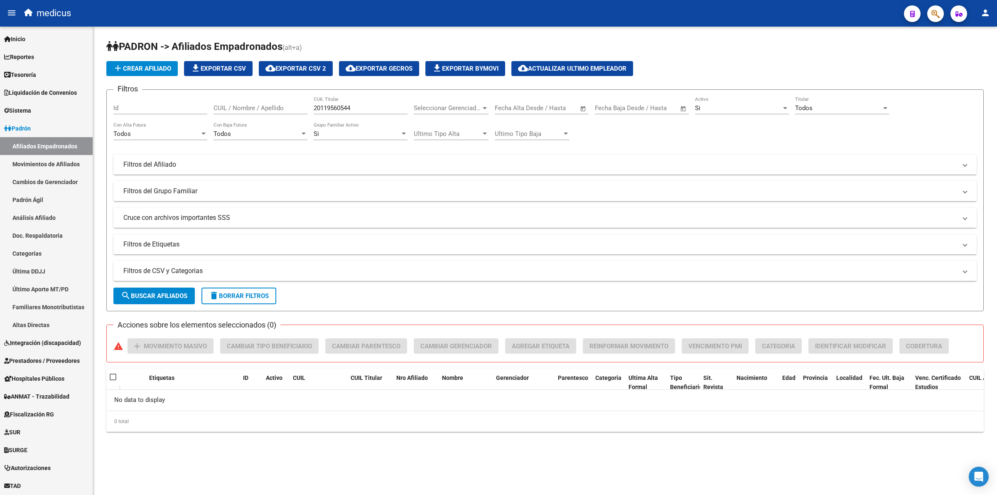
click at [349, 105] on input "20119560544" at bounding box center [361, 107] width 94 height 7
paste input "940710112"
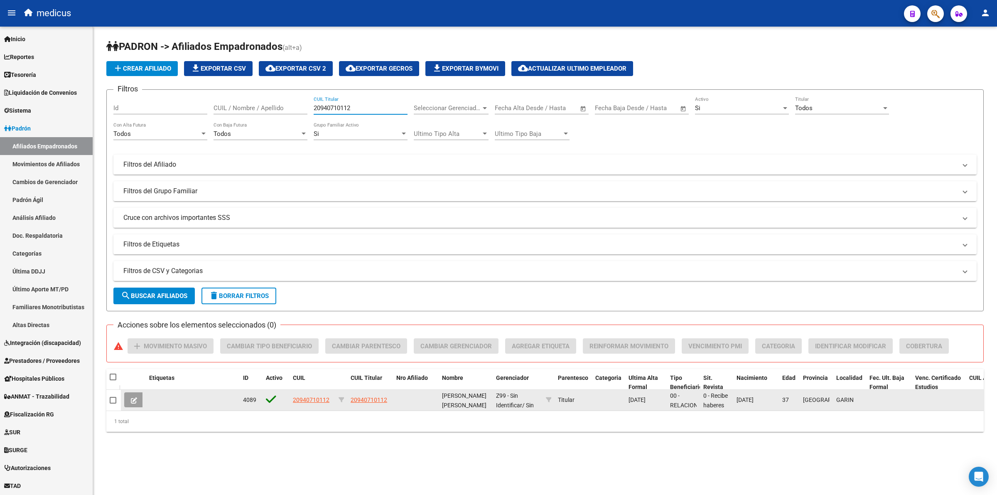
type input "20940710112"
click at [138, 398] on button at bounding box center [134, 399] width 20 height 15
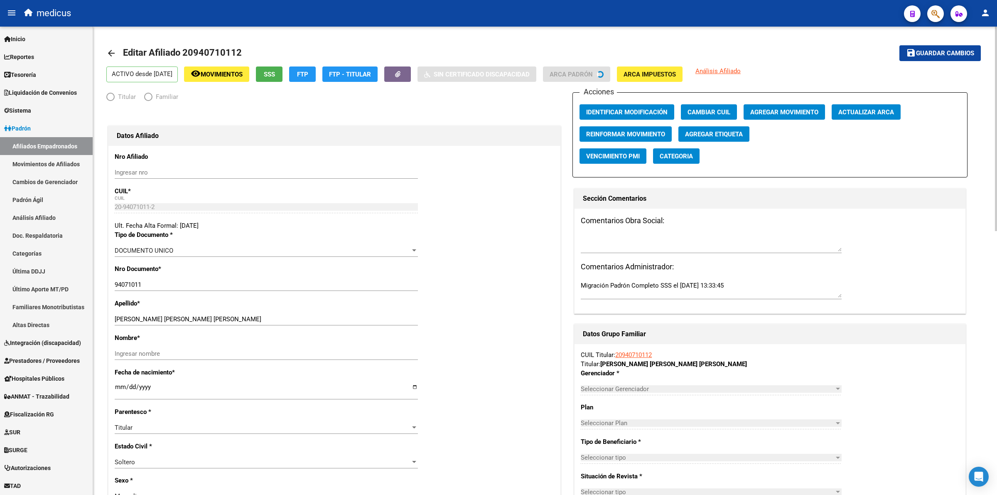
radio input "true"
type input "30-50084258-6"
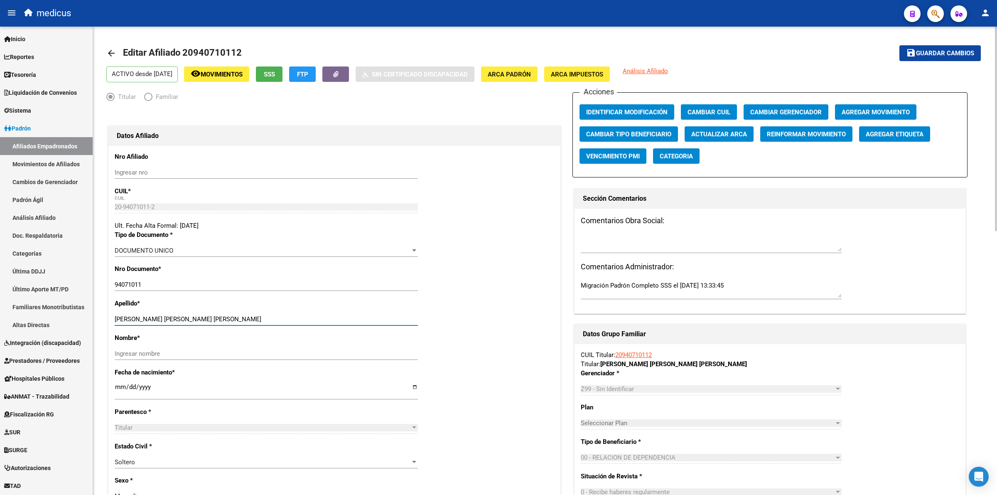
drag, startPoint x: 175, startPoint y: 316, endPoint x: 265, endPoint y: 316, distance: 89.3
click at [265, 316] on input "[PERSON_NAME] [PERSON_NAME] [PERSON_NAME]" at bounding box center [266, 318] width 303 height 7
type input "[PERSON_NAME] [PERSON_NAME]"
click at [204, 354] on input "Ingresar nombre" at bounding box center [266, 353] width 303 height 7
paste input "[PERSON_NAME]"
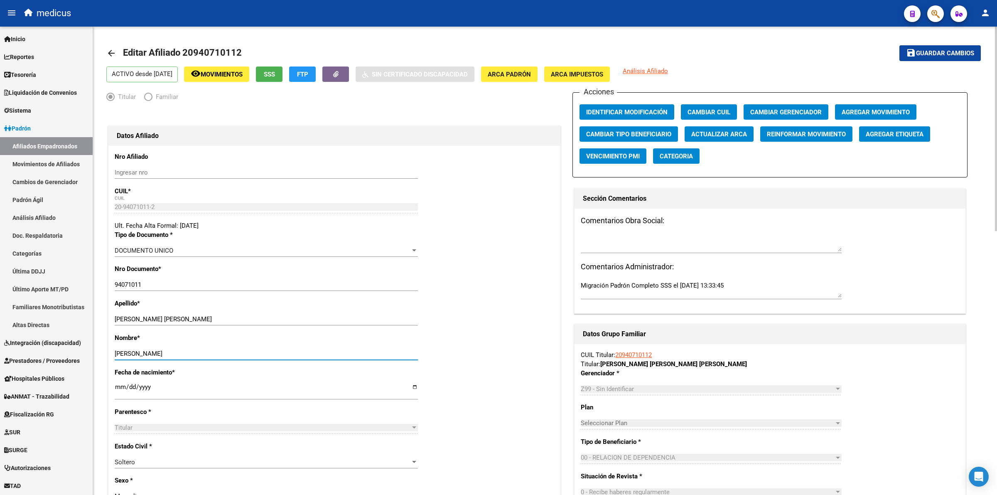
type input "[PERSON_NAME]"
click at [918, 47] on button "save Guardar cambios" at bounding box center [939, 52] width 81 height 15
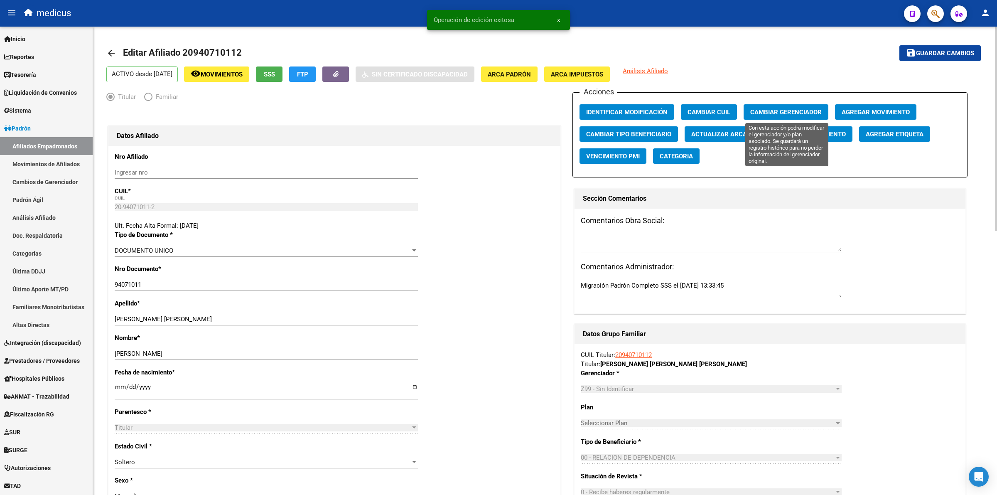
click at [760, 108] on span "Cambiar Gerenciador" at bounding box center [785, 111] width 71 height 7
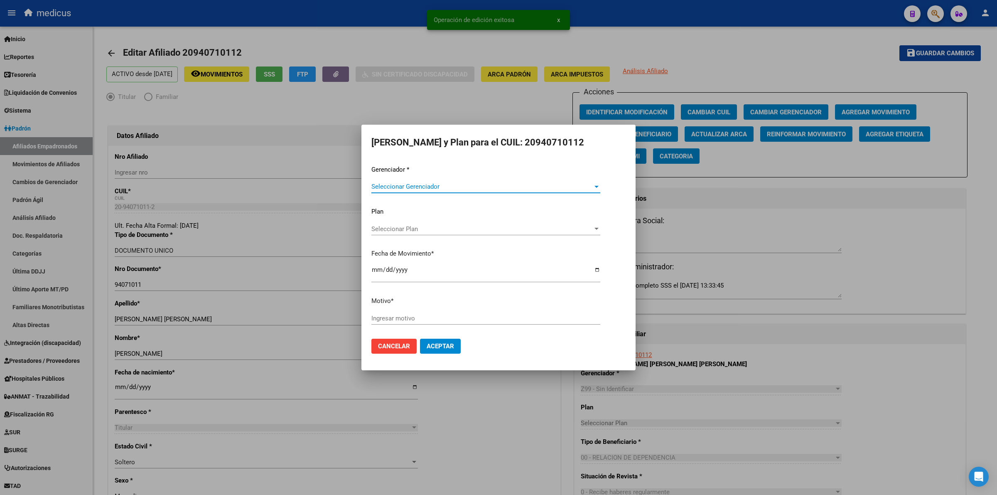
click at [434, 181] on div "Seleccionar Gerenciador Seleccionar Gerenciador" at bounding box center [485, 186] width 229 height 12
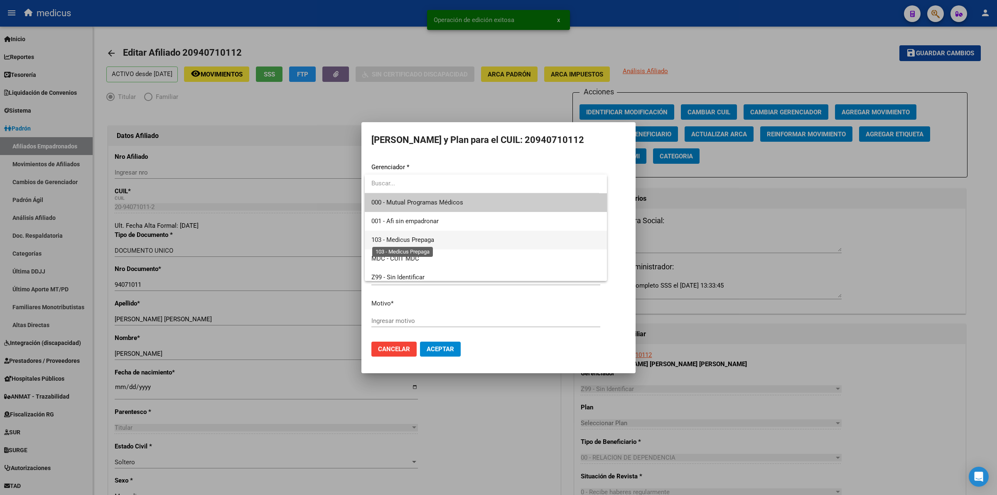
click at [424, 236] on span "103 - Medicus Prepaga" at bounding box center [402, 239] width 63 height 7
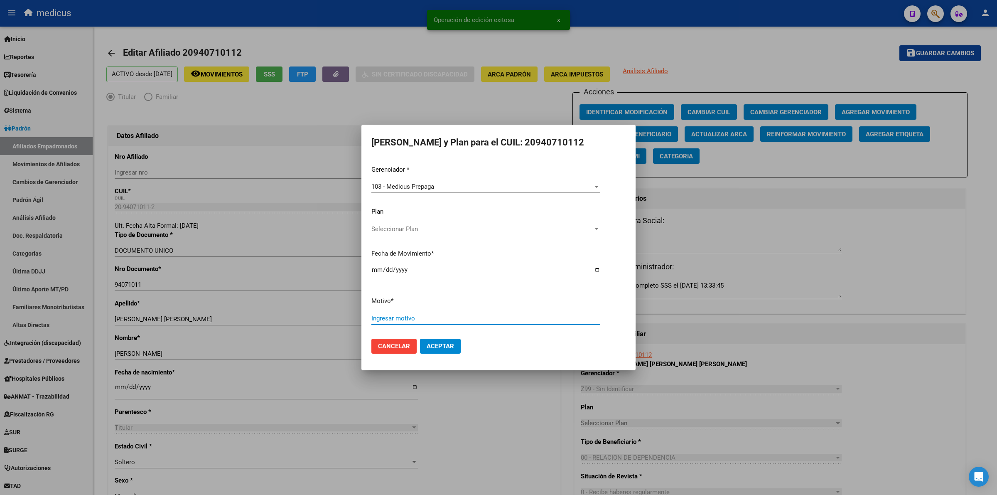
click at [411, 318] on input "Ingresar motivo" at bounding box center [485, 317] width 229 height 7
click at [434, 340] on button "Aceptar" at bounding box center [440, 345] width 41 height 15
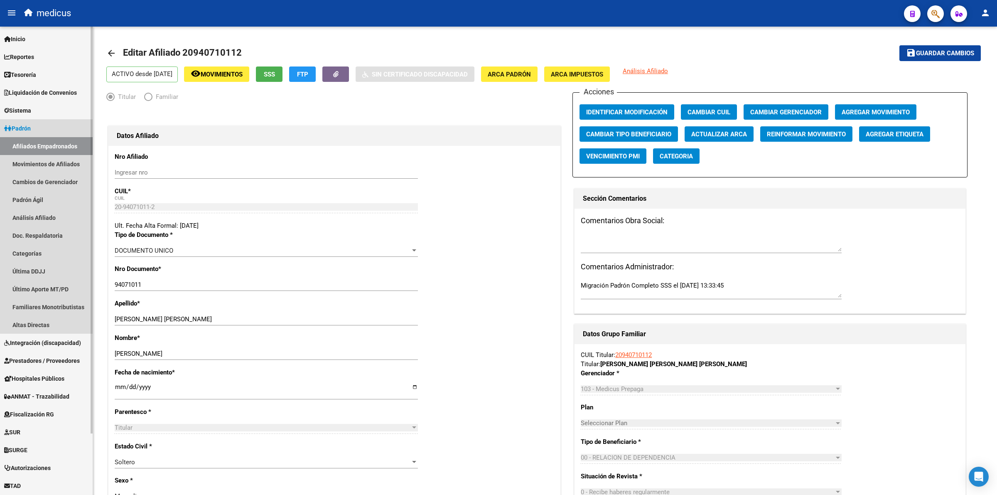
click at [25, 142] on link "Afiliados Empadronados" at bounding box center [46, 146] width 93 height 18
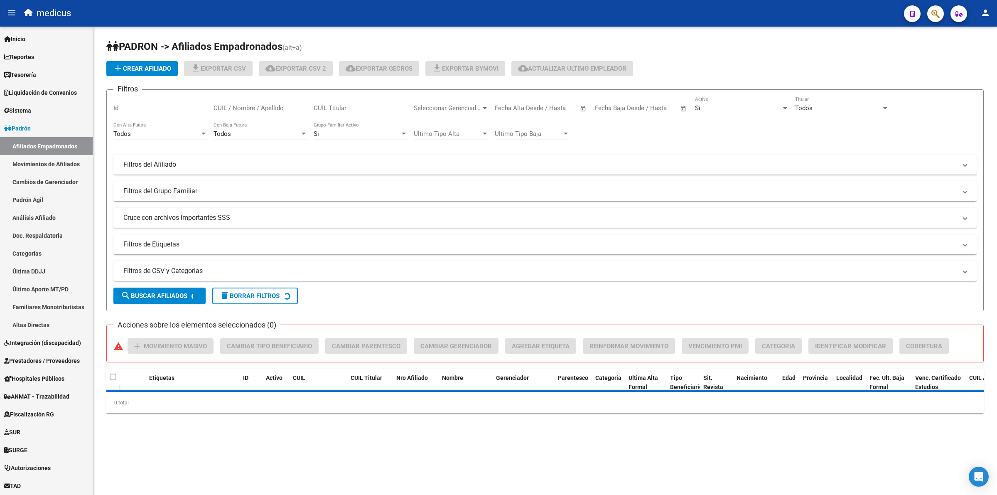
click at [343, 111] on input "CUIL Titular" at bounding box center [361, 107] width 94 height 7
paste input "20252955969"
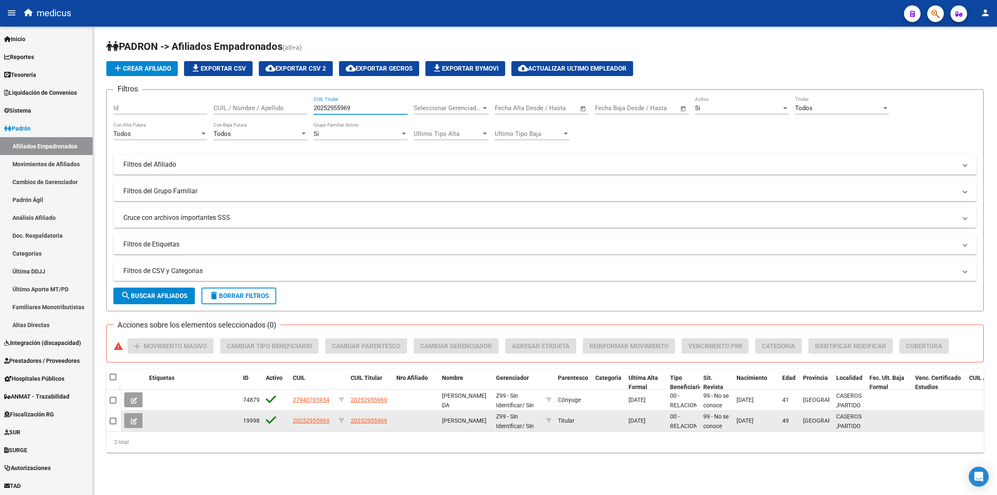
type input "20252955969"
click at [135, 418] on icon at bounding box center [134, 421] width 6 height 6
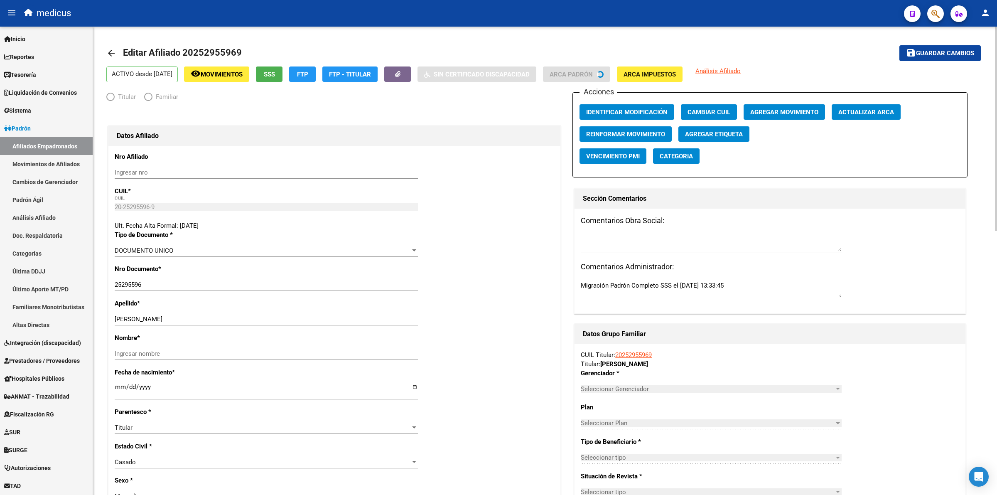
radio input "true"
type input "30-67881435-7"
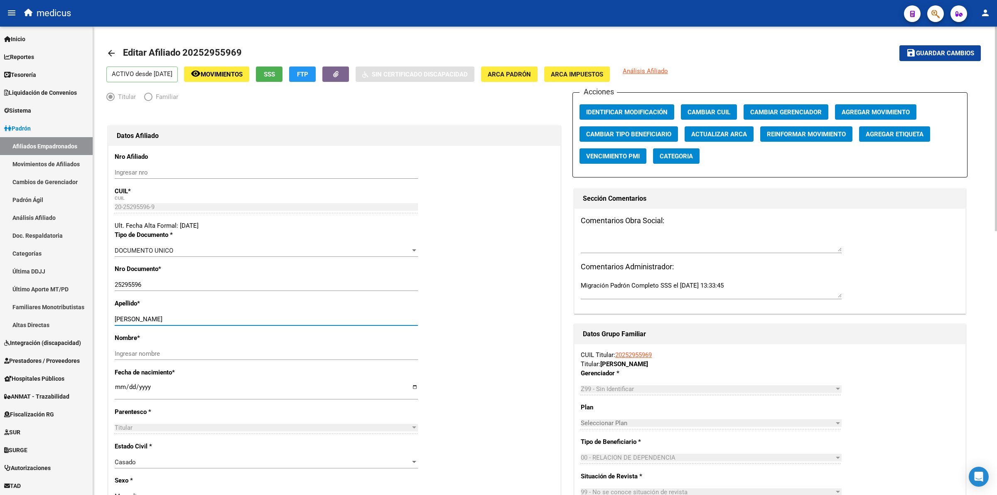
click at [194, 321] on input "[PERSON_NAME]" at bounding box center [266, 318] width 303 height 7
type input "[PERSON_NAME]"
click at [186, 352] on input "Ingresar nombre" at bounding box center [266, 353] width 303 height 7
paste input "[PERSON_NAME]"
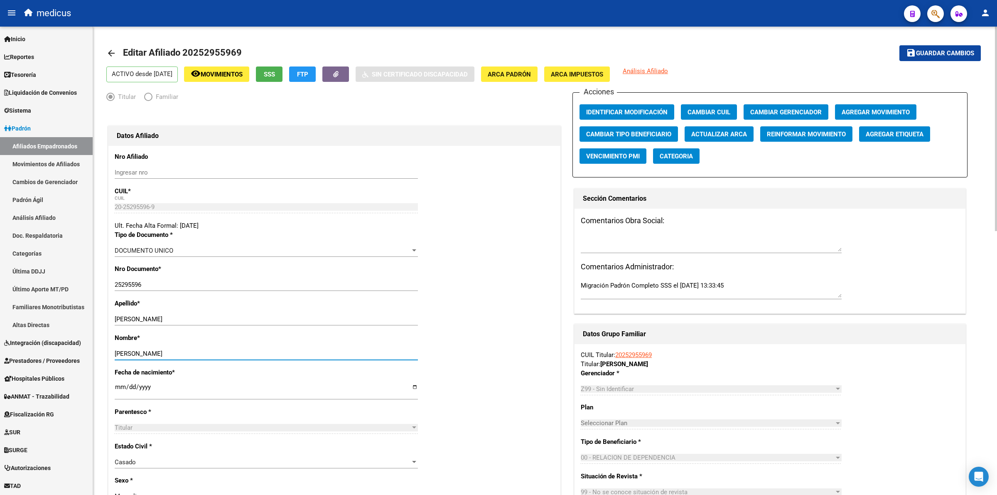
type input "[PERSON_NAME]"
click at [933, 50] on span "Guardar cambios" at bounding box center [945, 53] width 58 height 7
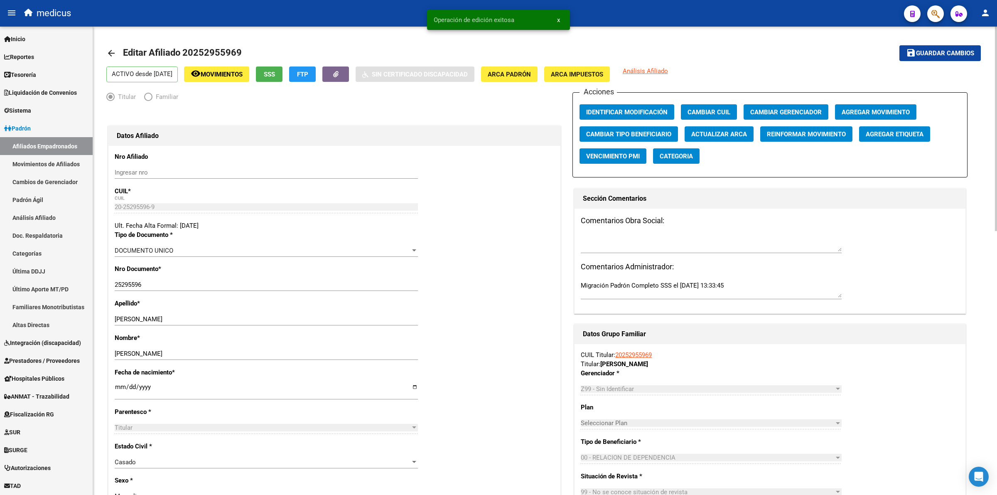
click at [778, 103] on div "Acciones Identificar Modificación Cambiar CUIL Cambiar Gerenciador Agregar Movi…" at bounding box center [769, 134] width 395 height 85
click at [778, 115] on span "Cambiar Gerenciador" at bounding box center [785, 111] width 71 height 7
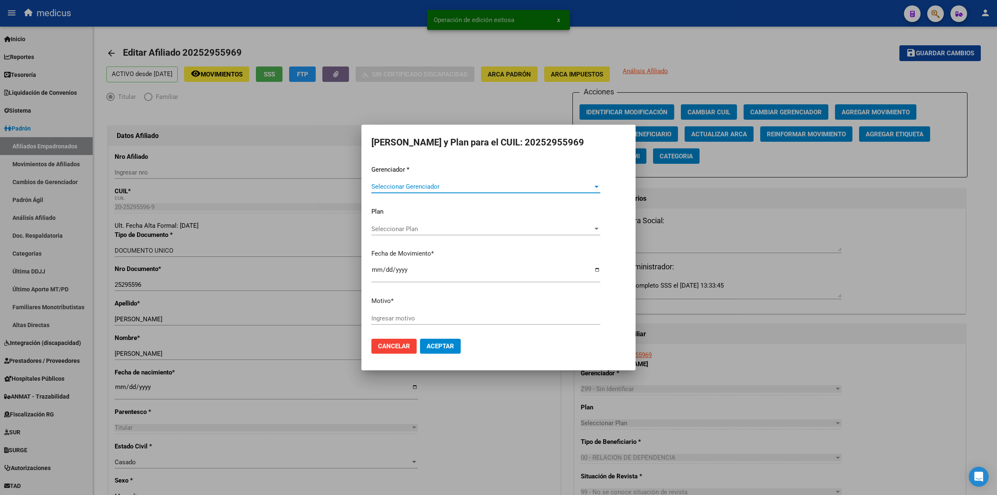
click at [508, 187] on span "Seleccionar Gerenciador" at bounding box center [481, 186] width 221 height 7
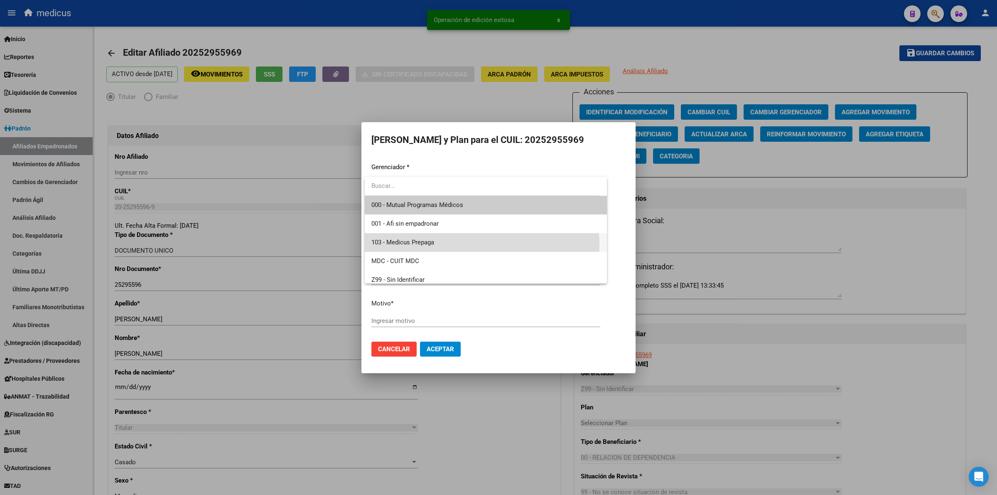
click at [452, 245] on span "103 - Medicus Prepaga" at bounding box center [485, 242] width 229 height 19
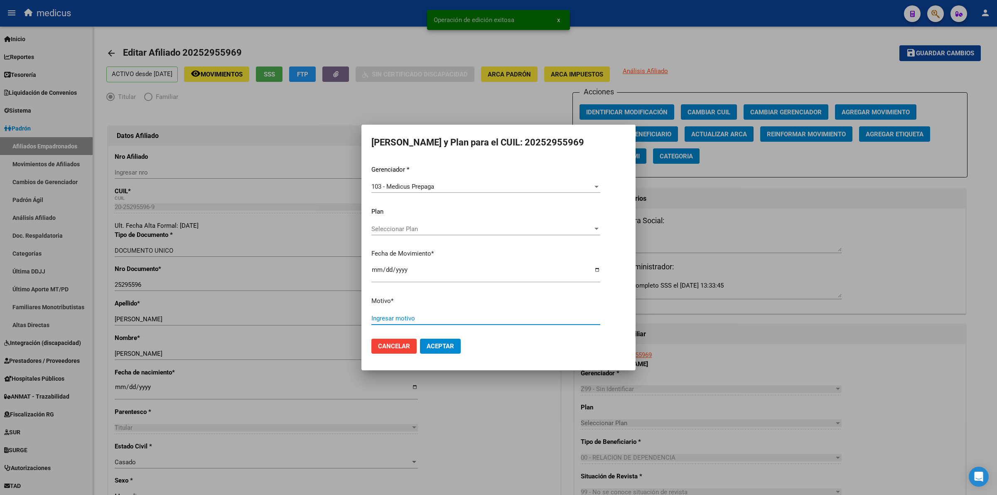
click at [416, 314] on input "Ingresar motivo" at bounding box center [485, 317] width 229 height 7
click at [428, 342] on span "Aceptar" at bounding box center [440, 345] width 27 height 7
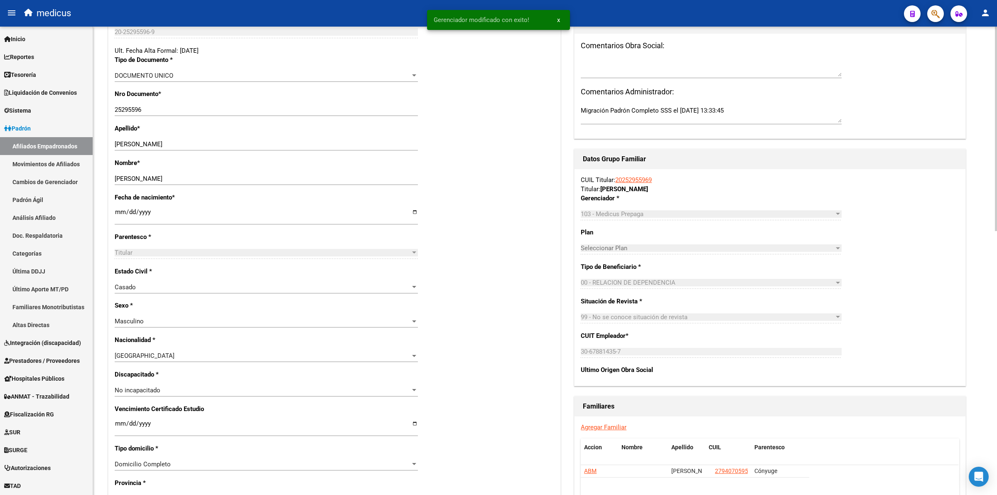
scroll to position [363, 0]
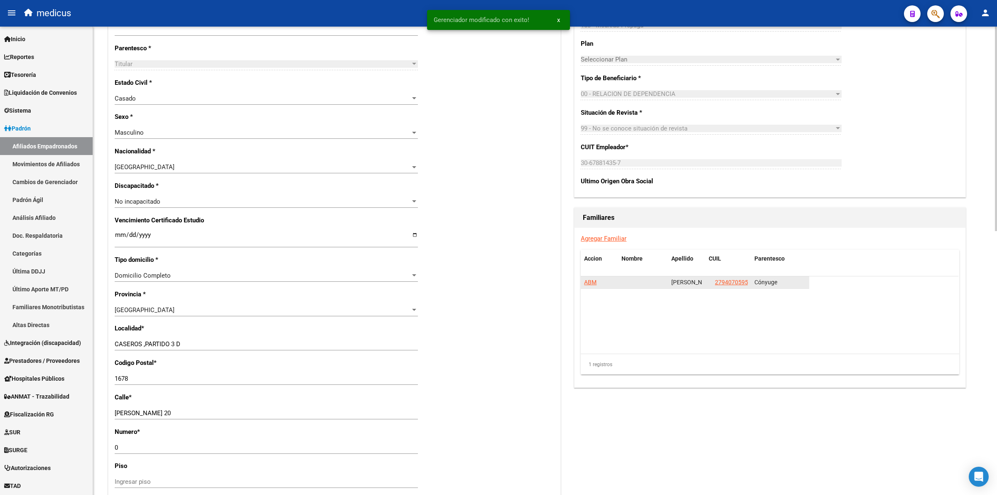
click at [590, 281] on span "ABM" at bounding box center [590, 282] width 12 height 7
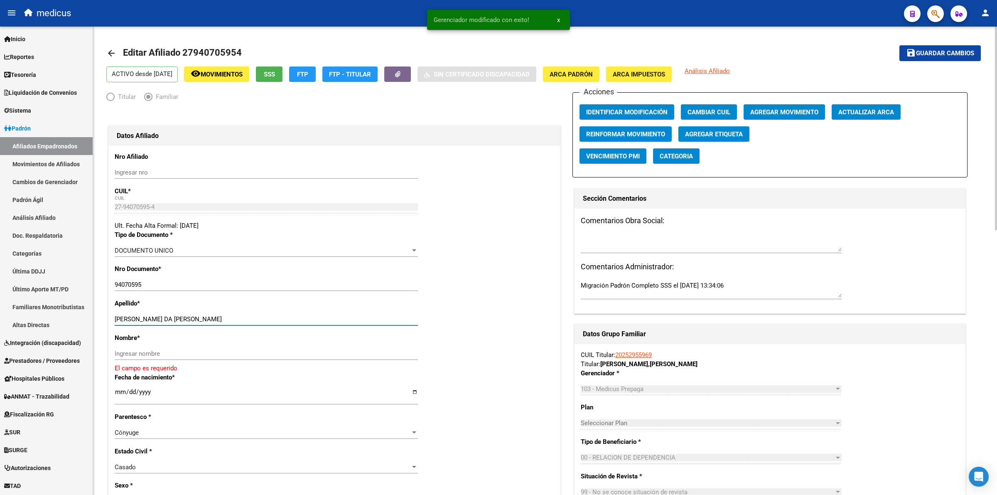
click at [172, 322] on input "[PERSON_NAME] DA [PERSON_NAME]" at bounding box center [266, 318] width 303 height 7
type input "[PERSON_NAME] DA [PERSON_NAME]"
paste input "[PERSON_NAME]"
click at [176, 353] on input "[PERSON_NAME]" at bounding box center [266, 353] width 303 height 7
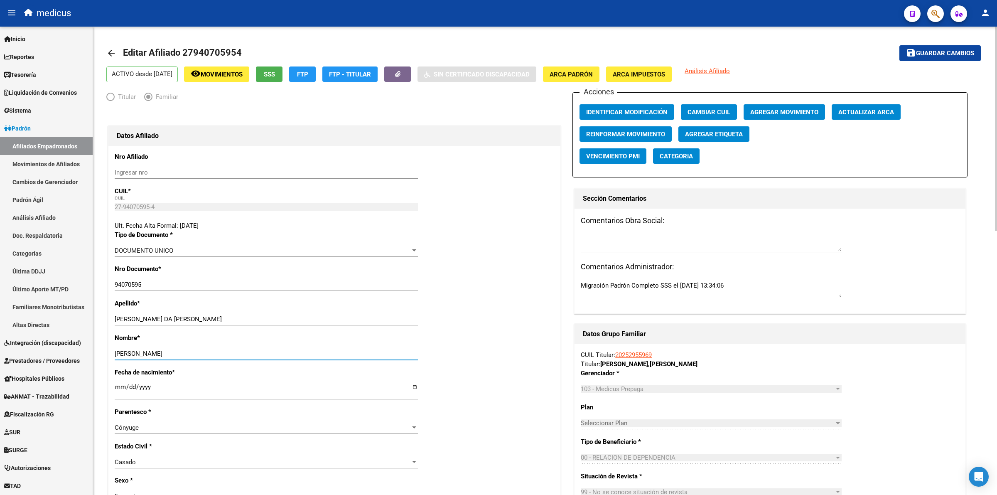
type input "[PERSON_NAME]"
click at [935, 62] on mat-toolbar-row "save Guardar cambios" at bounding box center [889, 53] width 181 height 27
click at [935, 50] on span "Guardar cambios" at bounding box center [945, 53] width 58 height 7
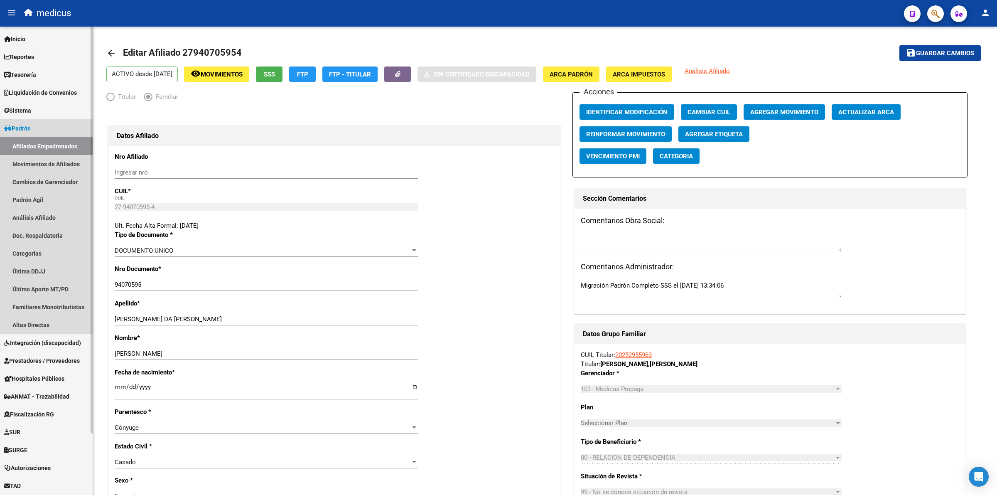
click at [44, 145] on link "Afiliados Empadronados" at bounding box center [46, 146] width 93 height 18
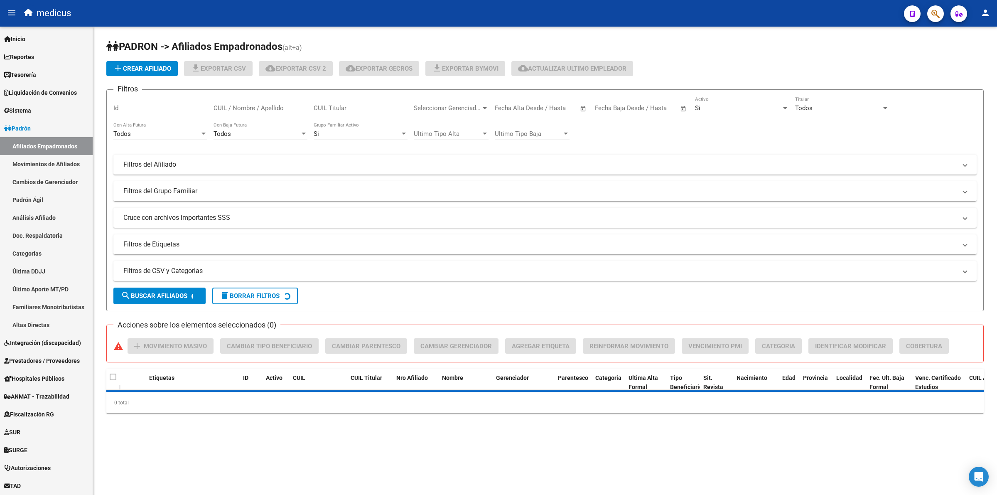
click at [310, 109] on div "Filtros Id CUIL / Nombre / Apellido CUIL Titular Seleccionar Gerenciador Selecc…" at bounding box center [544, 175] width 863 height 158
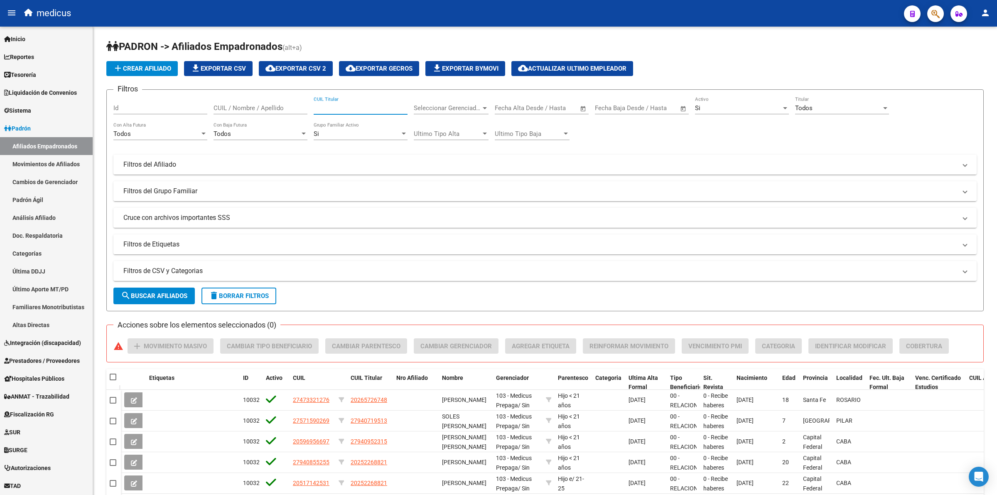
click at [351, 108] on input "CUIL Titular" at bounding box center [361, 107] width 94 height 7
paste input "23940704189"
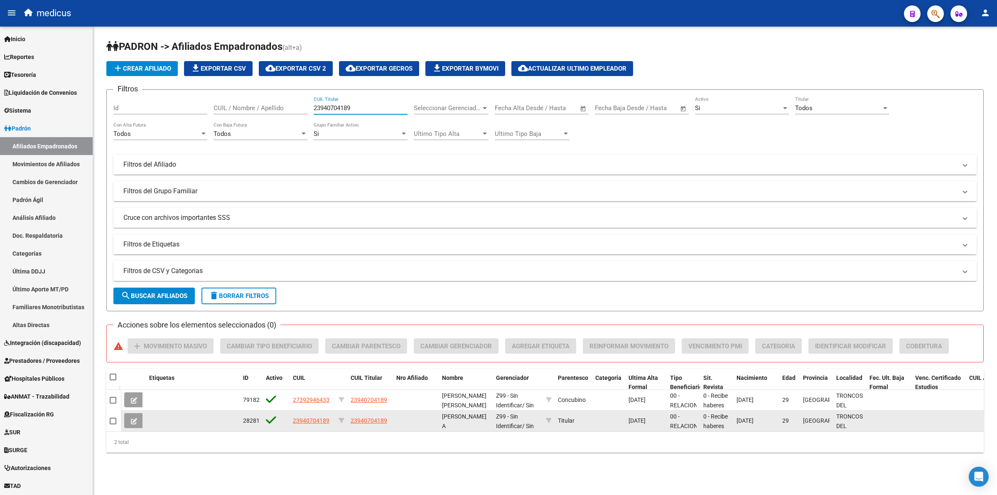
type input "23940704189"
click at [133, 422] on icon at bounding box center [134, 421] width 6 height 6
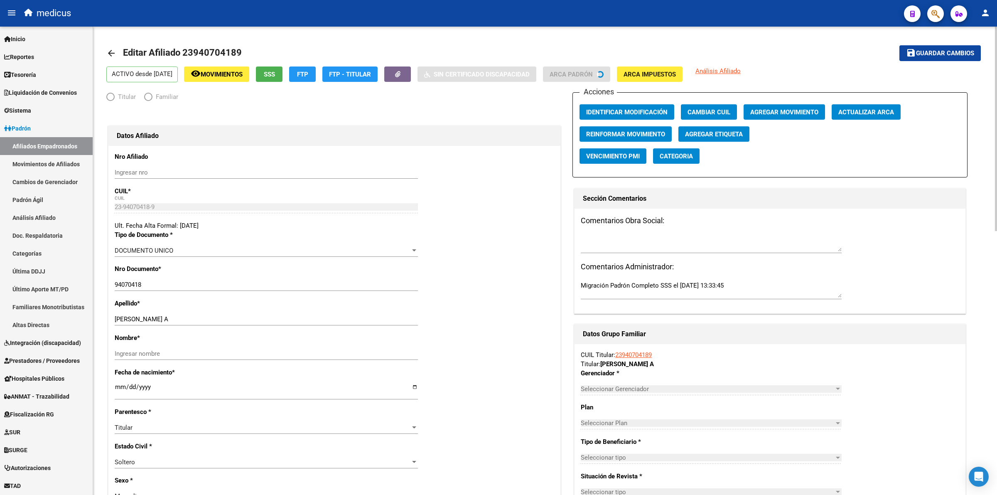
radio input "true"
type input "30-70868780-0"
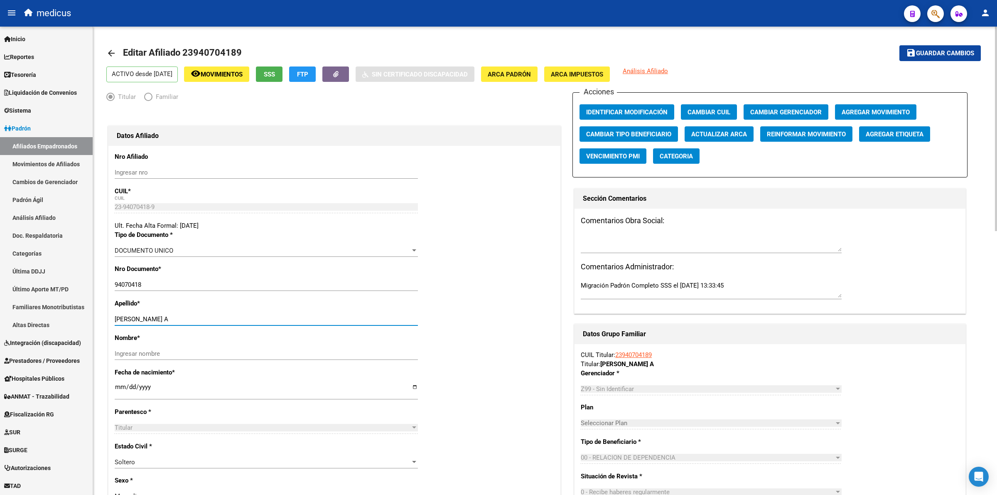
drag, startPoint x: 183, startPoint y: 318, endPoint x: 298, endPoint y: 317, distance: 115.0
click at [298, 317] on input "[PERSON_NAME] A" at bounding box center [266, 318] width 303 height 7
type input "[PERSON_NAME] [PERSON_NAME]"
click at [142, 350] on input "Ingresar nombre" at bounding box center [266, 353] width 303 height 7
paste input "[PERSON_NAME] A"
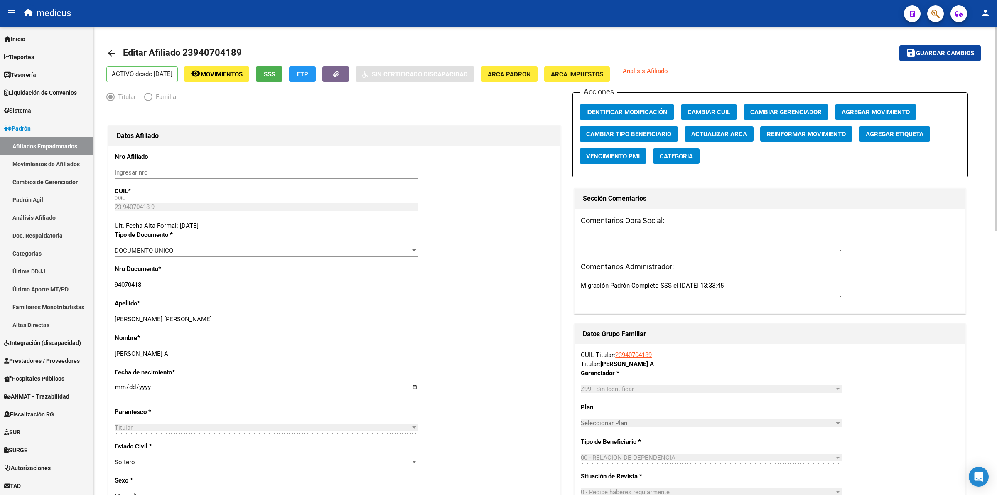
type input "[PERSON_NAME] A"
click at [929, 50] on span "Guardar cambios" at bounding box center [945, 53] width 58 height 7
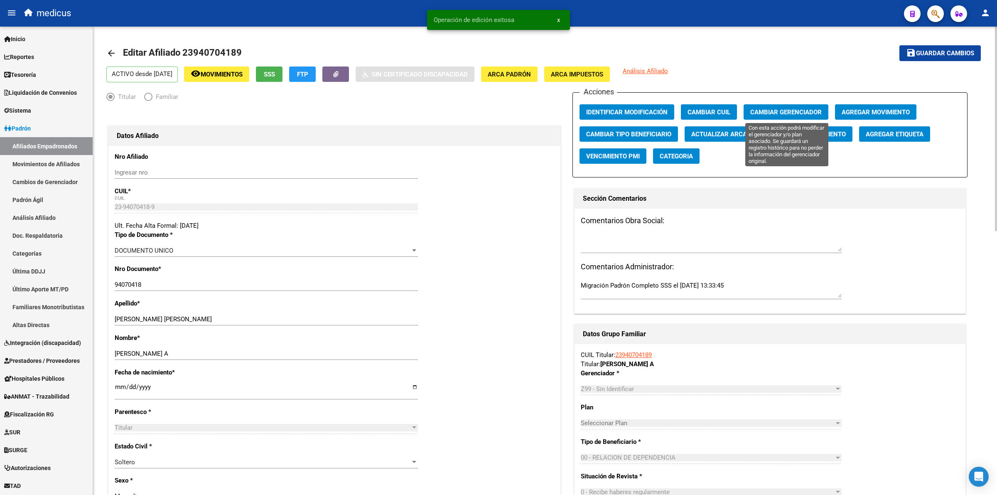
click at [776, 110] on span "Cambiar Gerenciador" at bounding box center [785, 111] width 71 height 7
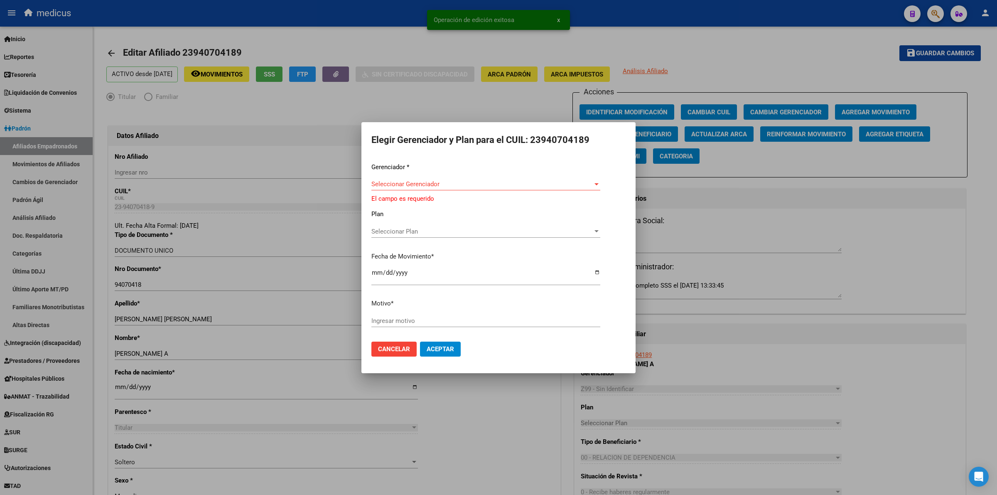
click at [411, 181] on div "Seleccionar Gerenciador Seleccionar Gerenciador" at bounding box center [485, 184] width 229 height 12
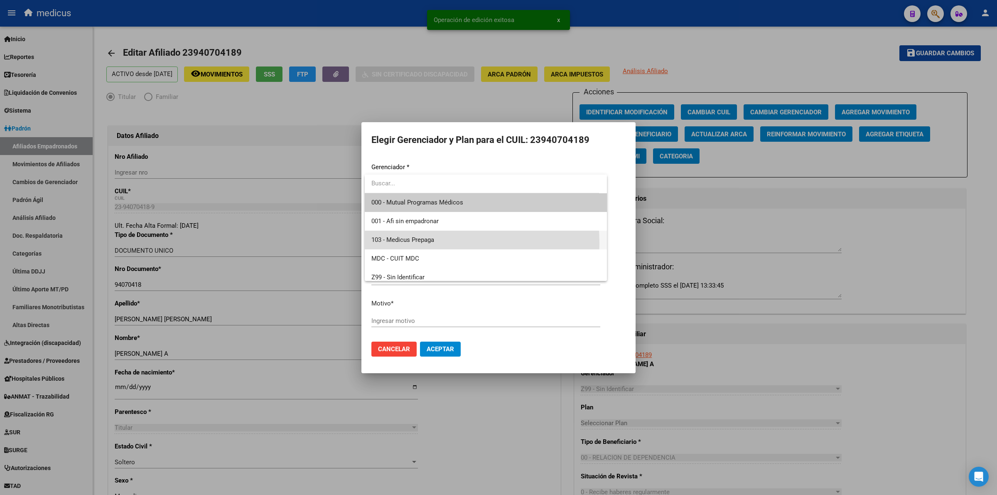
click at [385, 244] on span "103 - Medicus Prepaga" at bounding box center [485, 239] width 229 height 19
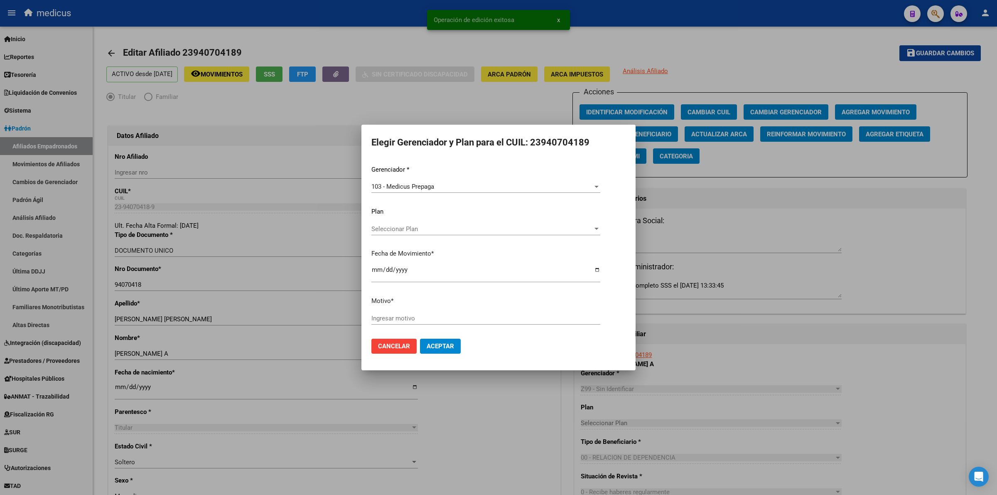
click at [381, 322] on div "Ingresar motivo" at bounding box center [485, 318] width 229 height 12
click at [435, 343] on span "Aceptar" at bounding box center [440, 345] width 27 height 7
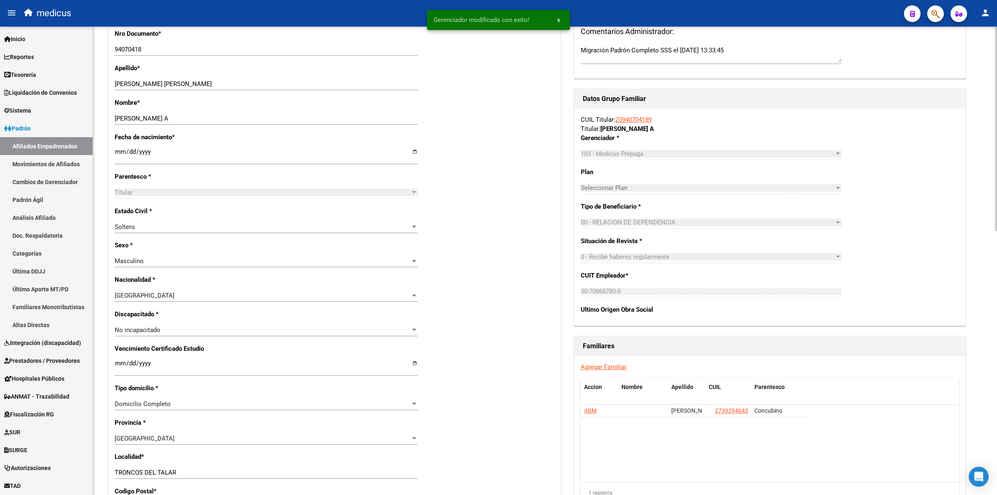
scroll to position [260, 0]
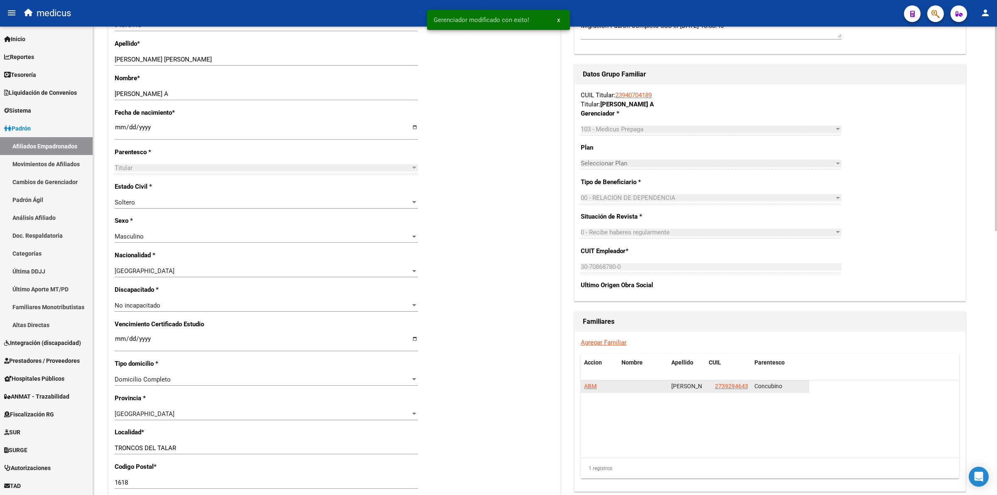
click at [584, 385] on span "ABM" at bounding box center [590, 385] width 12 height 7
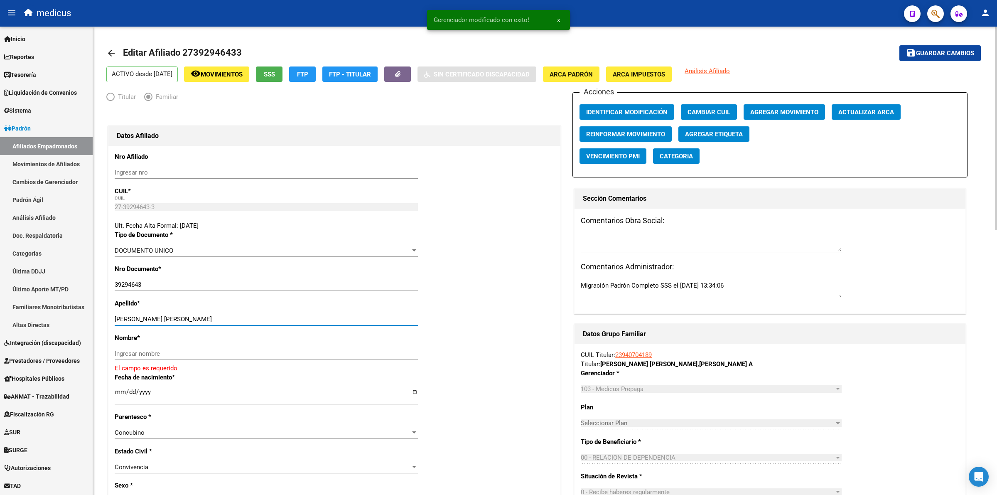
drag, startPoint x: 160, startPoint y: 318, endPoint x: 294, endPoint y: 329, distance: 134.2
click at [294, 329] on div "[PERSON_NAME] [PERSON_NAME] apellido" at bounding box center [266, 323] width 303 height 20
type input "[PERSON_NAME]"
click at [264, 350] on input "Ingresar nombre" at bounding box center [266, 353] width 303 height 7
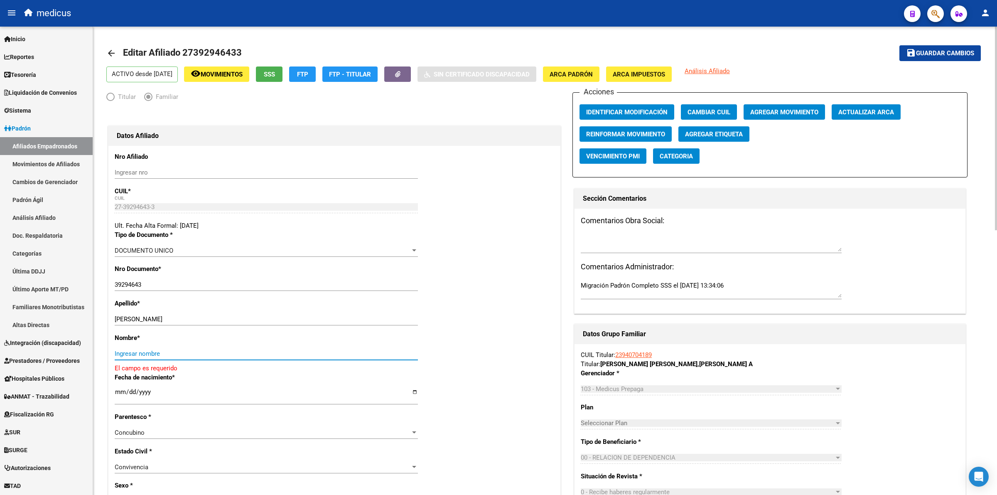
paste input "[PERSON_NAME]"
type input "[PERSON_NAME]"
click at [926, 67] on div "ACTIVO desde [DATE] remove_red_eye Movimientos SSS FTP FTP - Titular Sin Certif…" at bounding box center [544, 74] width 877 height 16
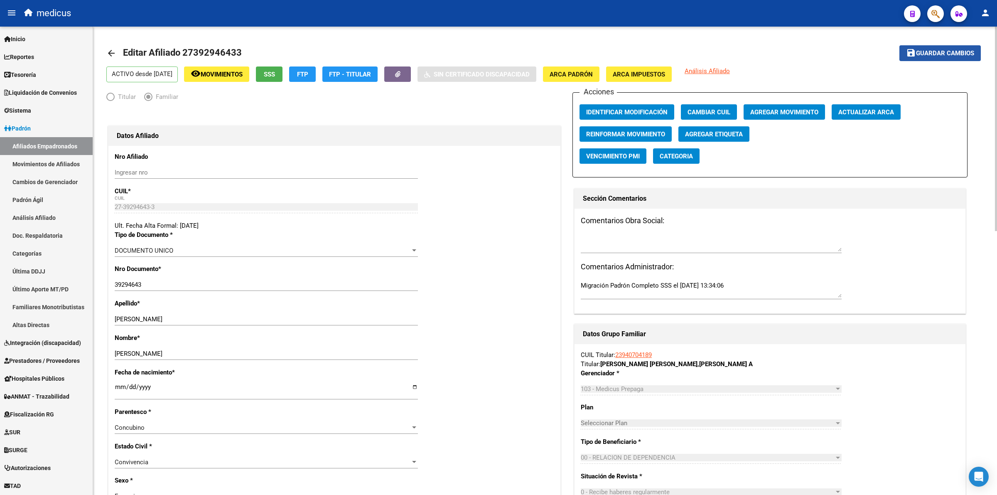
click at [927, 50] on span "Guardar cambios" at bounding box center [945, 53] width 58 height 7
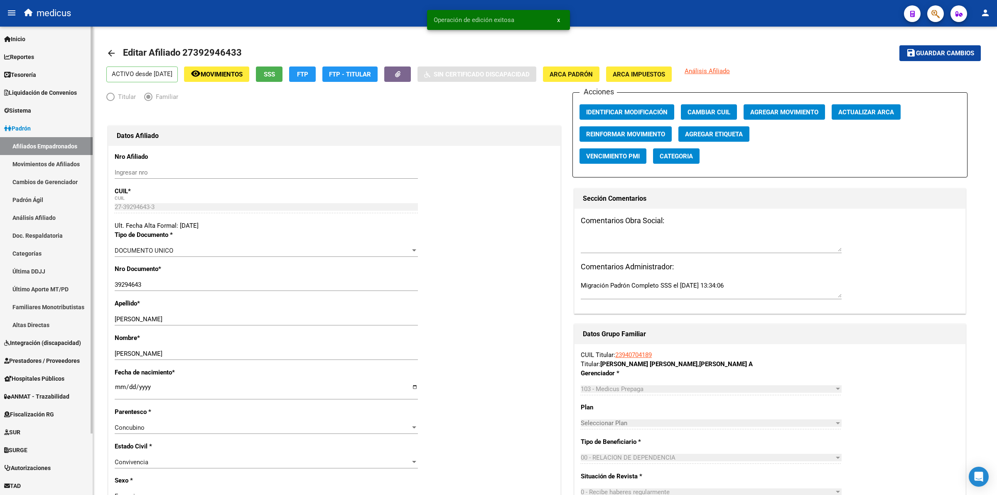
click at [63, 135] on link "Padrón" at bounding box center [46, 128] width 93 height 18
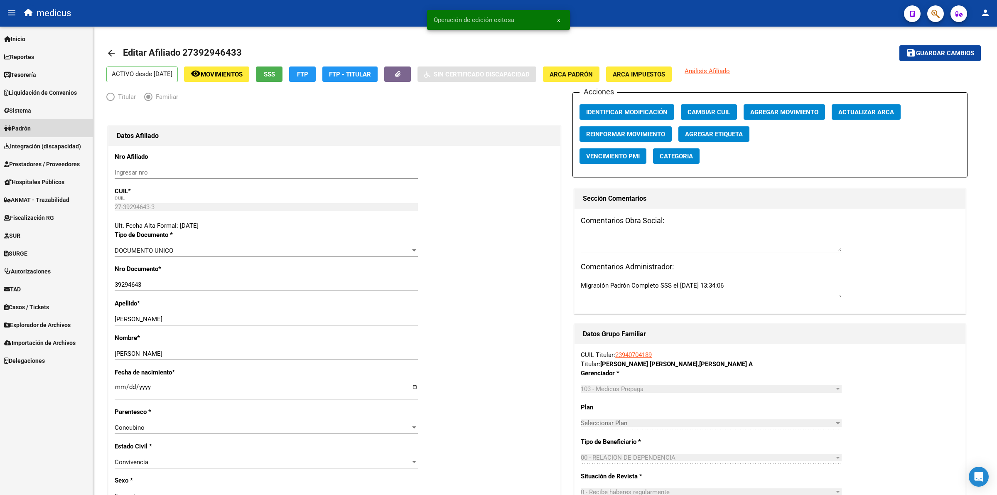
click at [63, 135] on link "Padrón" at bounding box center [46, 128] width 93 height 18
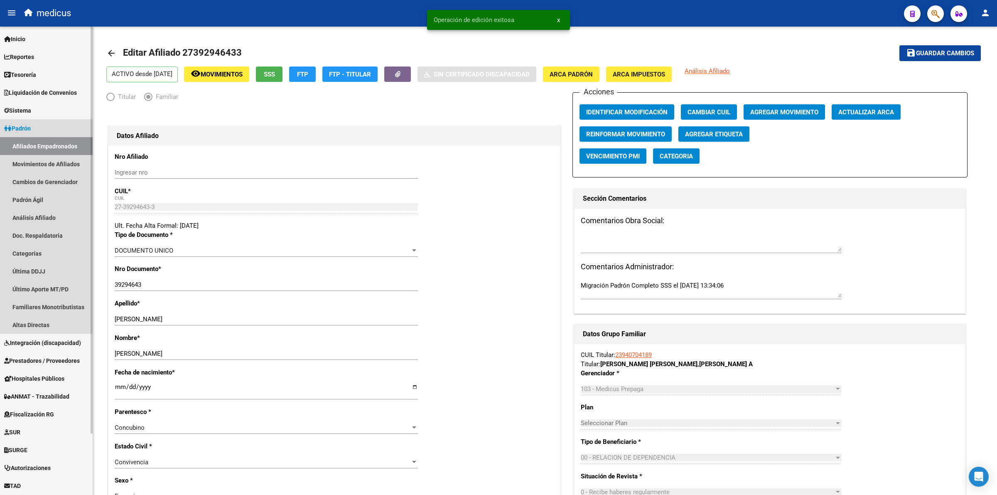
click at [67, 142] on link "Afiliados Empadronados" at bounding box center [46, 146] width 93 height 18
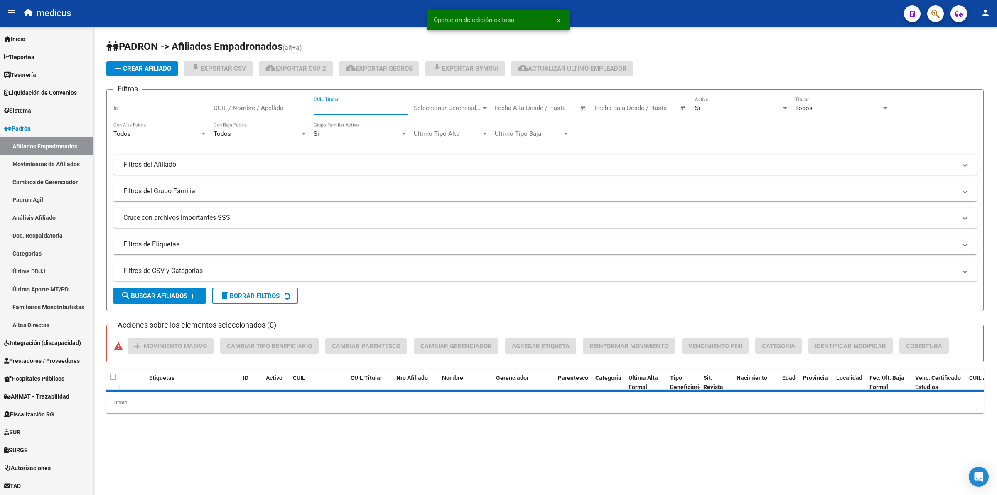
paste input "20940697752"
click at [364, 106] on input "20940697752" at bounding box center [361, 107] width 94 height 7
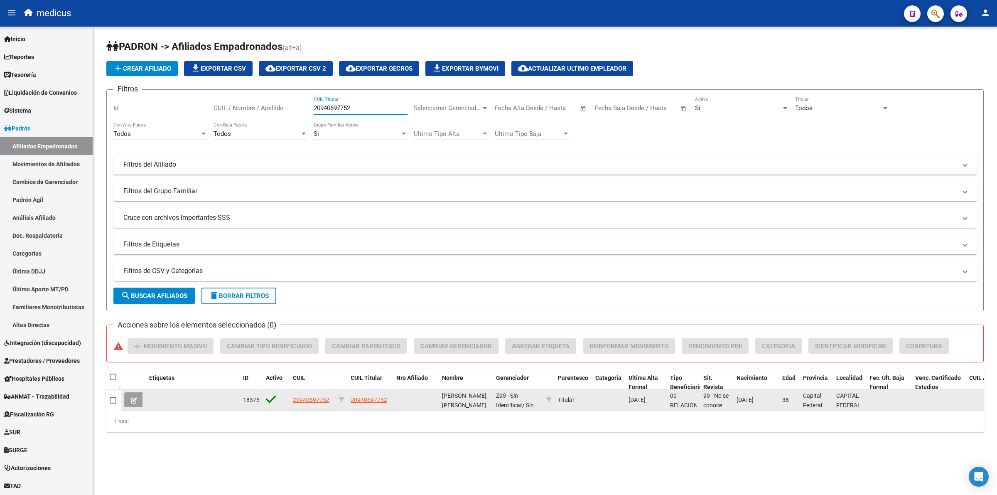
type input "20940697752"
click at [134, 400] on icon at bounding box center [134, 400] width 6 height 6
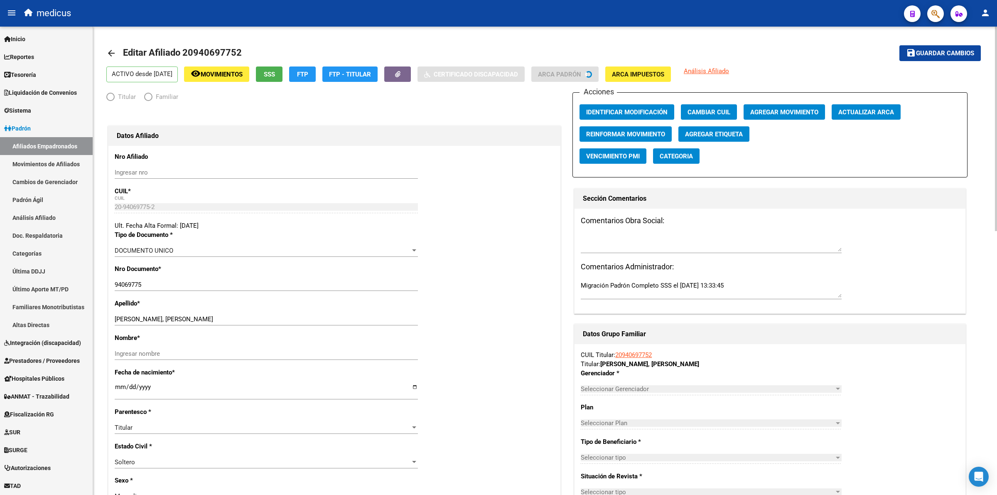
radio input "true"
type input "30-71674157-1"
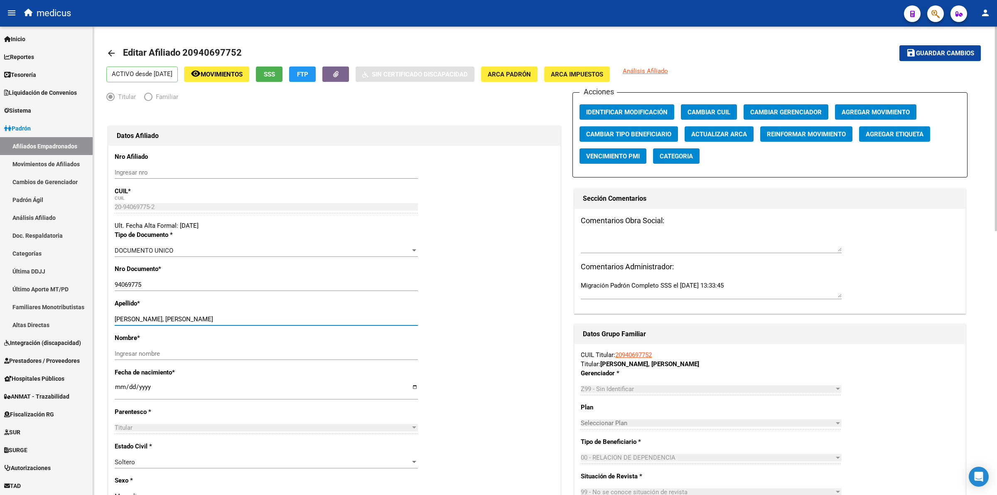
drag, startPoint x: 177, startPoint y: 318, endPoint x: 310, endPoint y: 315, distance: 132.5
click at [310, 315] on input "[PERSON_NAME], [PERSON_NAME]" at bounding box center [266, 318] width 303 height 7
type input "[PERSON_NAME]"
click at [169, 343] on div "Nombre * Ingresar nombre" at bounding box center [334, 350] width 439 height 34
click at [167, 350] on input "Ingresar nombre" at bounding box center [266, 353] width 303 height 7
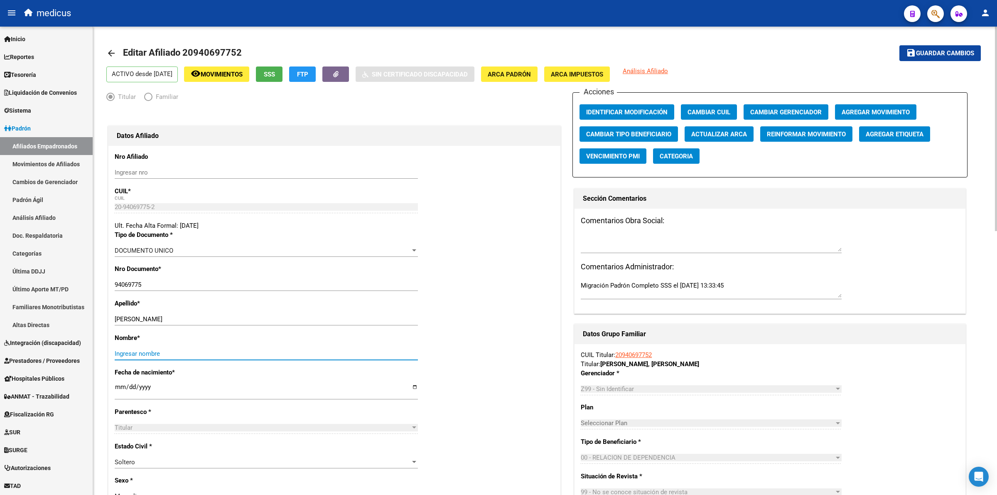
paste input "[PERSON_NAME]"
type input "[PERSON_NAME]"
click at [934, 51] on span "Guardar cambios" at bounding box center [945, 53] width 58 height 7
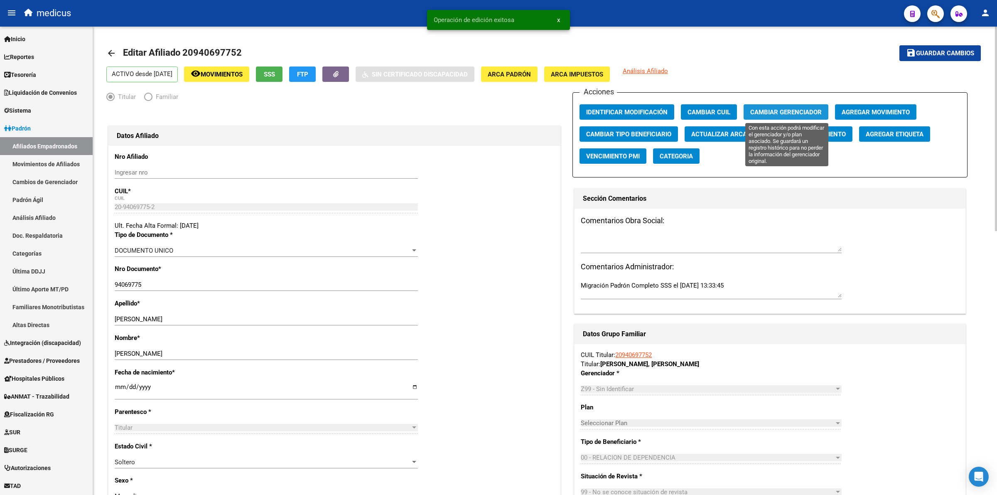
click at [775, 112] on span "Cambiar Gerenciador" at bounding box center [785, 111] width 71 height 7
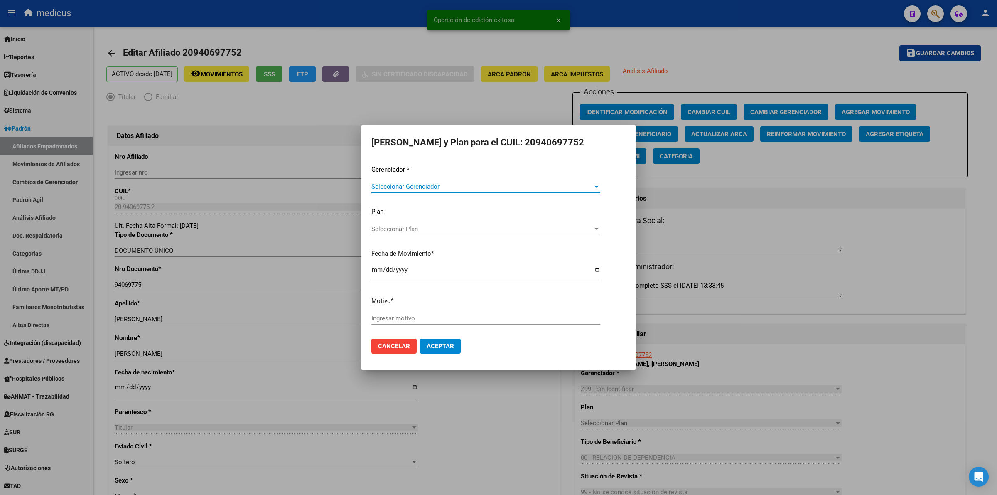
click at [429, 187] on span "Seleccionar Gerenciador" at bounding box center [481, 186] width 221 height 7
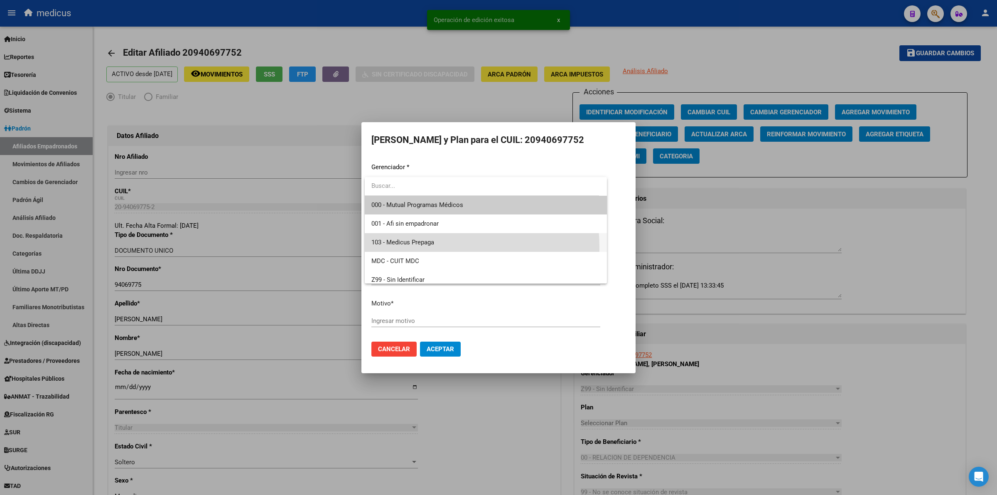
click at [400, 248] on span "103 - Medicus Prepaga" at bounding box center [485, 242] width 229 height 19
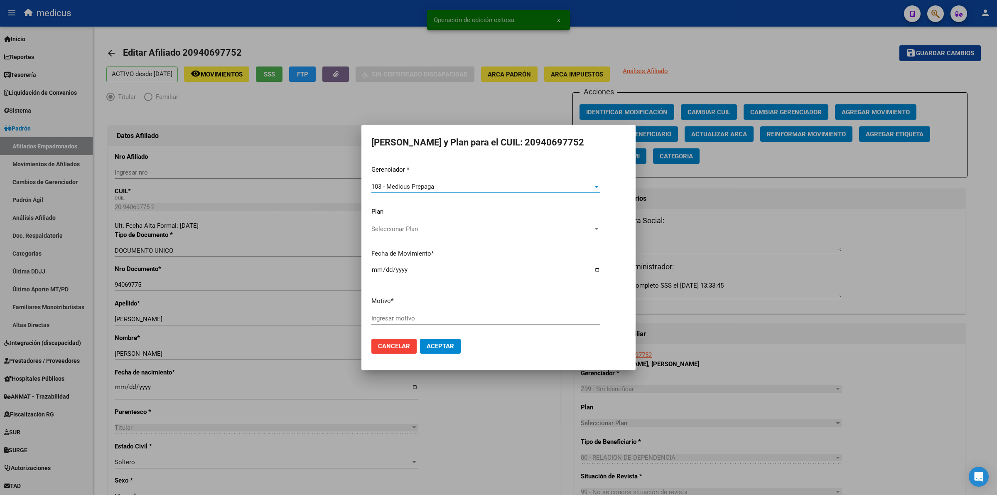
click at [388, 319] on input "Ingresar motivo" at bounding box center [485, 317] width 229 height 7
click at [459, 356] on mat-dialog-actions "Cancelar Aceptar" at bounding box center [498, 346] width 254 height 28
click at [436, 351] on button "Aceptar" at bounding box center [440, 345] width 41 height 15
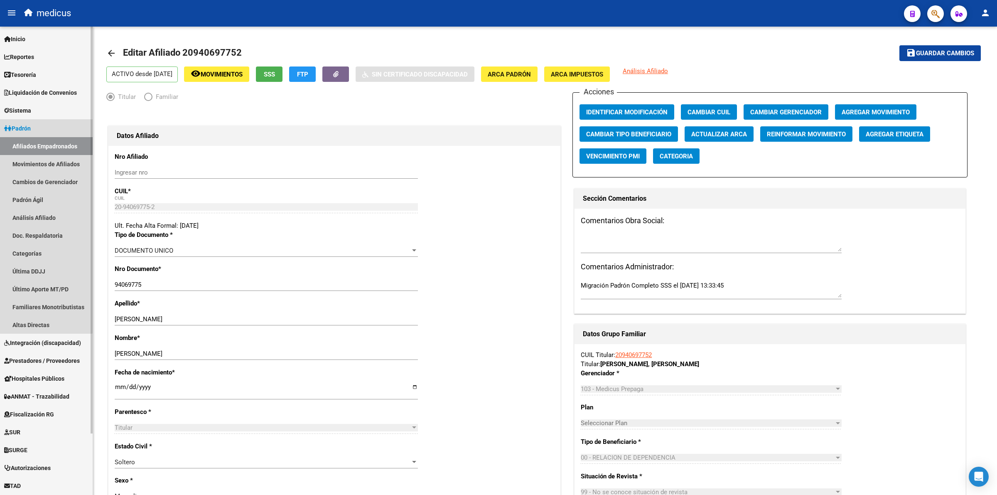
click at [38, 142] on link "Afiliados Empadronados" at bounding box center [46, 146] width 93 height 18
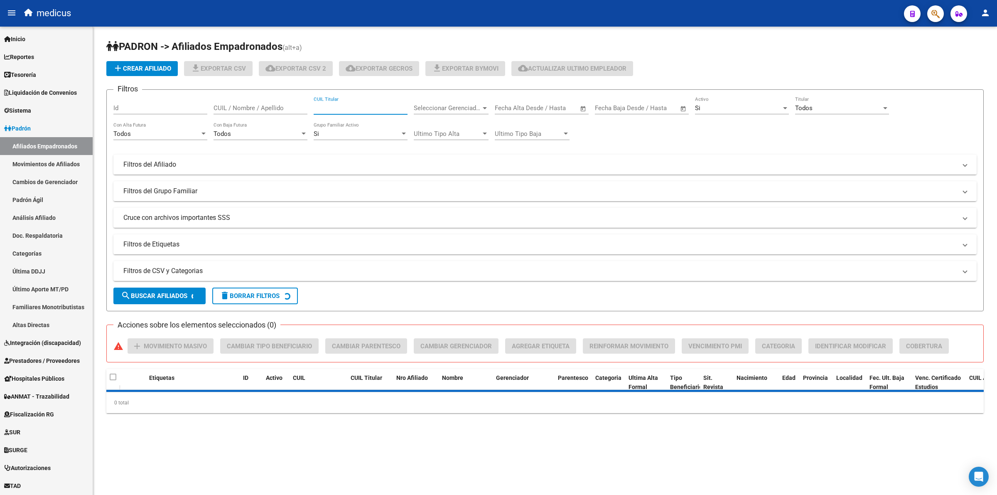
click at [378, 104] on input "CUIL Titular" at bounding box center [361, 107] width 94 height 7
paste input "27940696068"
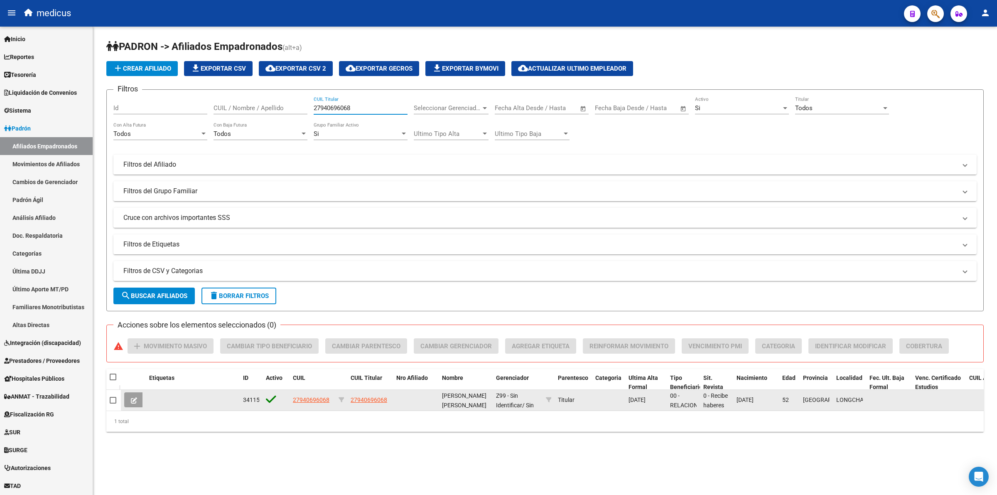
type input "27940696068"
click at [129, 404] on button at bounding box center [134, 399] width 20 height 15
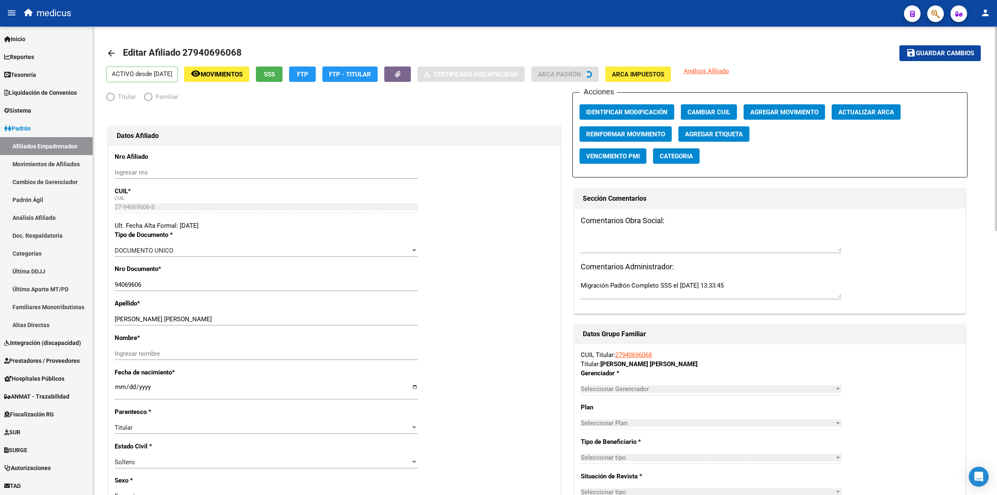
radio input "true"
type input "30-71676228-5"
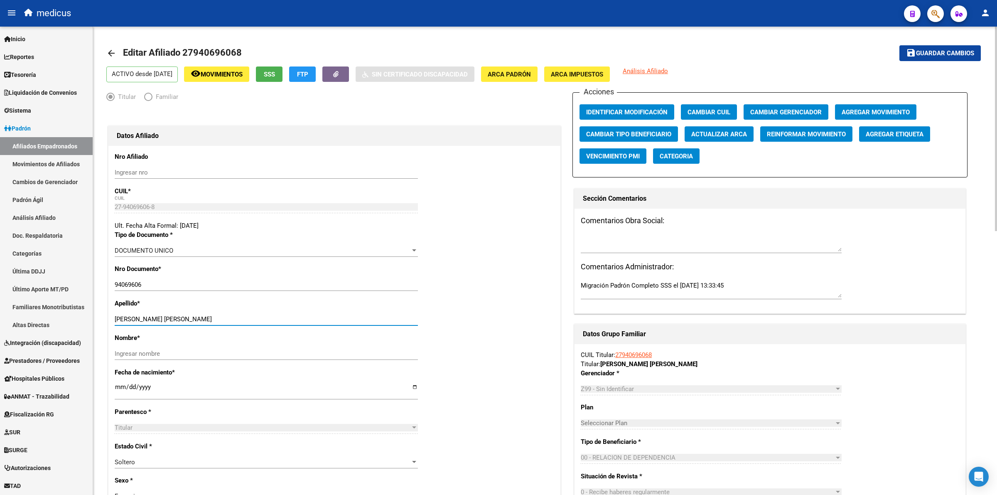
drag, startPoint x: 158, startPoint y: 321, endPoint x: 320, endPoint y: 302, distance: 163.1
click at [320, 302] on div "Apellido * [PERSON_NAME] [PERSON_NAME] Ingresar apellido" at bounding box center [334, 316] width 439 height 34
drag, startPoint x: 154, startPoint y: 320, endPoint x: 304, endPoint y: 319, distance: 149.5
click at [304, 319] on input "[PERSON_NAME] [PERSON_NAME]" at bounding box center [266, 318] width 303 height 7
type input "[PERSON_NAME]"
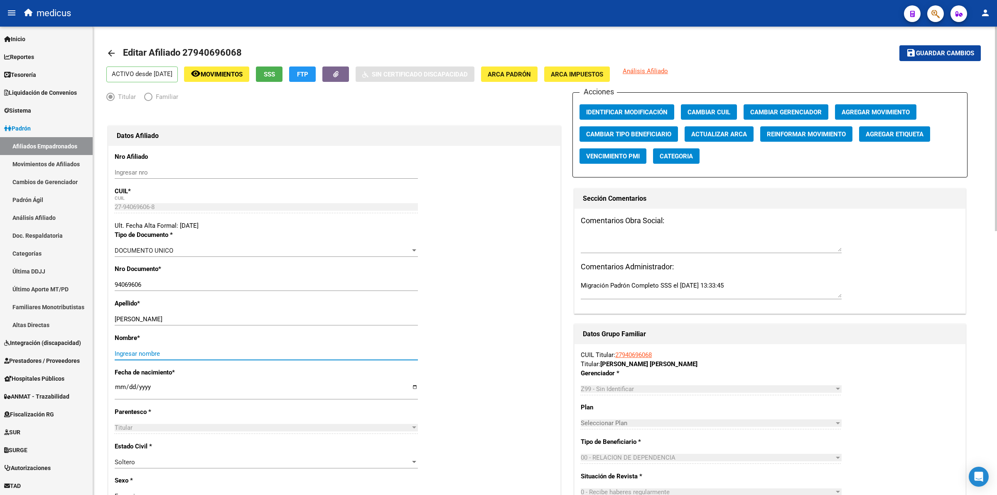
click at [253, 352] on input "Ingresar nombre" at bounding box center [266, 353] width 303 height 7
paste input "[PERSON_NAME]"
type input "[PERSON_NAME]"
click at [948, 60] on button "save Guardar cambios" at bounding box center [939, 52] width 81 height 15
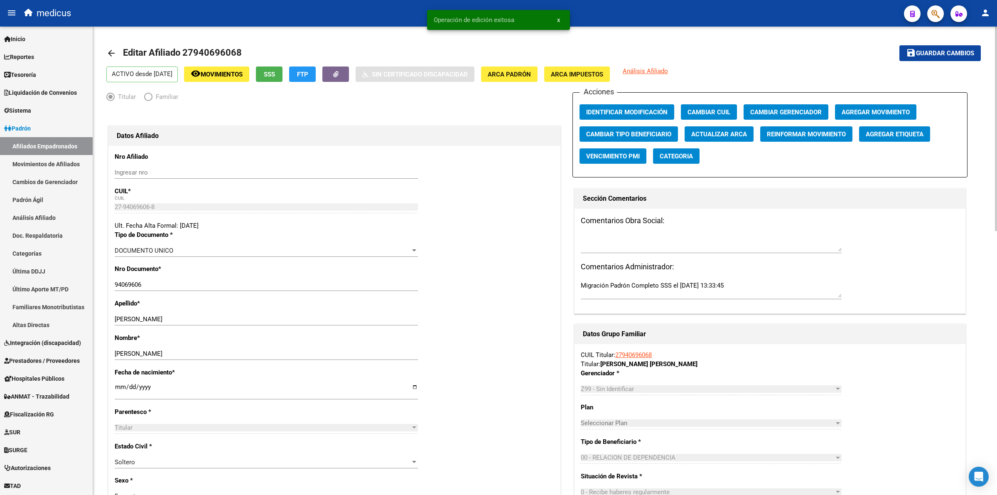
drag, startPoint x: 774, startPoint y: 104, endPoint x: 772, endPoint y: 115, distance: 11.7
click at [774, 115] on div "Acciones Identificar Modificación Cambiar CUIL Cambiar Gerenciador Agregar Movi…" at bounding box center [769, 134] width 395 height 85
click at [772, 115] on button "Cambiar Gerenciador" at bounding box center [785, 111] width 85 height 15
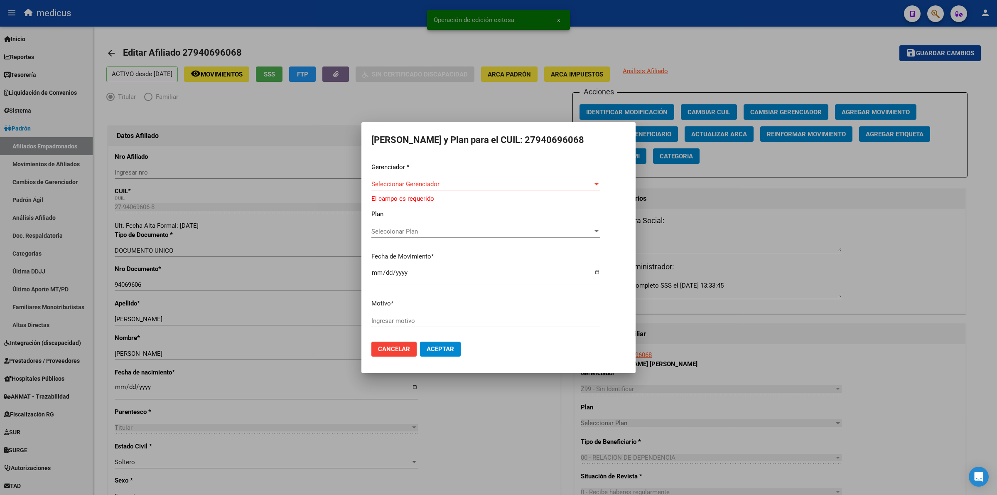
click at [372, 181] on div "Seleccionar Gerenciador Seleccionar Gerenciador" at bounding box center [485, 184] width 229 height 12
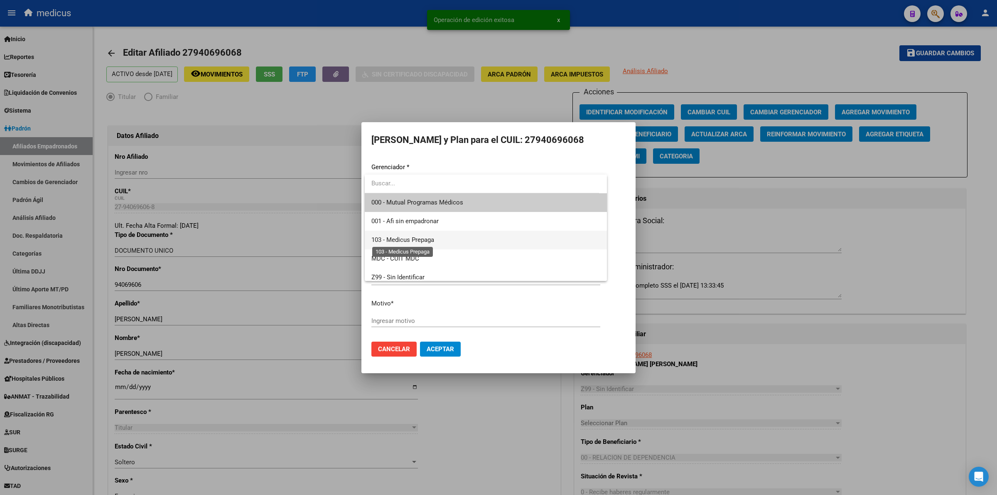
click at [403, 239] on span "103 - Medicus Prepaga" at bounding box center [402, 239] width 63 height 7
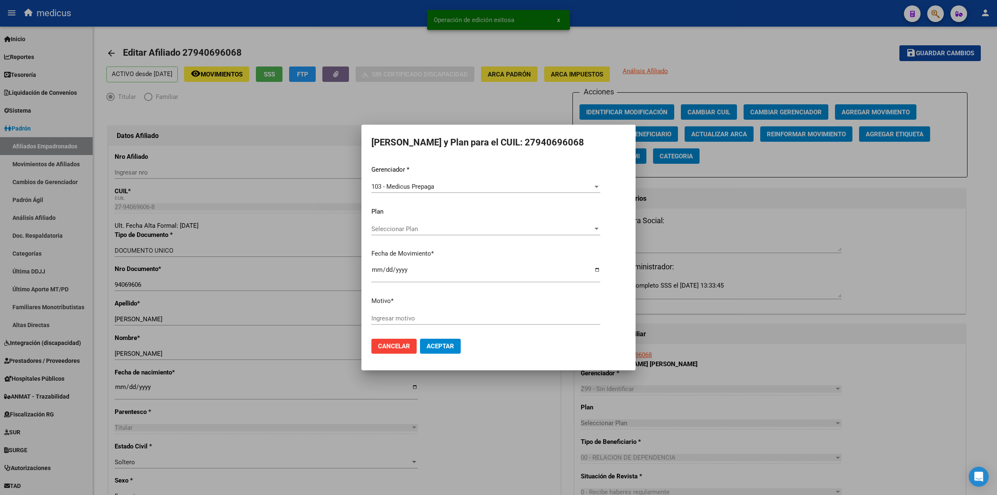
drag, startPoint x: 402, startPoint y: 304, endPoint x: 409, endPoint y: 316, distance: 13.6
click at [402, 308] on div "Gerenciador * 103 - Medicus Prepaga Seleccionar Gerenciador Plan Seleccionar Pl…" at bounding box center [498, 248] width 254 height 167
click at [409, 316] on input "Ingresar motivo" at bounding box center [485, 317] width 229 height 7
click at [429, 341] on mat-dialog-actions "Cancelar Aceptar" at bounding box center [498, 346] width 254 height 28
click at [429, 341] on button "Aceptar" at bounding box center [440, 345] width 41 height 15
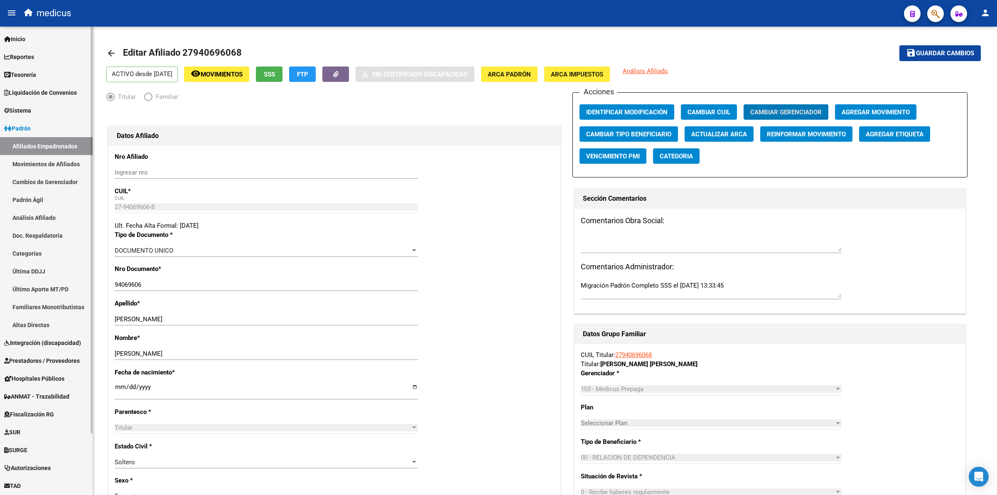
click at [40, 137] on link "Afiliados Empadronados" at bounding box center [46, 146] width 93 height 18
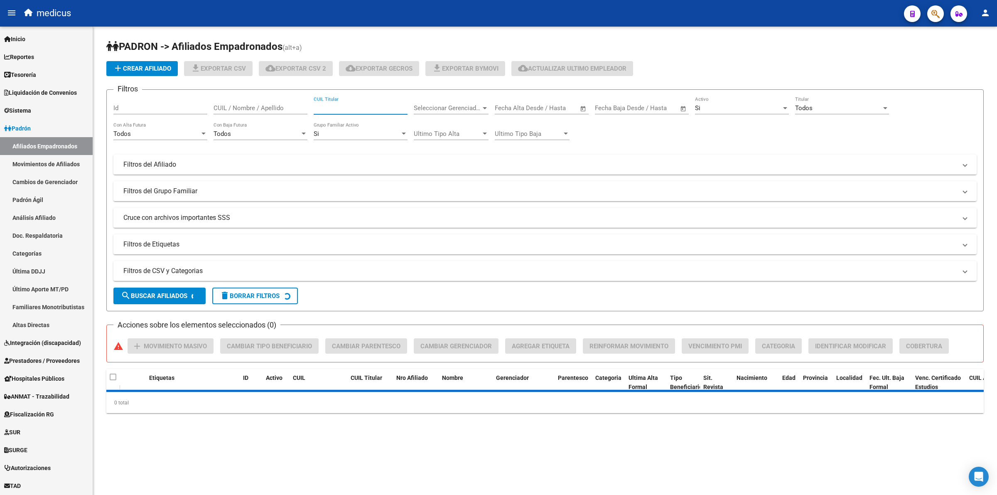
click at [349, 105] on input "CUIL Titular" at bounding box center [361, 107] width 94 height 7
paste input "20940677425"
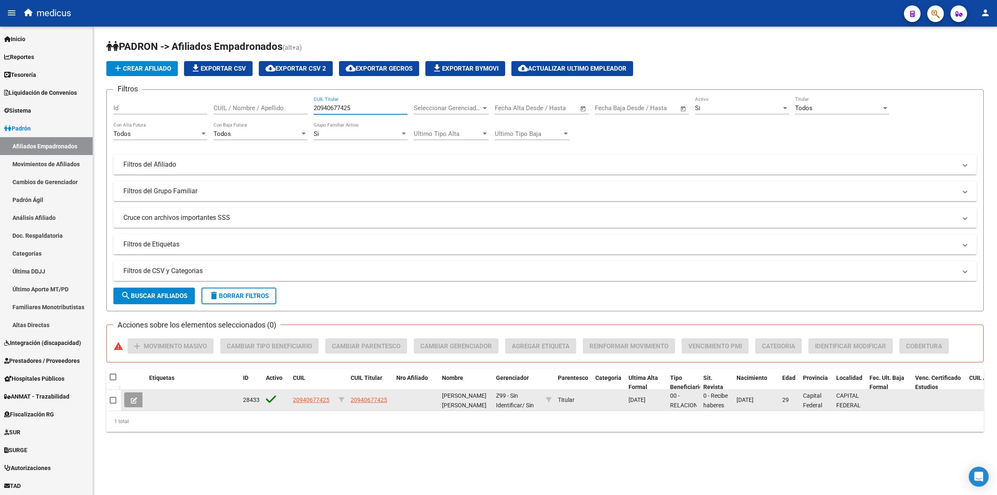
type input "20940677425"
click at [132, 397] on icon at bounding box center [134, 400] width 6 height 6
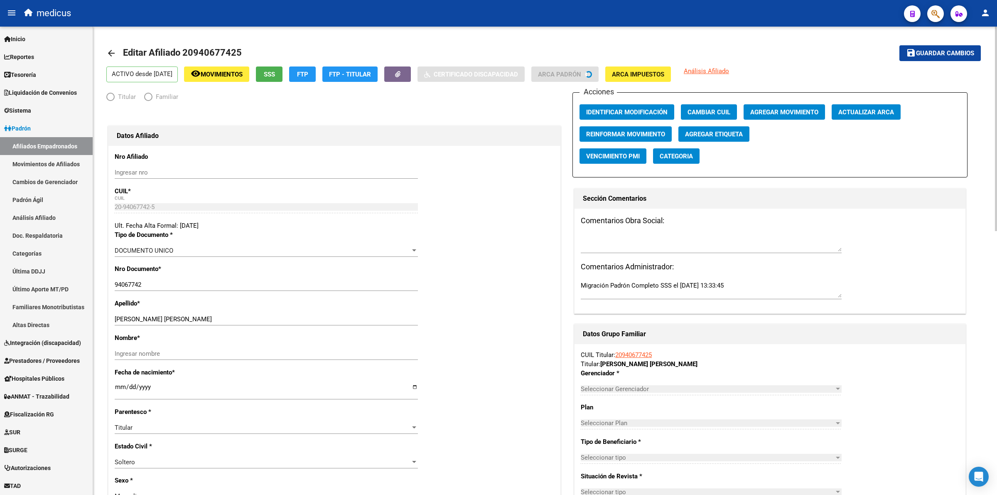
radio input "true"
type input "30-53476524-6"
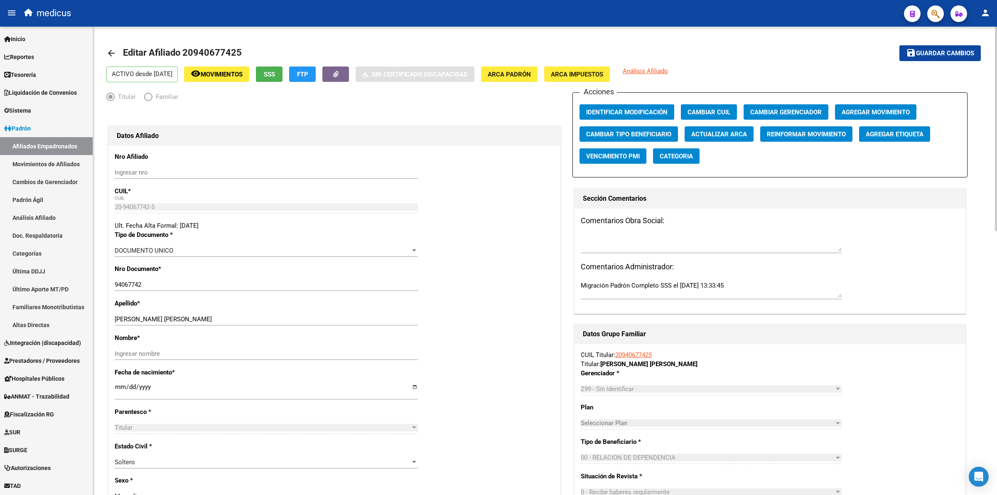
drag, startPoint x: 183, startPoint y: 323, endPoint x: 199, endPoint y: 318, distance: 16.5
click at [199, 318] on div "[PERSON_NAME] [PERSON_NAME] apellido" at bounding box center [266, 319] width 303 height 12
drag, startPoint x: 179, startPoint y: 319, endPoint x: 278, endPoint y: 319, distance: 99.3
click at [278, 319] on input "[PERSON_NAME] [PERSON_NAME]" at bounding box center [266, 318] width 303 height 7
type input "[PERSON_NAME]"
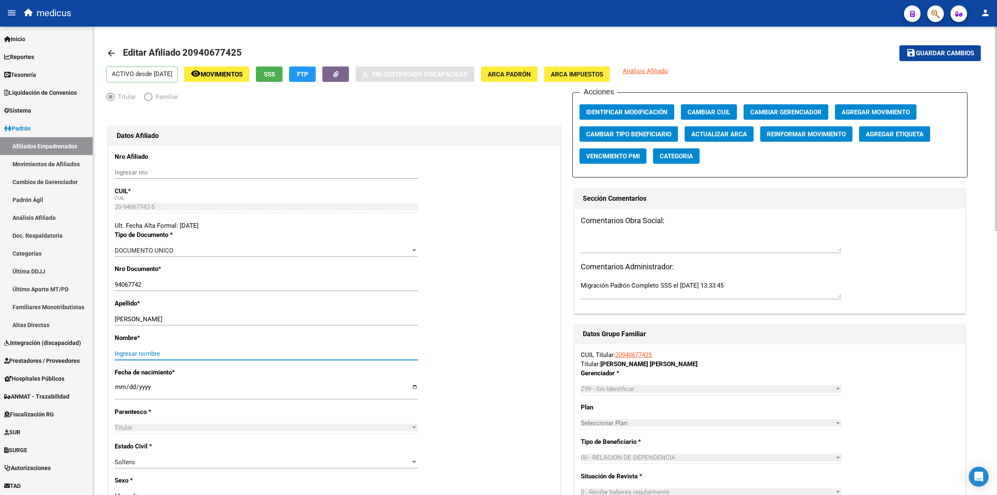
click at [172, 354] on input "Ingresar nombre" at bounding box center [266, 353] width 303 height 7
paste input "[PERSON_NAME]"
type input "[PERSON_NAME]"
click at [936, 53] on span "Guardar cambios" at bounding box center [945, 53] width 58 height 7
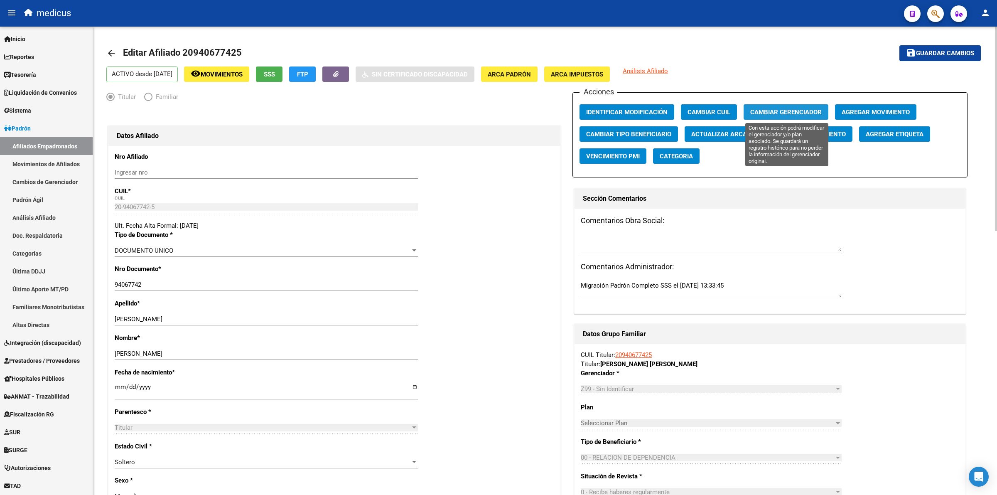
click at [790, 108] on span "Cambiar Gerenciador" at bounding box center [785, 111] width 71 height 7
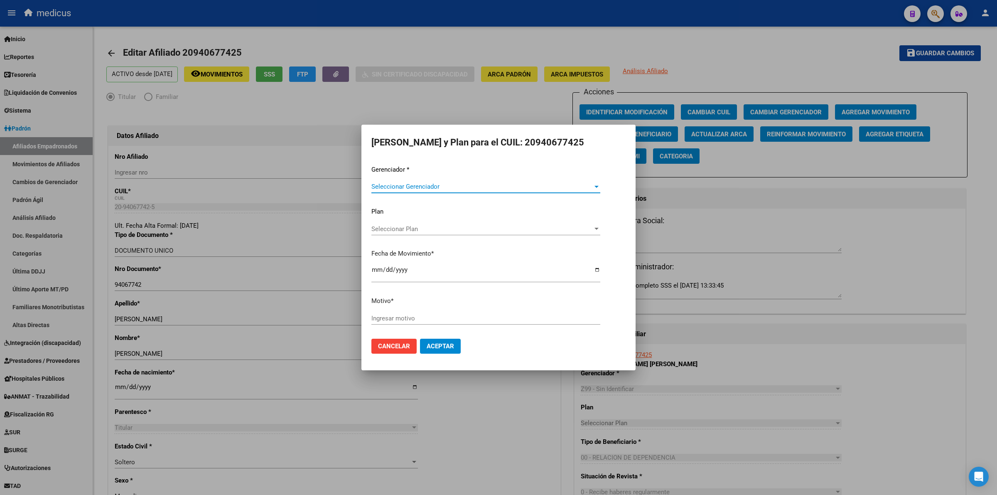
click at [518, 189] on span "Seleccionar Gerenciador" at bounding box center [481, 186] width 221 height 7
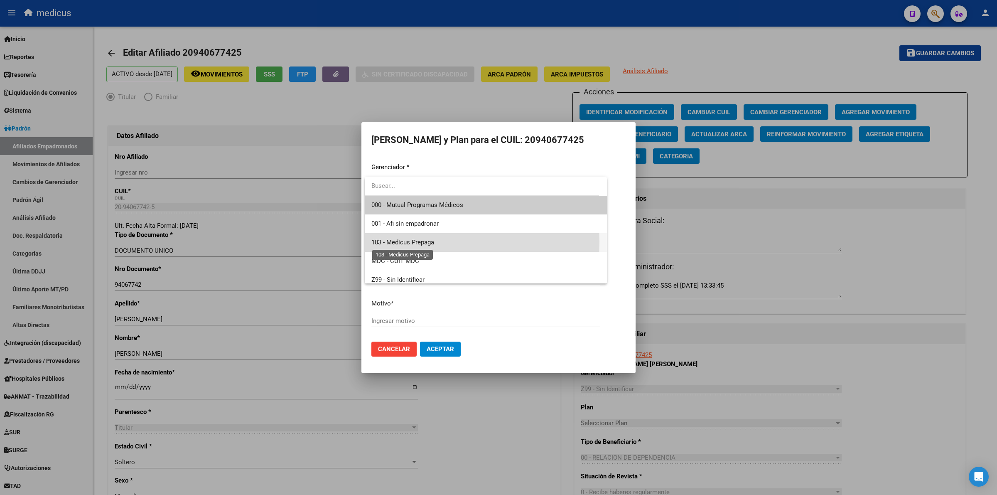
click at [407, 242] on span "103 - Medicus Prepaga" at bounding box center [402, 241] width 63 height 7
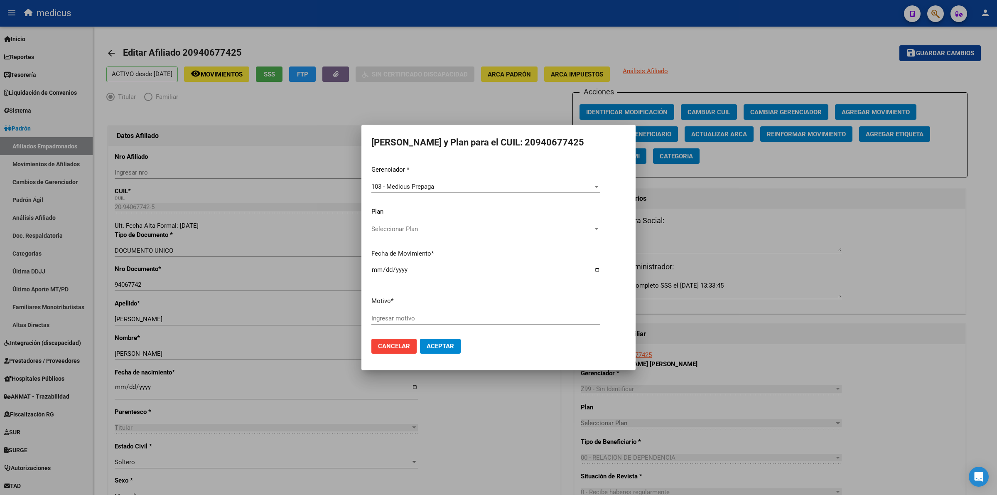
click at [401, 312] on div "Ingresar motivo" at bounding box center [485, 318] width 229 height 12
click at [449, 347] on span "Aceptar" at bounding box center [440, 345] width 27 height 7
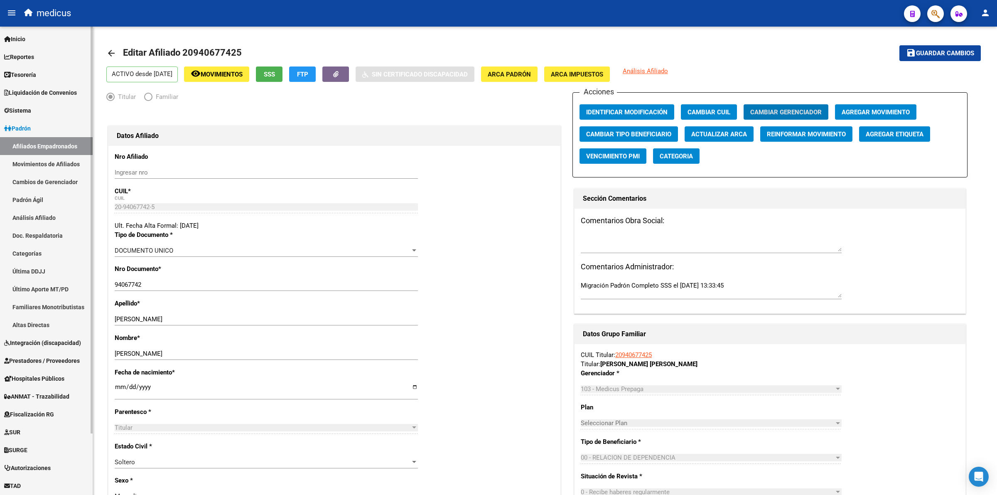
click at [24, 152] on link "Afiliados Empadronados" at bounding box center [46, 146] width 93 height 18
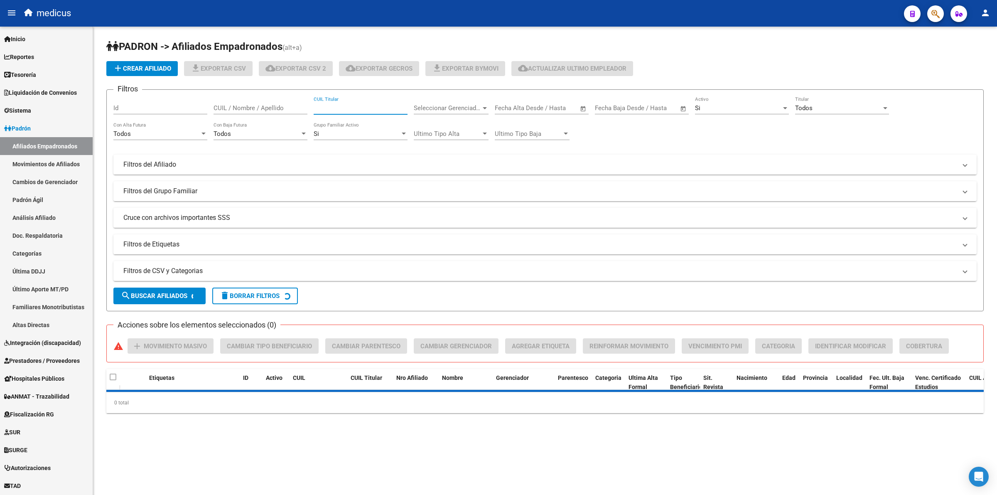
click at [347, 104] on input "CUIL Titular" at bounding box center [361, 107] width 94 height 7
paste input "20940658609"
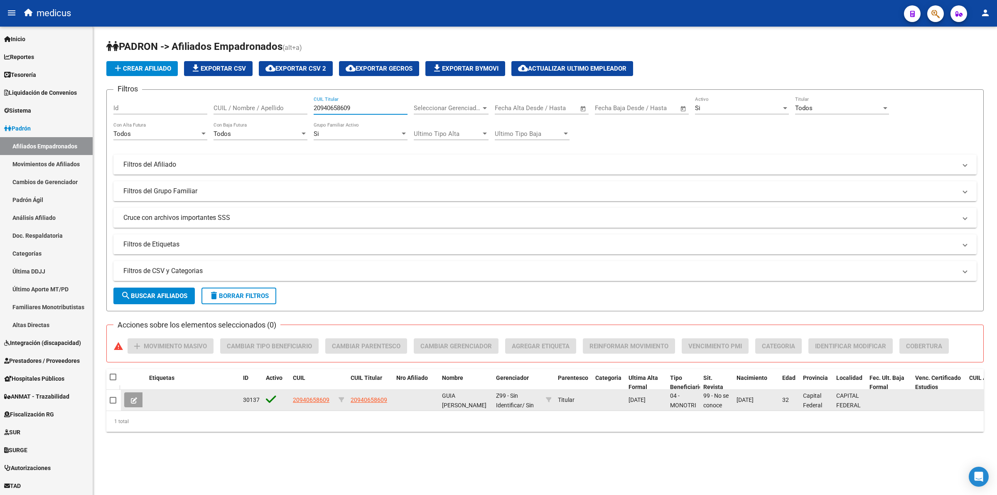
type input "20940658609"
click at [125, 400] on button at bounding box center [134, 399] width 20 height 15
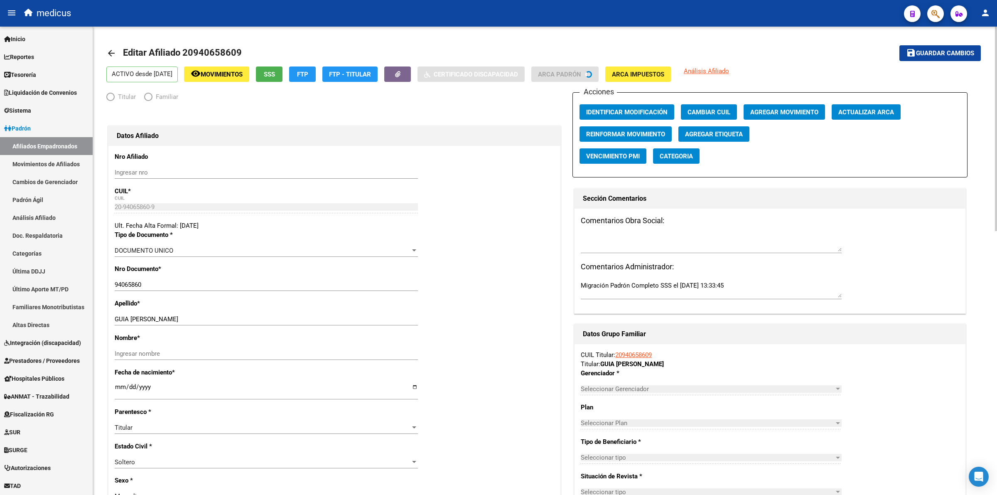
radio input "true"
type input "20-94065860-9"
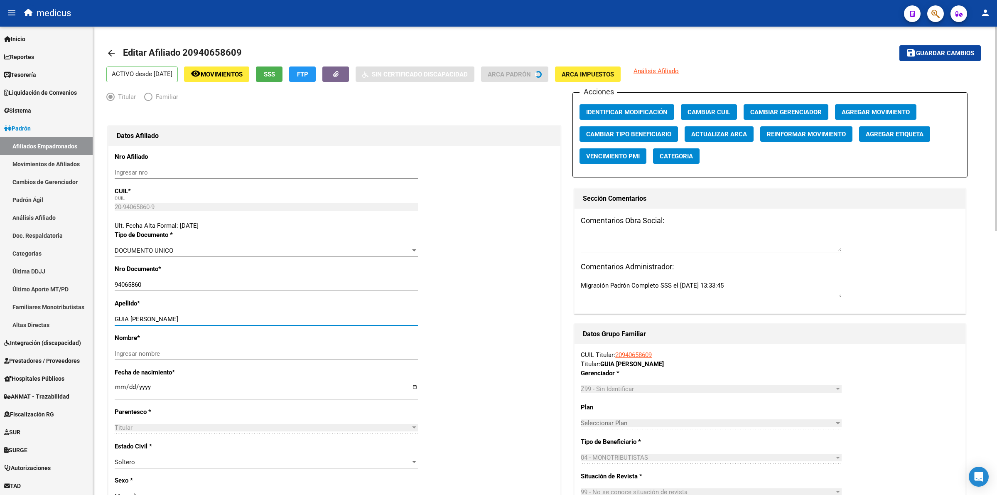
click at [171, 316] on input "GUIA [PERSON_NAME]" at bounding box center [266, 318] width 303 height 7
type input "[PERSON_NAME]"
click at [173, 345] on div "Nombre * Ingresar nombre" at bounding box center [334, 350] width 439 height 34
click at [176, 347] on div "Ingresar nombre" at bounding box center [266, 353] width 303 height 12
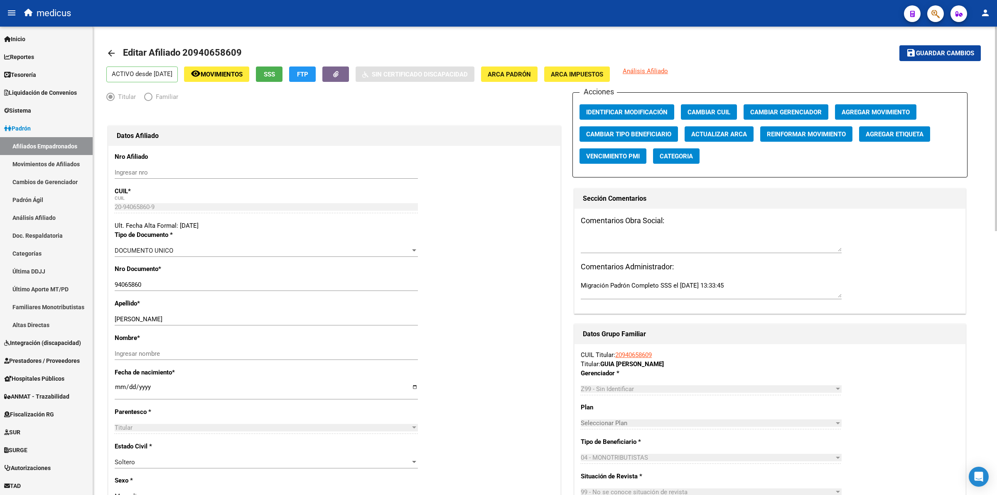
paste input "YORDY"
type input "YORDY"
click at [920, 47] on button "save Guardar cambios" at bounding box center [939, 52] width 81 height 15
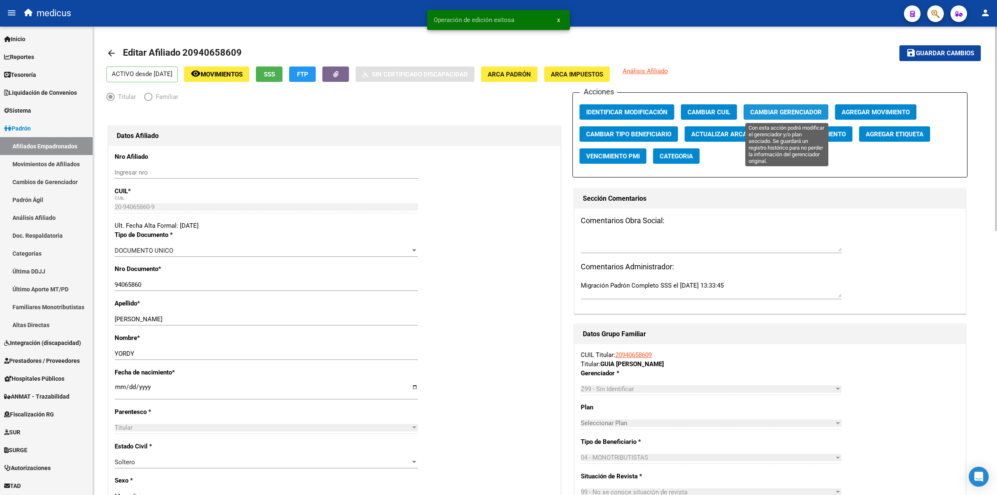
click at [820, 108] on span "Cambiar Gerenciador" at bounding box center [785, 111] width 71 height 7
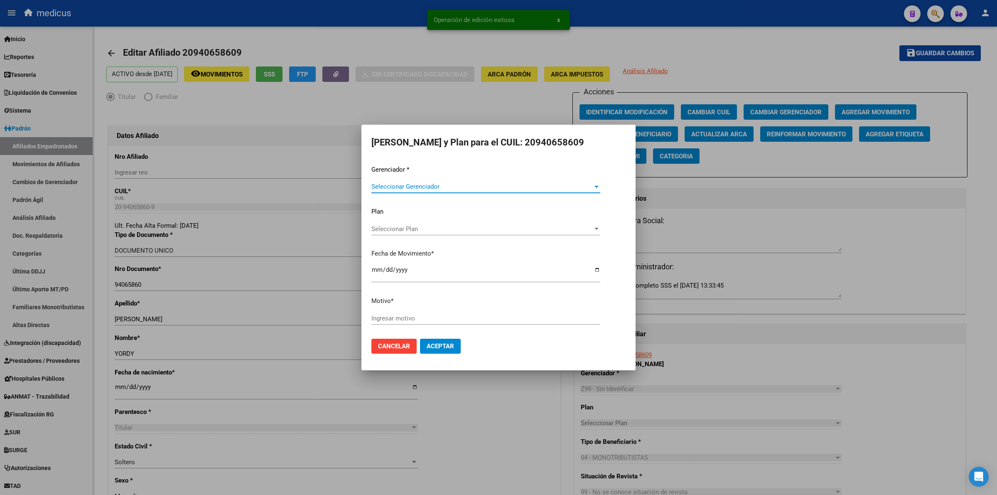
click at [417, 183] on span "Seleccionar Gerenciador" at bounding box center [481, 186] width 221 height 7
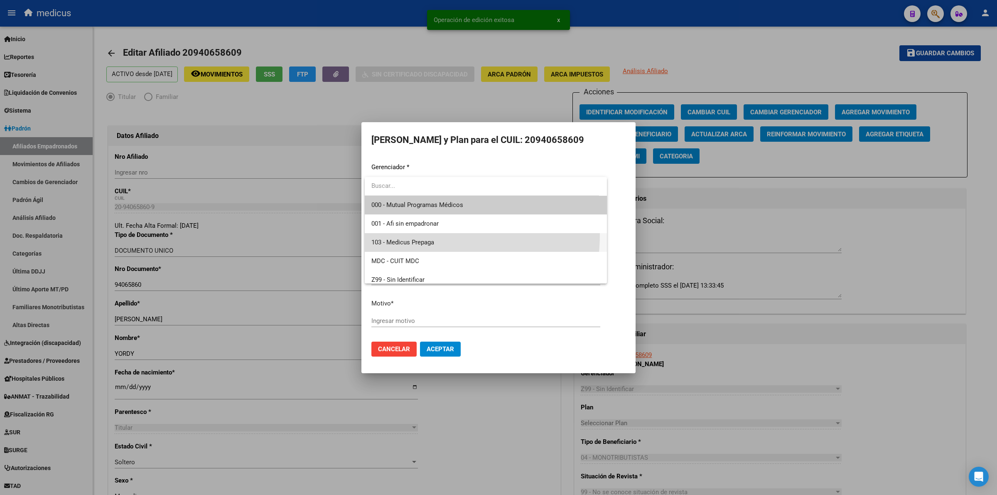
click at [401, 234] on span "103 - Medicus Prepaga" at bounding box center [485, 242] width 229 height 19
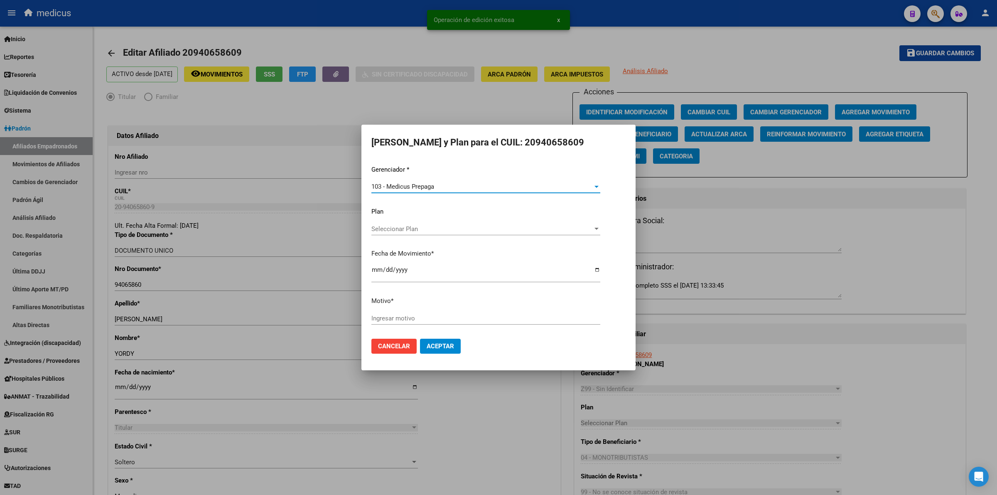
drag, startPoint x: 383, startPoint y: 325, endPoint x: 385, endPoint y: 321, distance: 4.5
click at [384, 322] on div "Ingresar motivo" at bounding box center [485, 322] width 229 height 20
click at [402, 318] on input "Ingresar motivo" at bounding box center [485, 317] width 229 height 7
click at [432, 350] on button "Aceptar" at bounding box center [440, 345] width 41 height 15
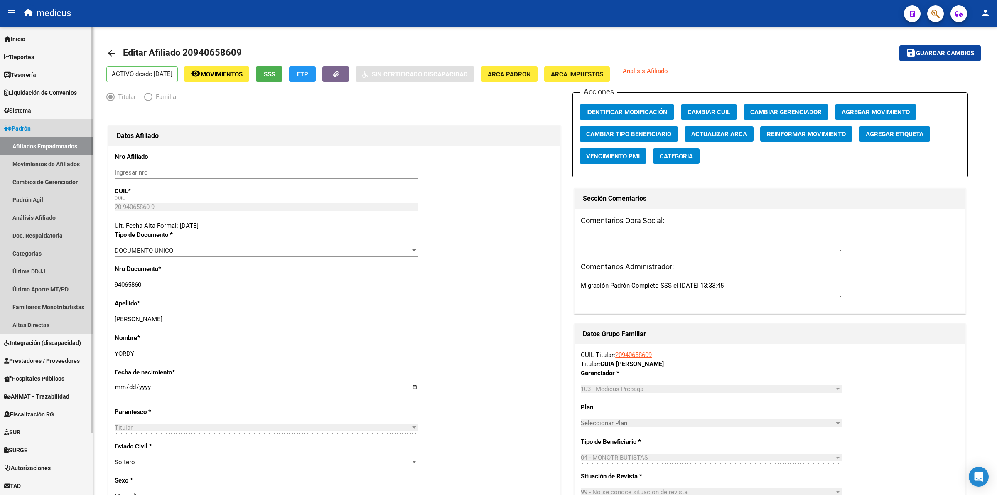
click at [53, 142] on link "Afiliados Empadronados" at bounding box center [46, 146] width 93 height 18
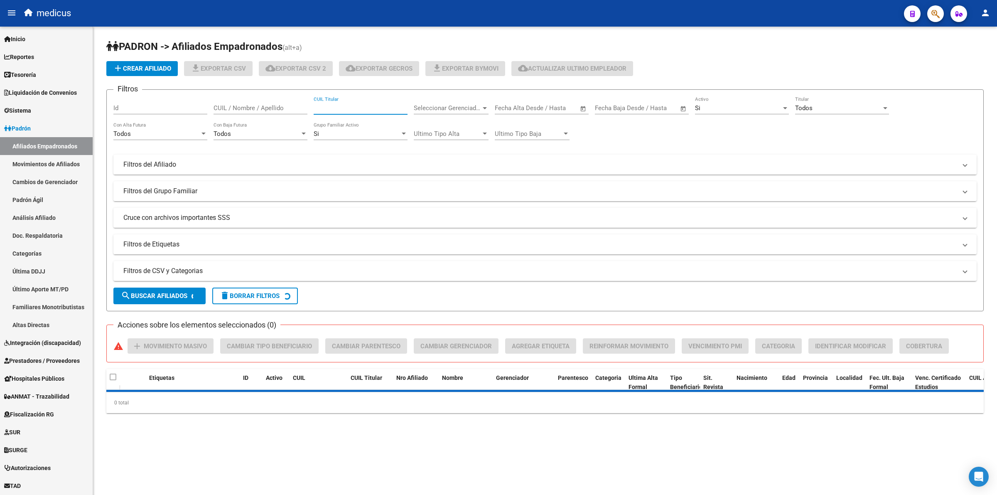
click at [317, 107] on input "CUIL Titular" at bounding box center [361, 107] width 94 height 7
paste input "27940649175"
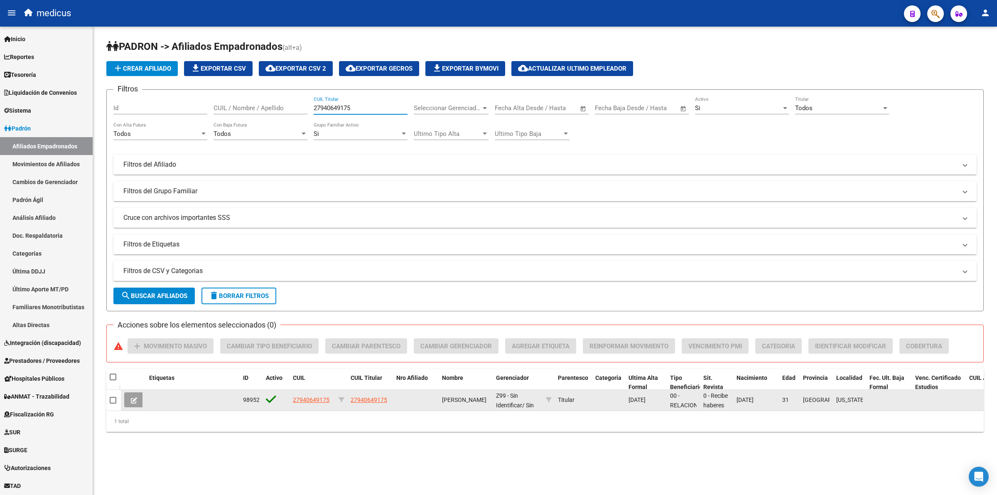
type input "27940649175"
click at [136, 397] on icon at bounding box center [134, 400] width 6 height 6
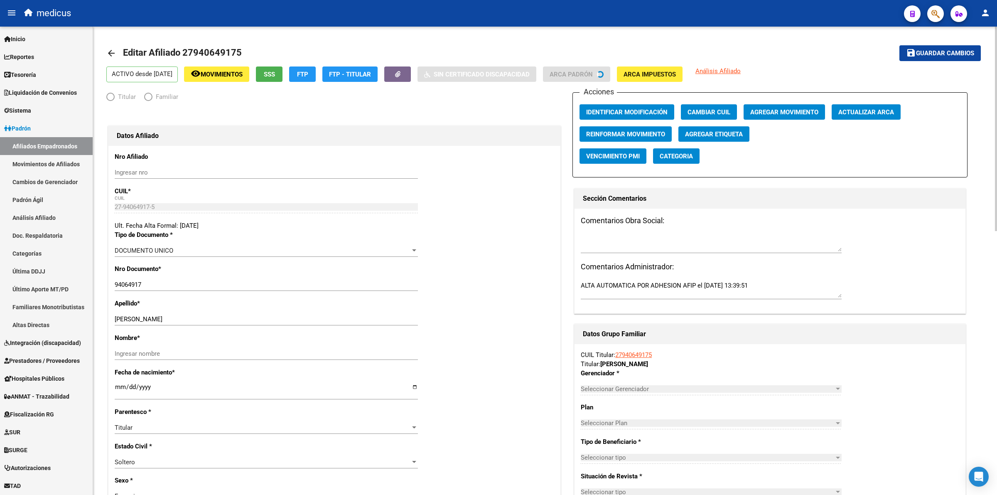
radio input "true"
type input "30-54612840-3"
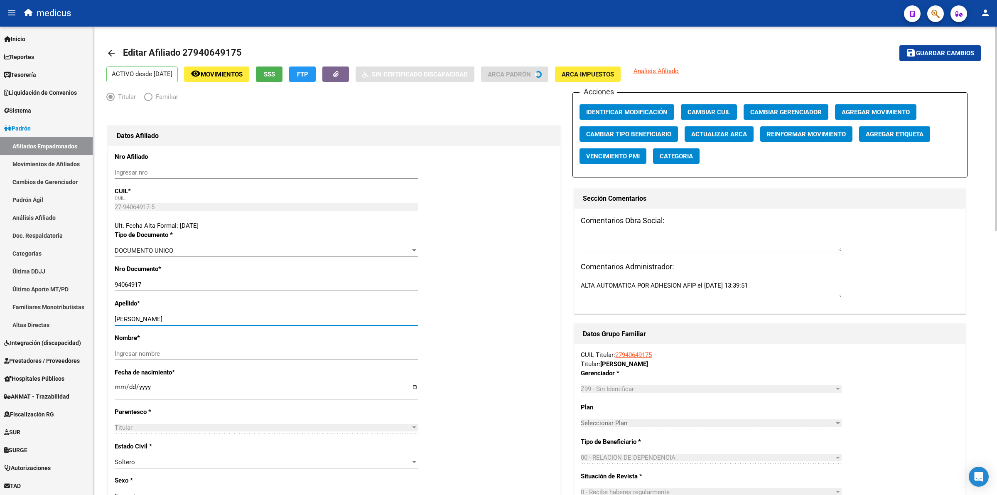
click at [167, 316] on input "[PERSON_NAME]" at bounding box center [266, 318] width 303 height 7
type input "[PERSON_NAME]"
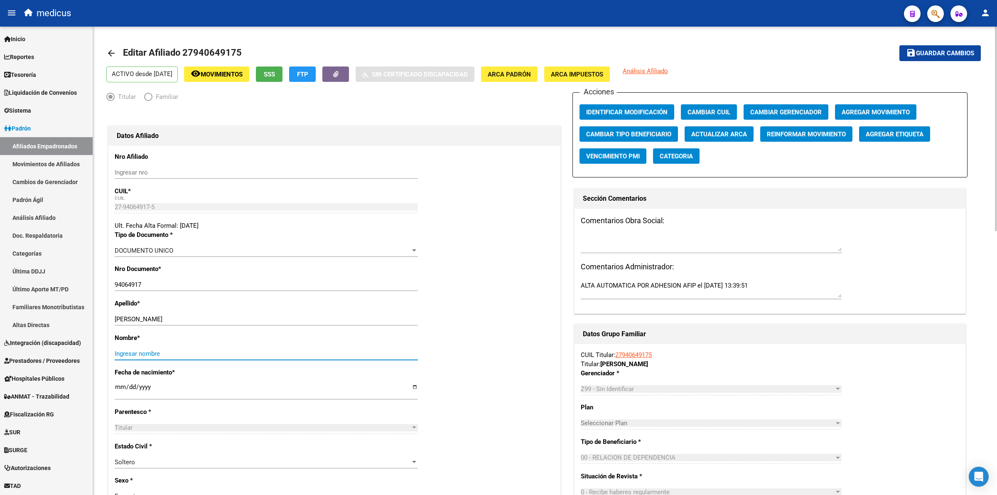
click at [169, 351] on input "Ingresar nombre" at bounding box center [266, 353] width 303 height 7
paste input "[PERSON_NAME]"
type input "[PERSON_NAME]"
click at [962, 59] on button "save Guardar cambios" at bounding box center [939, 52] width 81 height 15
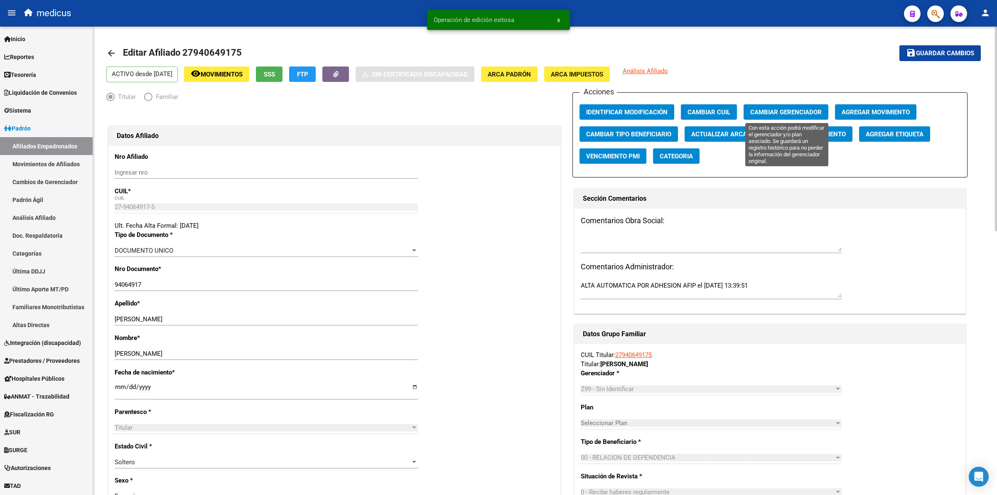
click at [782, 115] on button "Cambiar Gerenciador" at bounding box center [785, 111] width 85 height 15
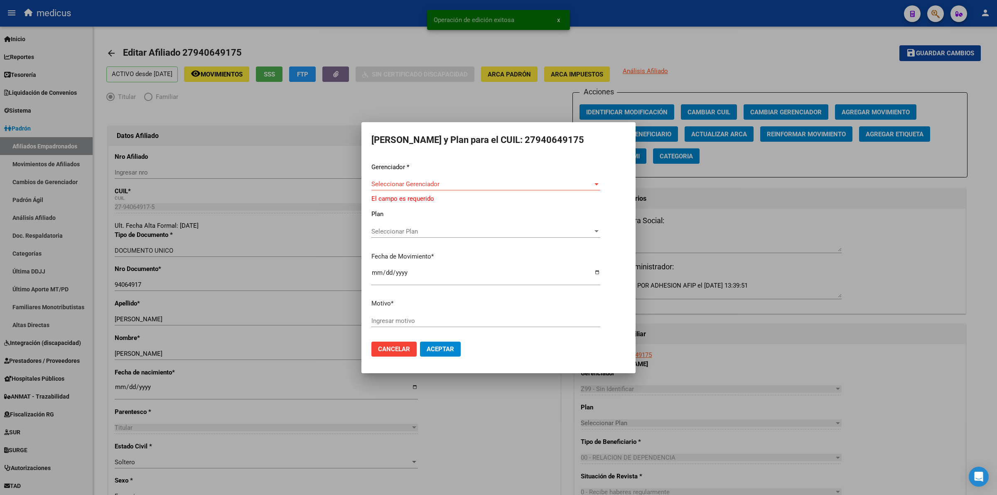
click at [453, 181] on div "Seleccionar Gerenciador Seleccionar Gerenciador" at bounding box center [485, 184] width 229 height 12
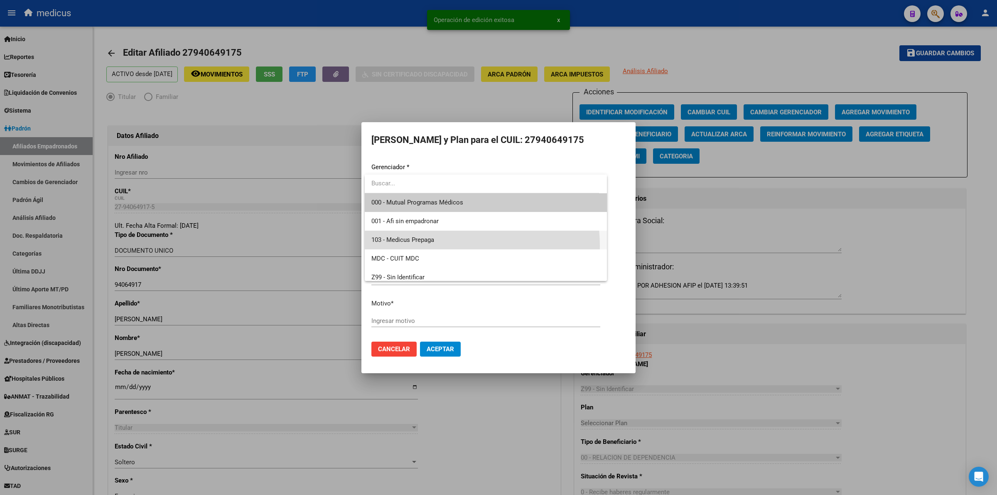
click at [441, 246] on span "103 - Medicus Prepaga" at bounding box center [485, 239] width 229 height 19
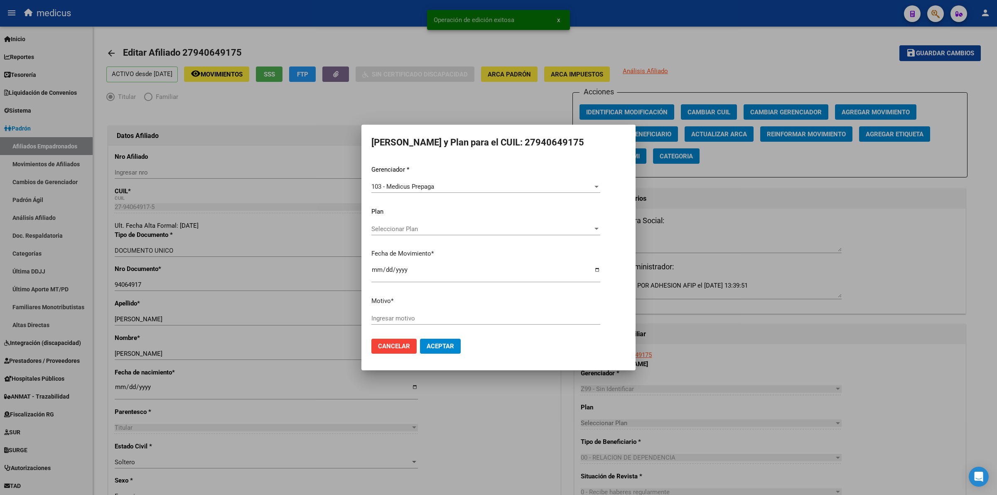
click at [416, 323] on div "Ingresar motivo" at bounding box center [485, 318] width 229 height 12
click at [441, 352] on button "Aceptar" at bounding box center [440, 345] width 41 height 15
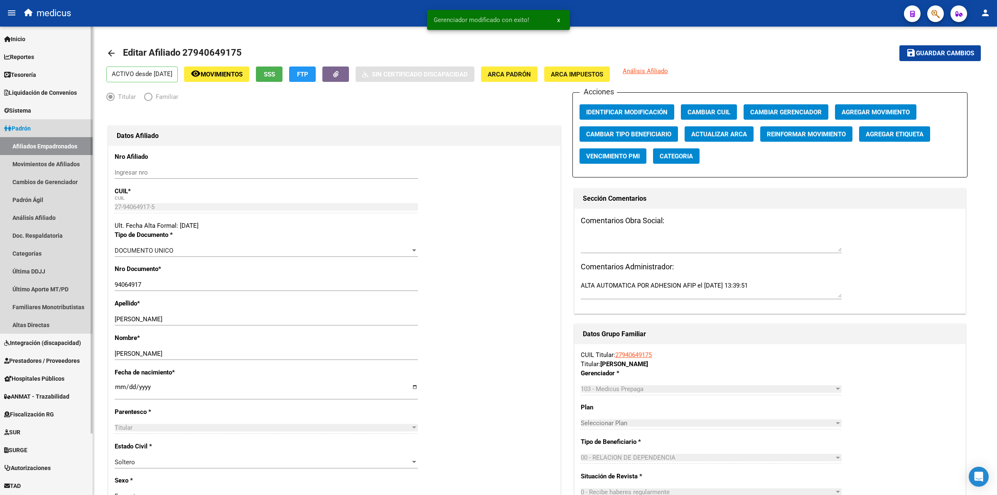
click at [61, 140] on link "Afiliados Empadronados" at bounding box center [46, 146] width 93 height 18
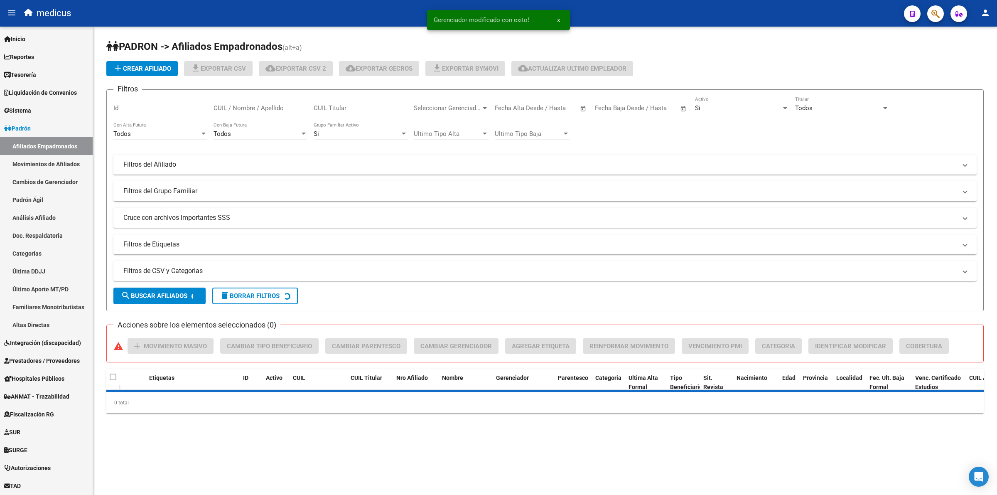
paste input "20274197316"
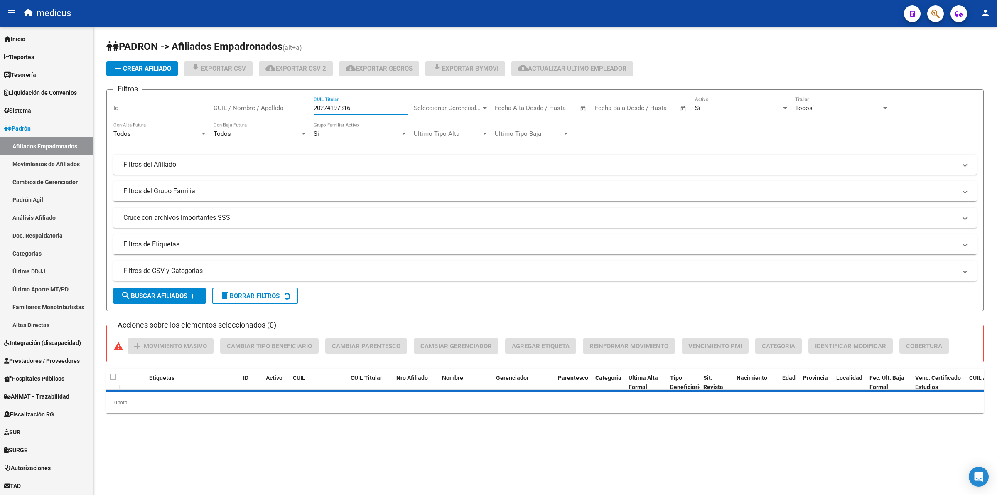
click at [331, 107] on input "20274197316" at bounding box center [361, 107] width 94 height 7
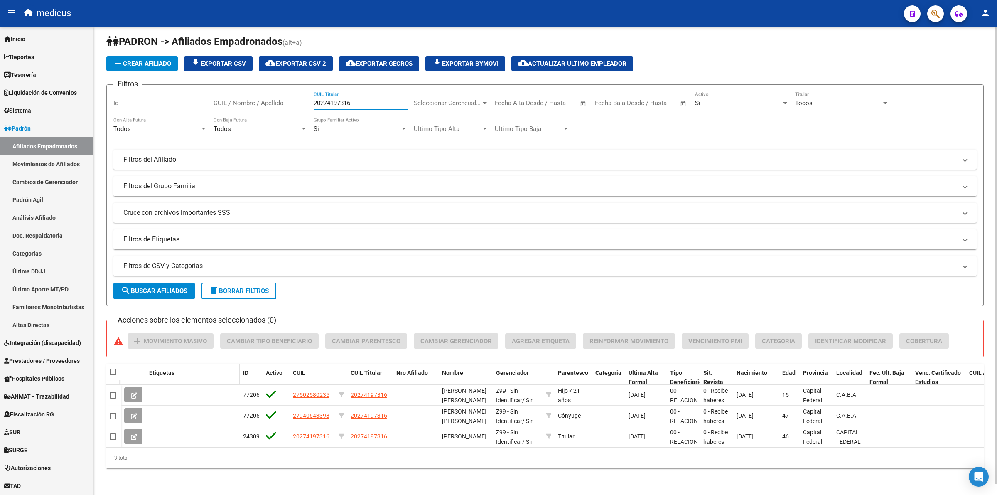
scroll to position [11, 0]
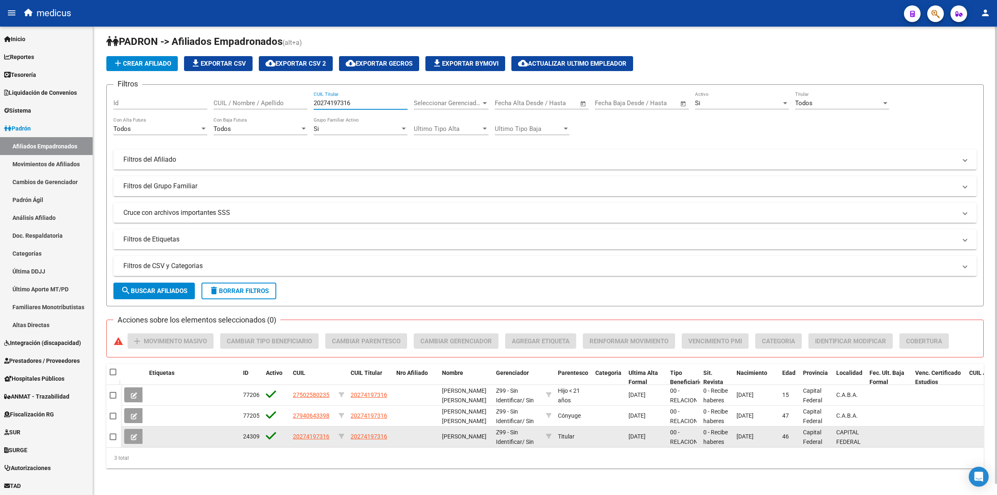
type input "20274197316"
click at [135, 433] on button at bounding box center [134, 436] width 20 height 15
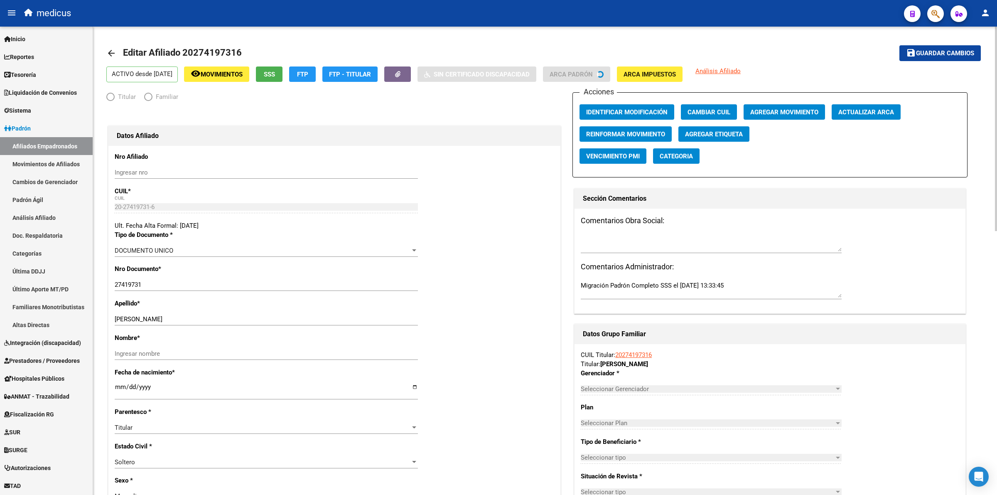
radio input "true"
type input "30-66204961-8"
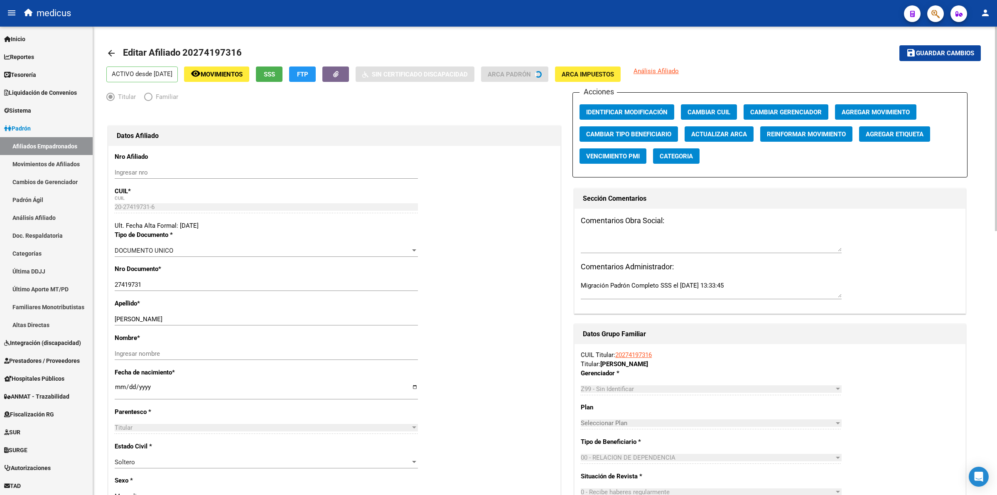
click at [178, 324] on div "[PERSON_NAME] apellido" at bounding box center [266, 319] width 303 height 12
click at [188, 321] on input "[PERSON_NAME]" at bounding box center [266, 318] width 303 height 7
type input "[PERSON_NAME]"
click at [179, 358] on div "Ingresar nombre" at bounding box center [266, 353] width 303 height 12
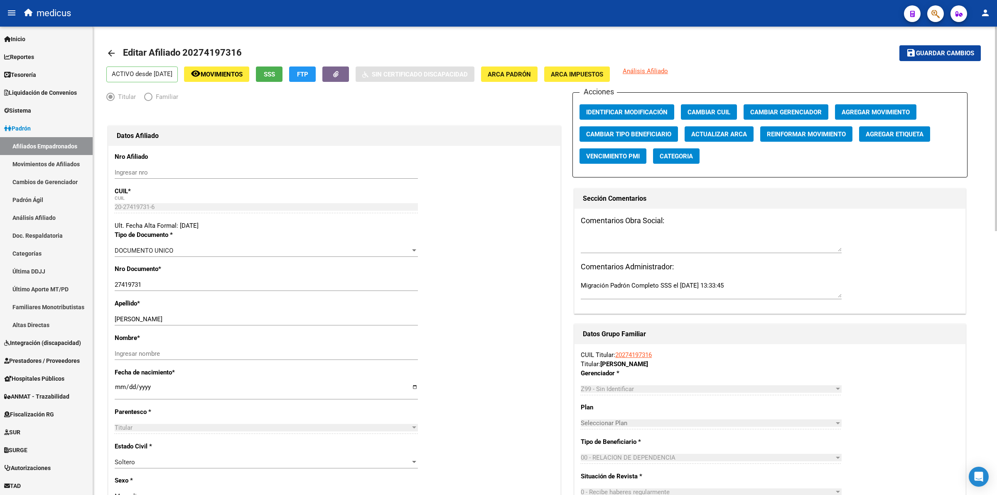
paste input "[PERSON_NAME]"
type input "[PERSON_NAME]"
click at [933, 53] on span "Guardar cambios" at bounding box center [945, 53] width 58 height 7
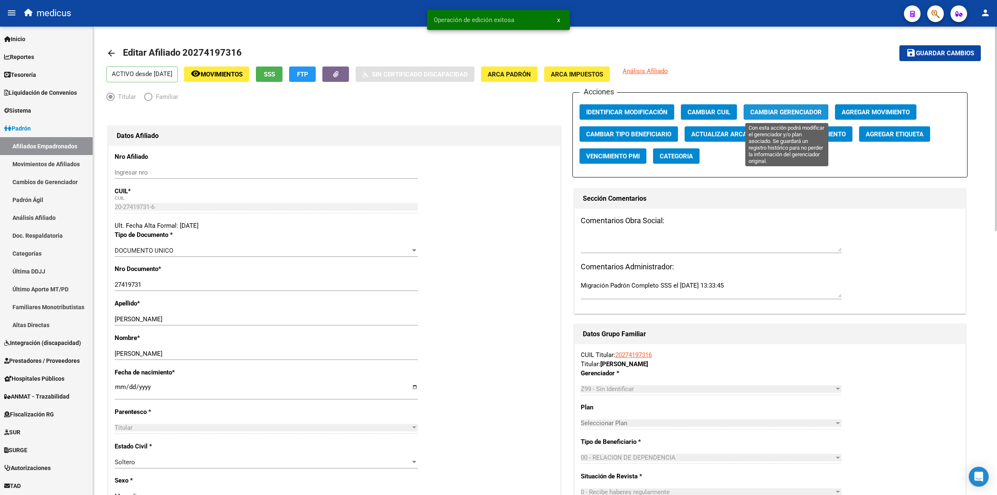
click at [814, 118] on button "Cambiar Gerenciador" at bounding box center [785, 111] width 85 height 15
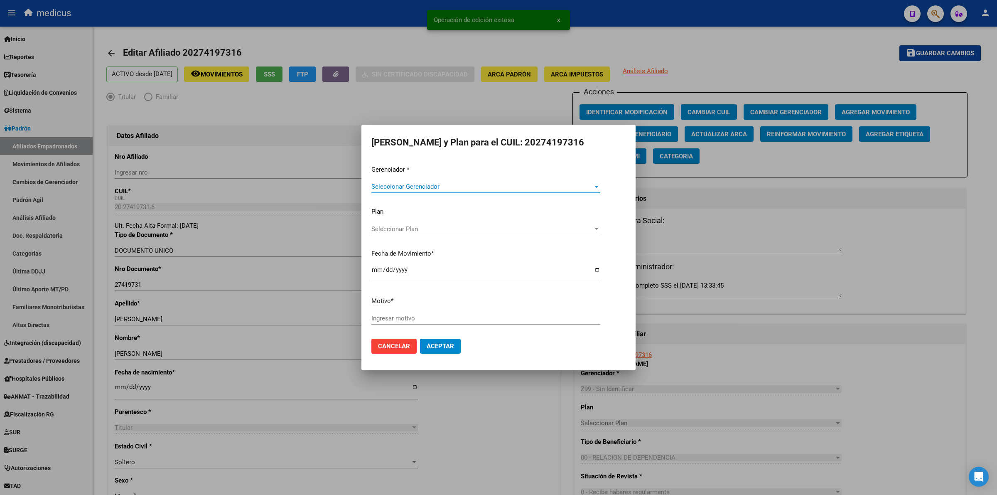
click at [466, 185] on span "Seleccionar Gerenciador" at bounding box center [481, 186] width 221 height 7
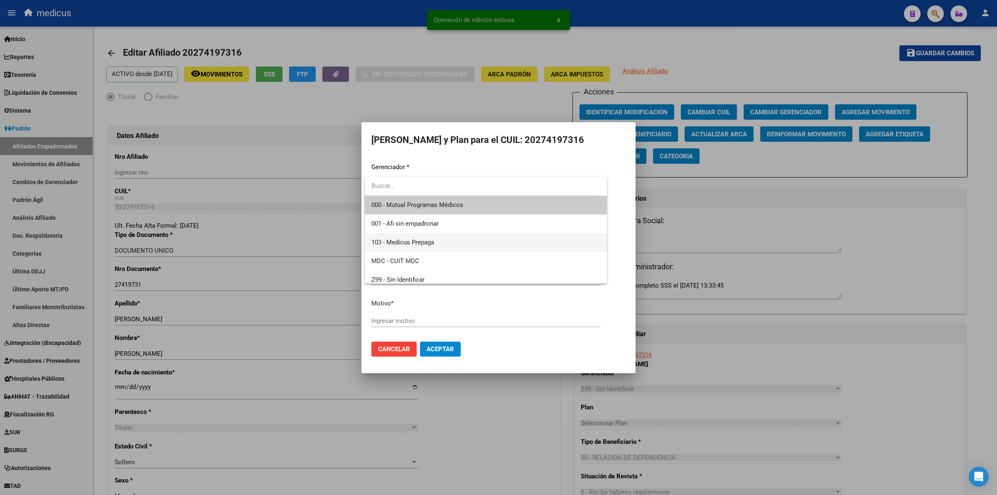
click at [436, 240] on span "103 - Medicus Prepaga" at bounding box center [485, 242] width 229 height 19
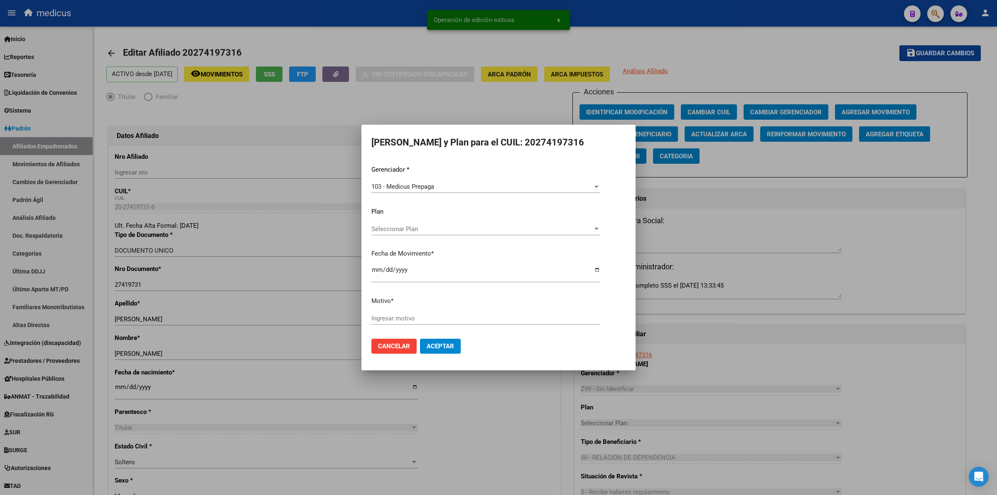
click at [414, 311] on div "Gerenciador * 103 - Medicus Prepaga Seleccionar Gerenciador Plan Seleccionar Pl…" at bounding box center [498, 248] width 254 height 167
click at [424, 316] on input "Ingresar motivo" at bounding box center [485, 317] width 229 height 7
click at [434, 349] on span "Aceptar" at bounding box center [440, 345] width 27 height 7
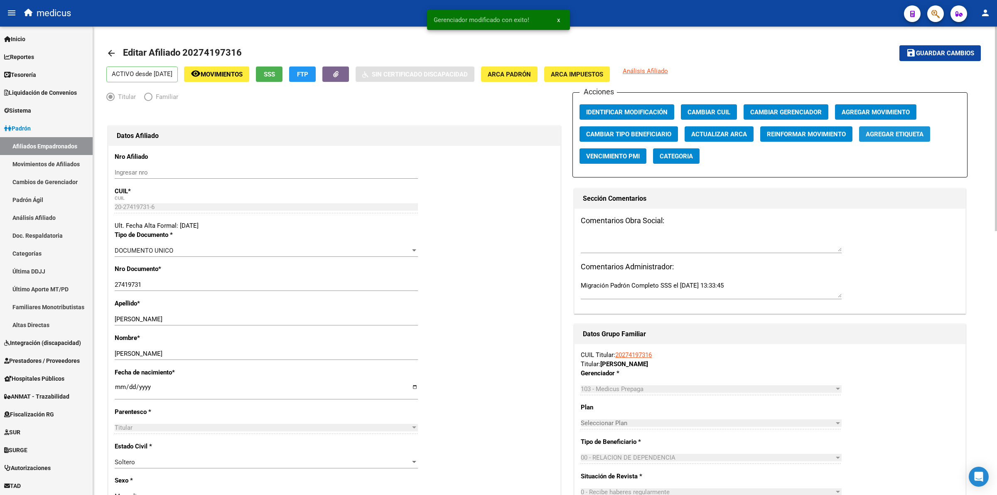
click at [907, 127] on button "Agregar Etiqueta" at bounding box center [894, 133] width 71 height 15
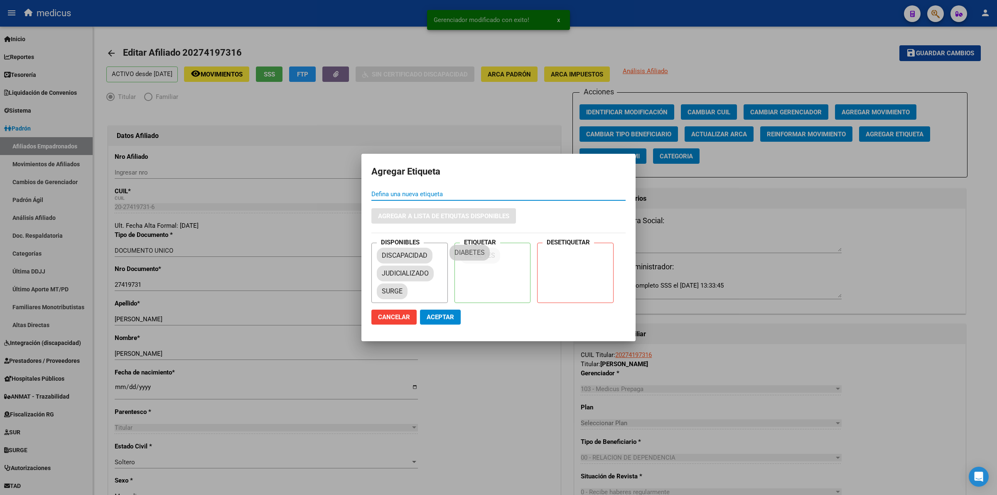
drag, startPoint x: 390, startPoint y: 247, endPoint x: 465, endPoint y: 253, distance: 74.9
drag, startPoint x: 451, startPoint y: 305, endPoint x: 449, endPoint y: 318, distance: 13.0
click at [449, 318] on mat-dialog-actions "Cancelar Aceptar" at bounding box center [498, 317] width 254 height 28
click at [449, 318] on span "Aceptar" at bounding box center [440, 316] width 27 height 7
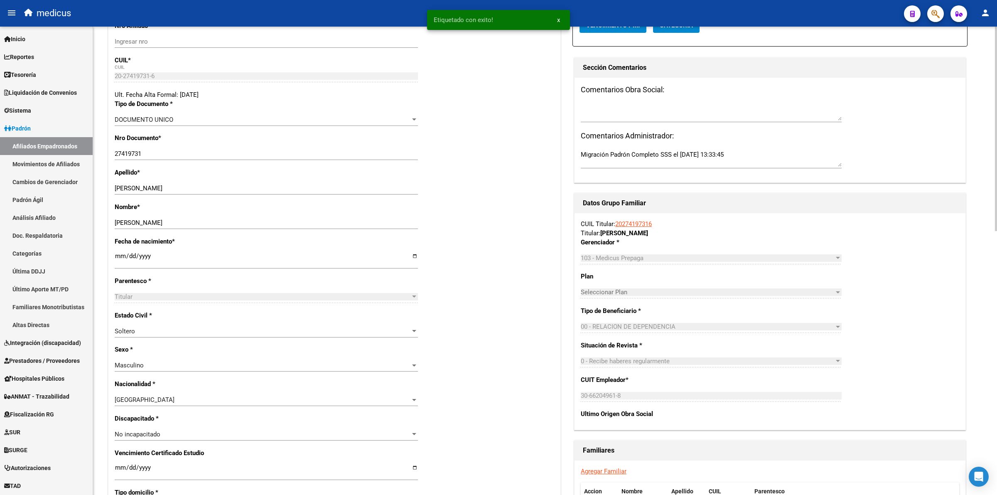
scroll to position [260, 0]
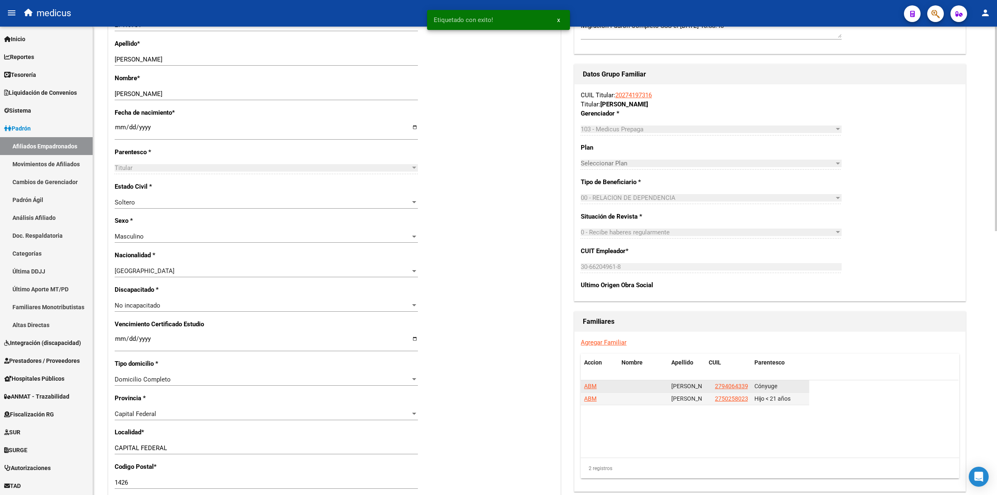
click at [586, 389] on span "ABM" at bounding box center [590, 385] width 12 height 7
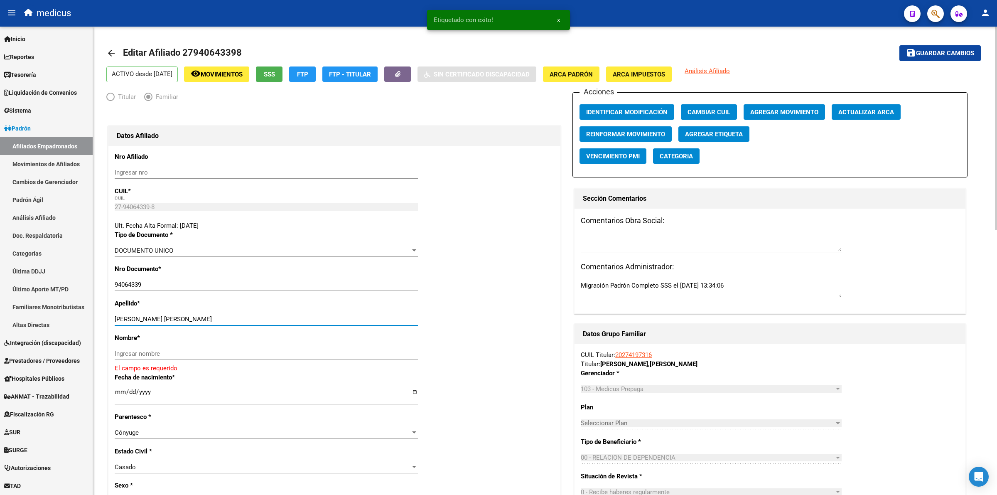
drag, startPoint x: 179, startPoint y: 319, endPoint x: 264, endPoint y: 315, distance: 85.2
click at [264, 315] on input "[PERSON_NAME] [PERSON_NAME]" at bounding box center [266, 318] width 303 height 7
type input "[PERSON_NAME]"
click at [237, 347] on div "Nombre * Ingresar nombre El campo es requerido" at bounding box center [334, 352] width 439 height 39
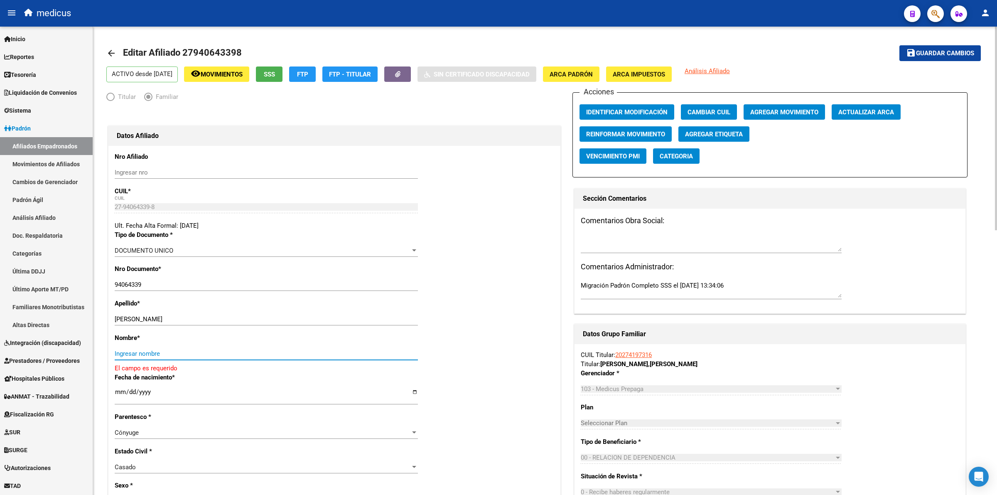
click at [237, 351] on input "Ingresar nombre" at bounding box center [266, 353] width 303 height 7
paste input "[PERSON_NAME]"
type input "[PERSON_NAME]"
click at [933, 46] on mat-toolbar-row "save Guardar cambios" at bounding box center [889, 53] width 181 height 27
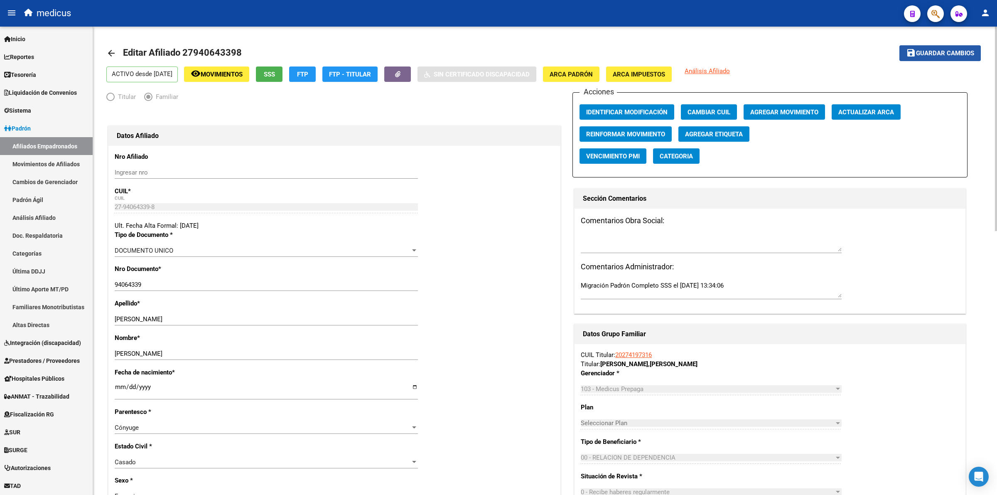
click at [910, 56] on button "save Guardar cambios" at bounding box center [939, 52] width 81 height 15
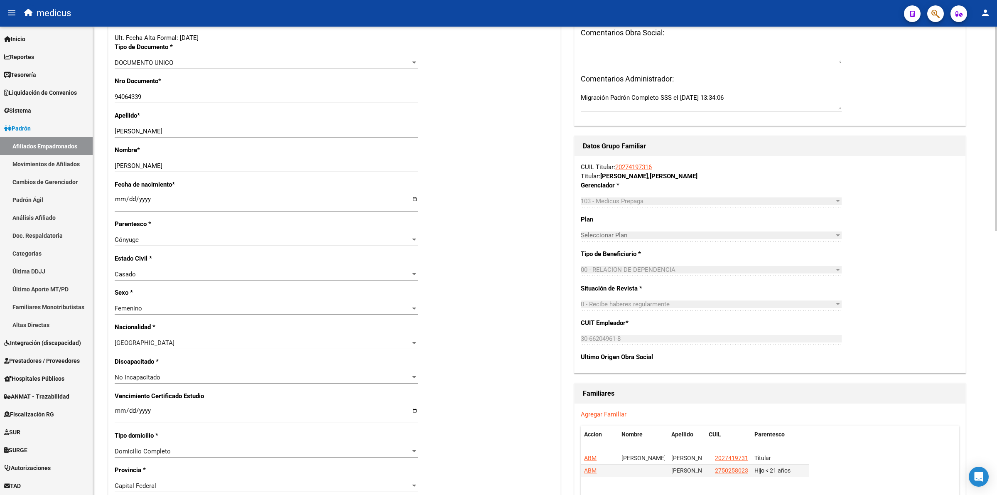
scroll to position [260, 0]
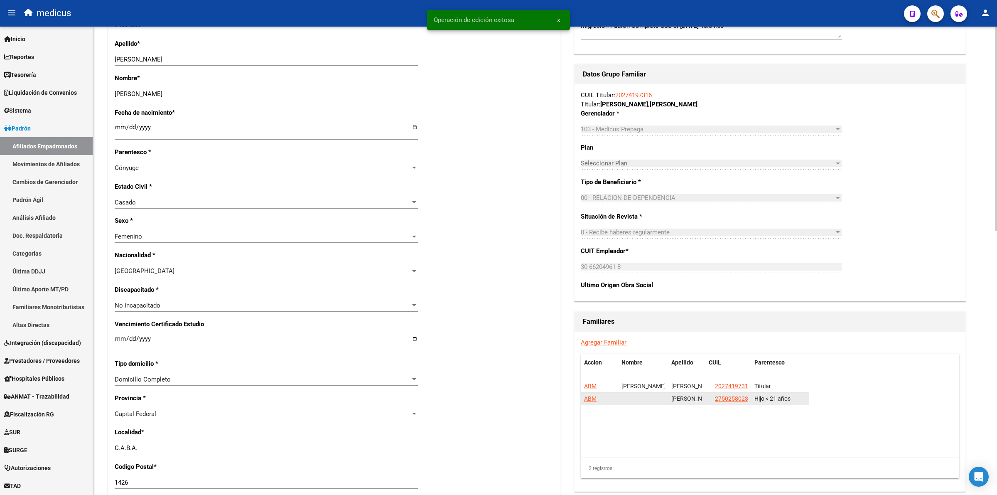
click at [590, 397] on span "ABM" at bounding box center [590, 398] width 12 height 7
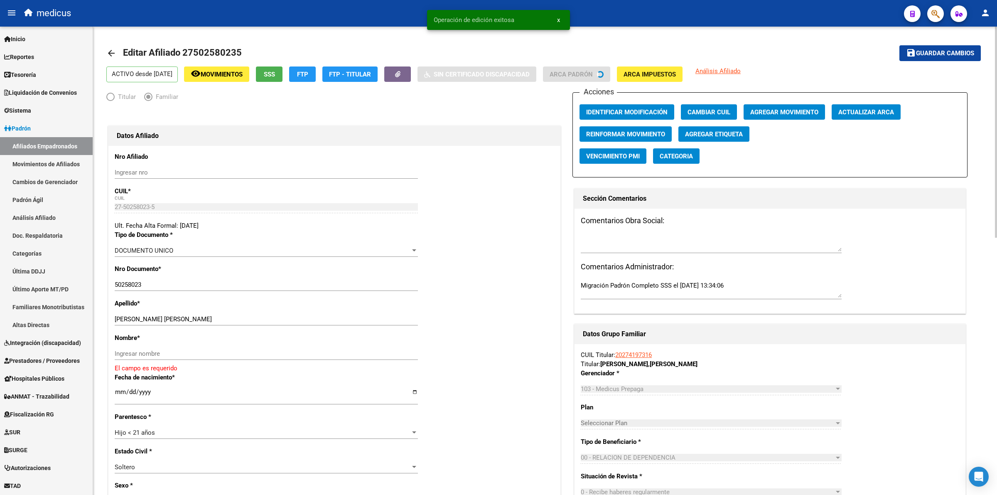
scroll to position [52, 0]
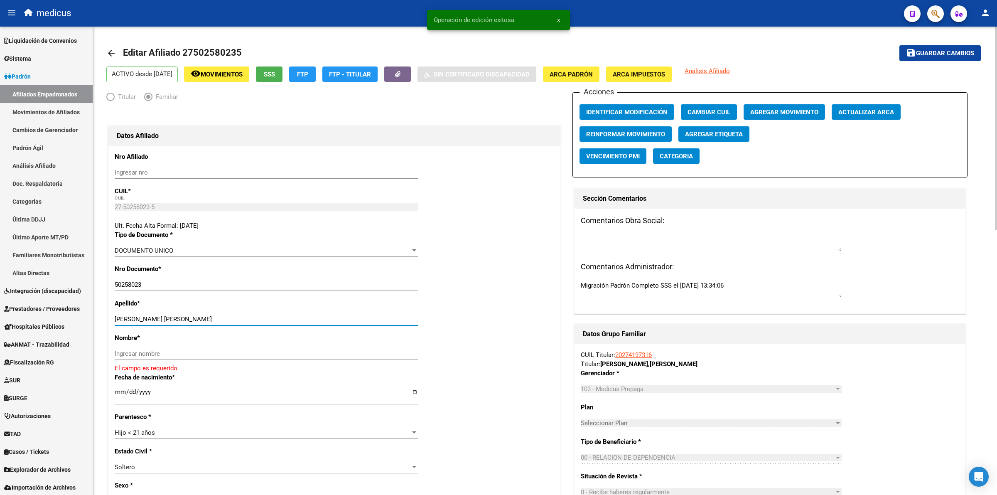
drag, startPoint x: 172, startPoint y: 317, endPoint x: 287, endPoint y: 303, distance: 115.4
click at [287, 303] on div "Apellido * [PERSON_NAME] [PERSON_NAME] Ingresar apellido" at bounding box center [334, 316] width 439 height 34
type input "[PERSON_NAME]"
click at [241, 352] on input "Ingresar nombre" at bounding box center [266, 353] width 303 height 7
paste input "[PERSON_NAME]"
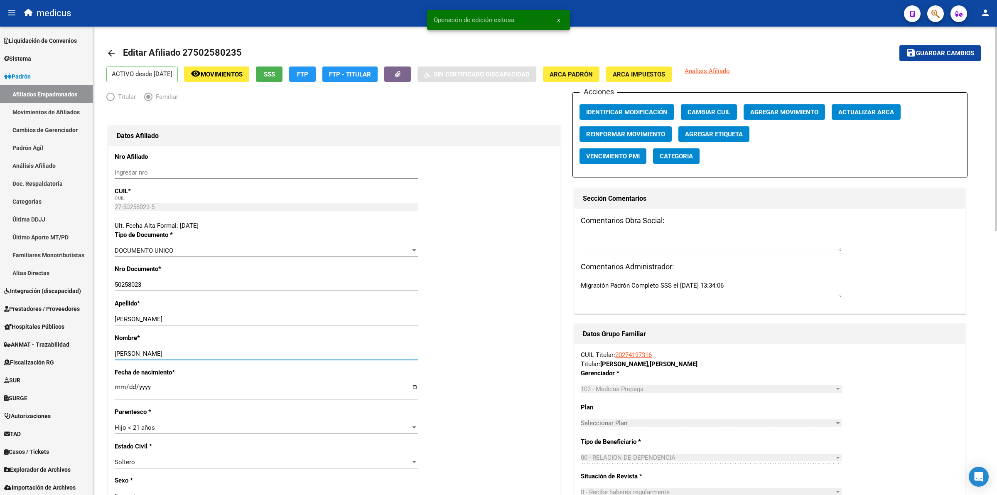
type input "[PERSON_NAME]"
click at [895, 50] on mat-toolbar-row "save Guardar cambios" at bounding box center [889, 53] width 181 height 27
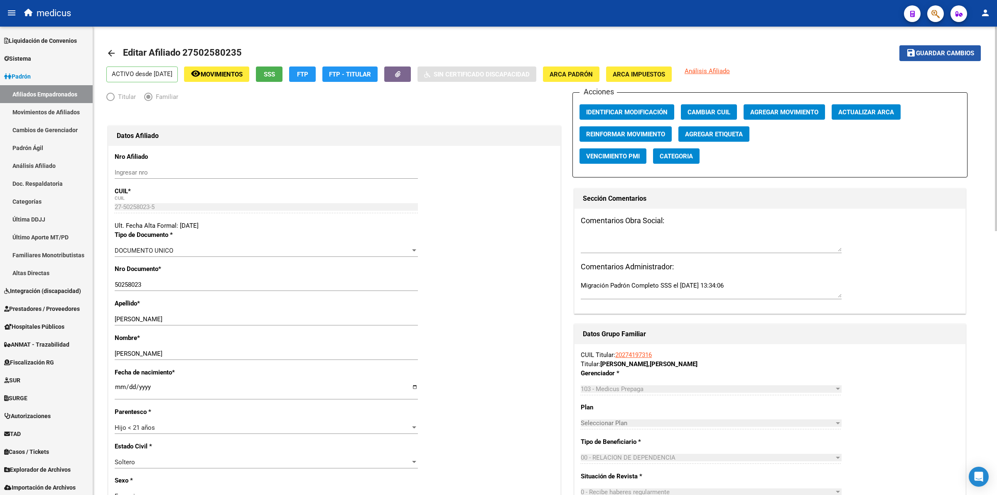
click at [928, 53] on span "Guardar cambios" at bounding box center [945, 53] width 58 height 7
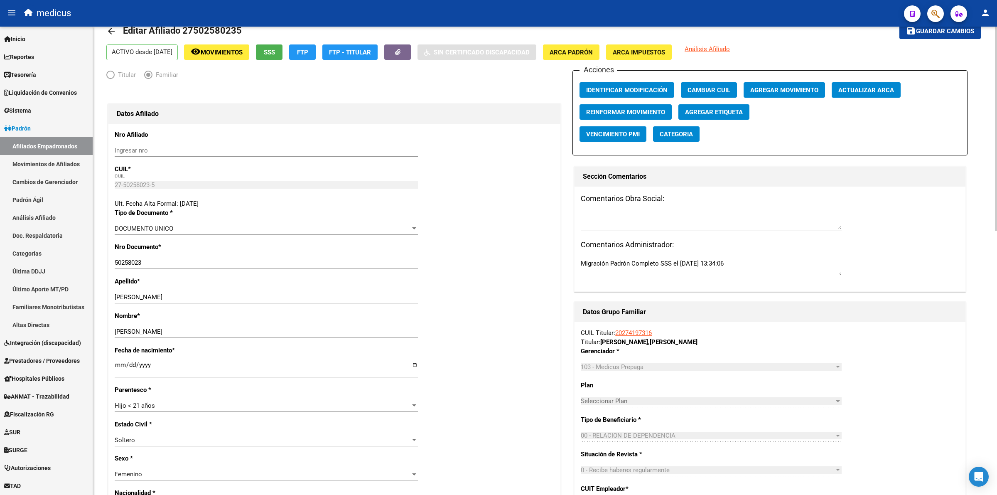
scroll to position [0, 0]
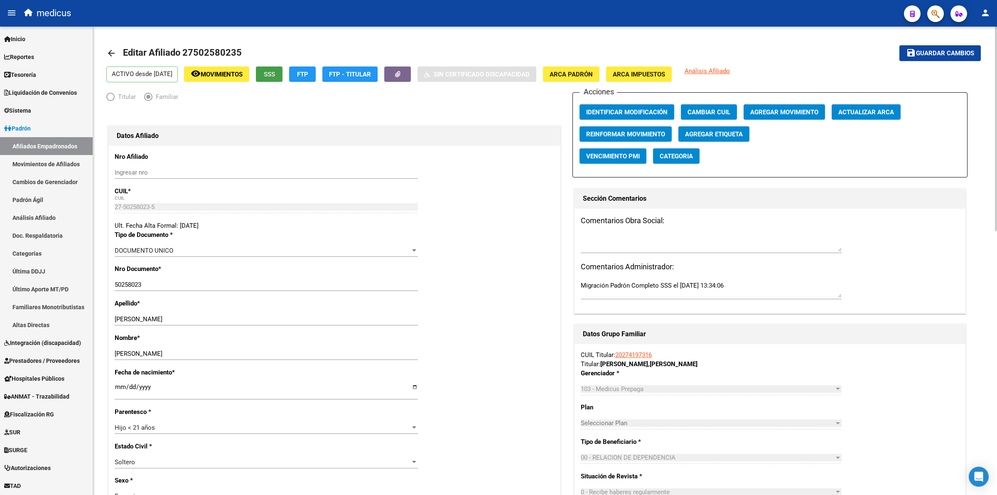
click at [275, 71] on span "SSS" at bounding box center [269, 74] width 11 height 7
